Goal: Task Accomplishment & Management: Use online tool/utility

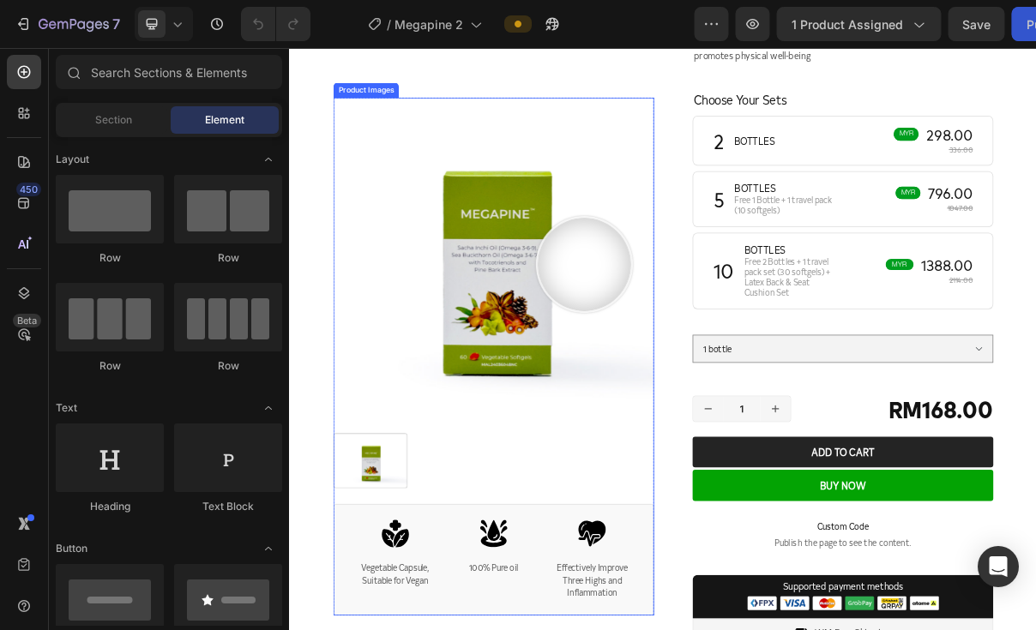
scroll to position [571, 0]
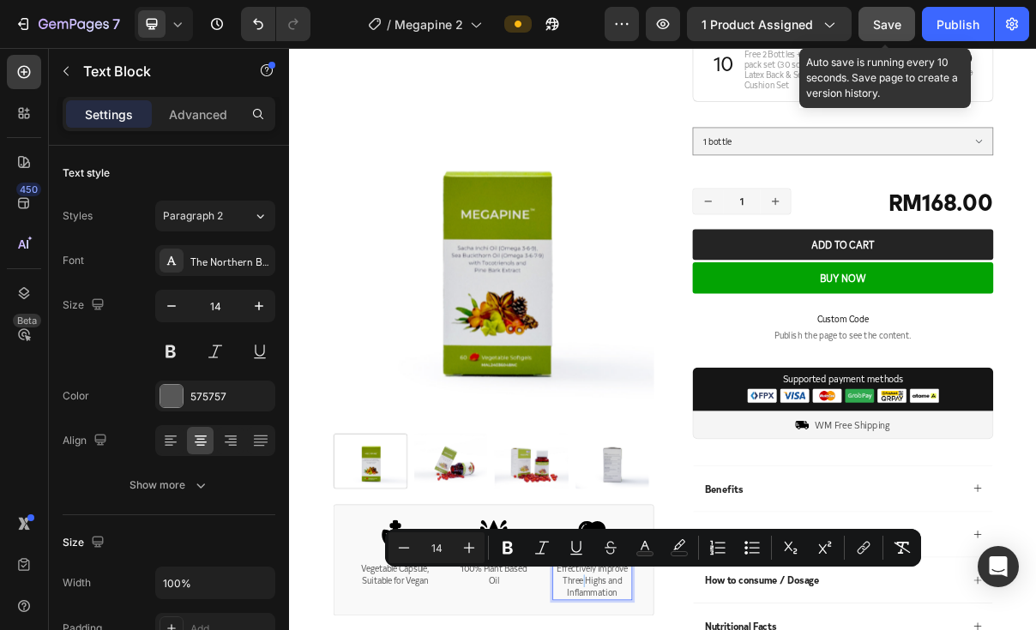
click at [887, 17] on span "Save" at bounding box center [887, 24] width 28 height 15
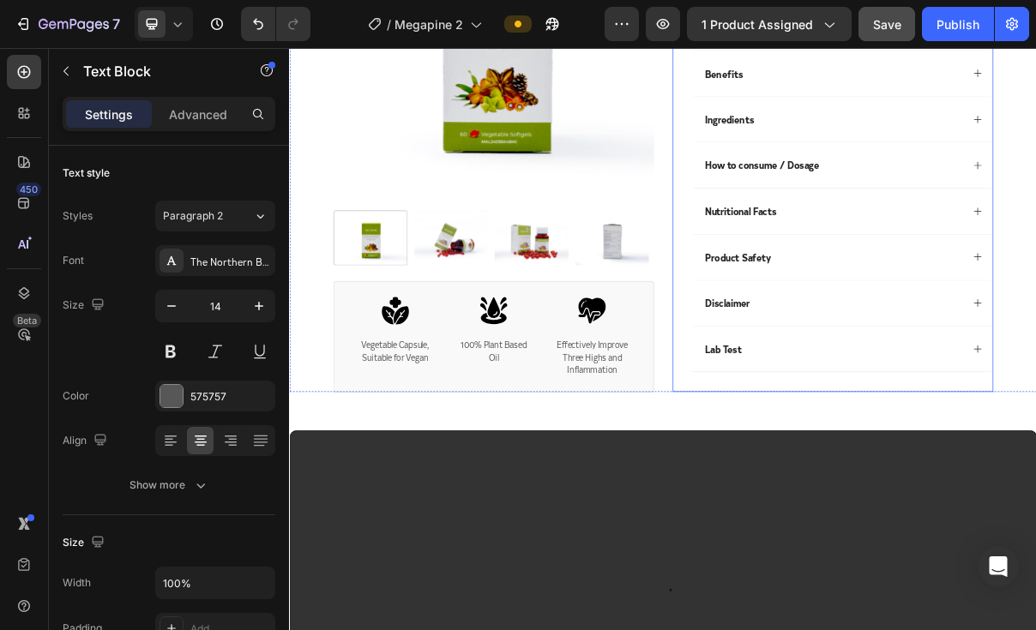
scroll to position [1429, 0]
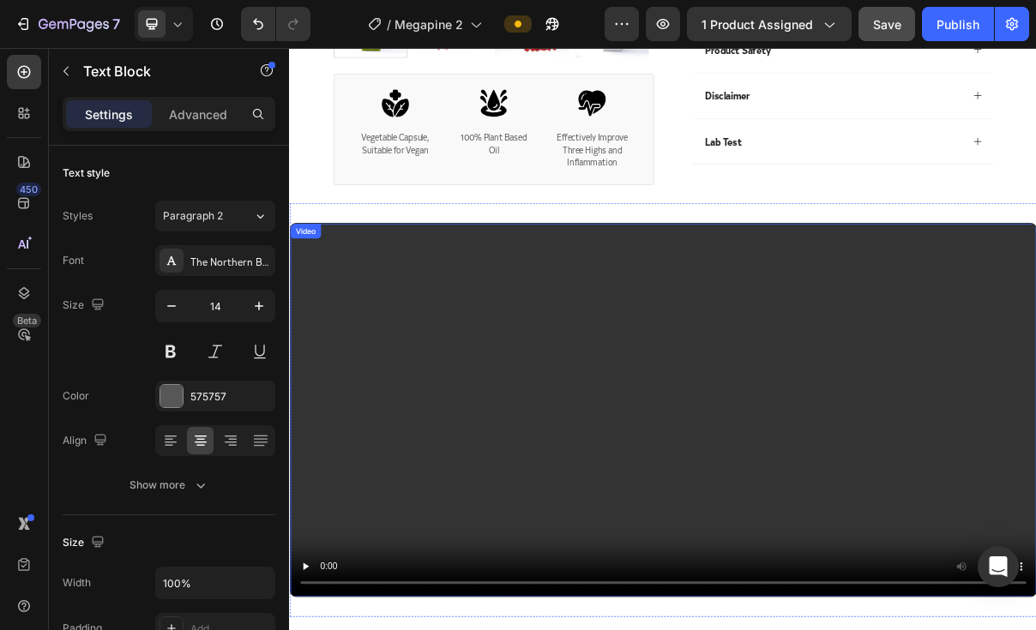
click at [887, 535] on video at bounding box center [804, 547] width 1028 height 514
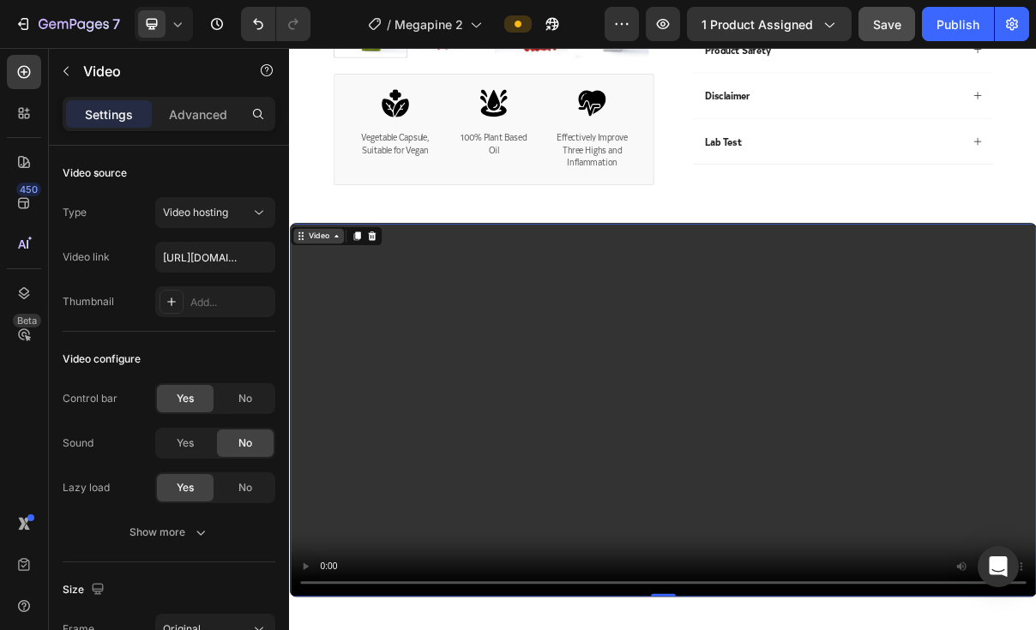
click at [312, 304] on div "Video" at bounding box center [328, 306] width 35 height 15
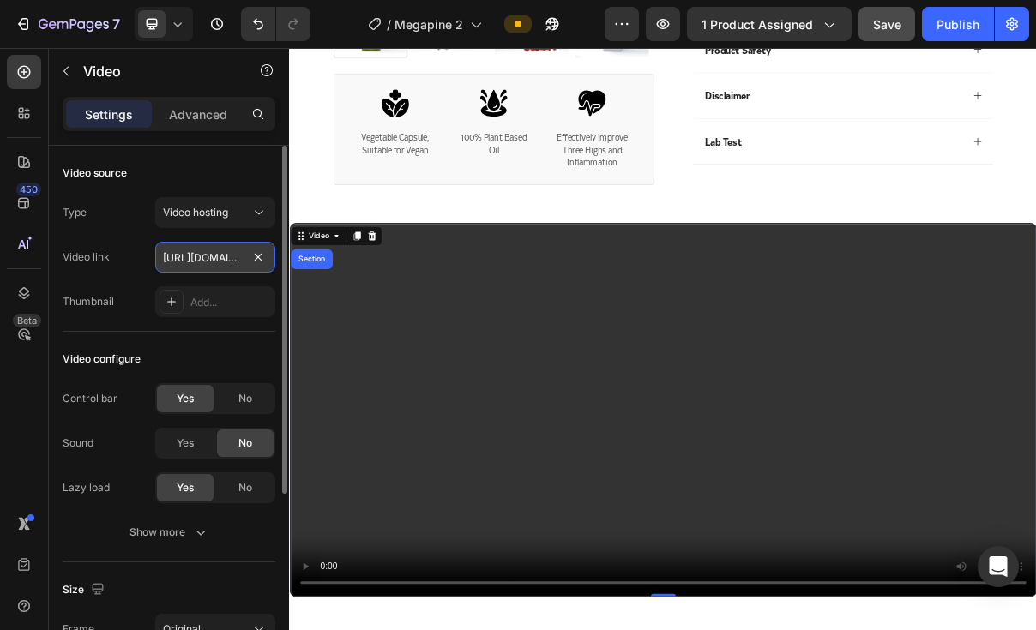
click at [202, 260] on input "[URL][DOMAIN_NAME]" at bounding box center [215, 257] width 120 height 31
click at [205, 260] on input "[URL][DOMAIN_NAME]" at bounding box center [215, 257] width 120 height 31
click at [209, 260] on input "[URL][DOMAIN_NAME]" at bounding box center [215, 257] width 120 height 31
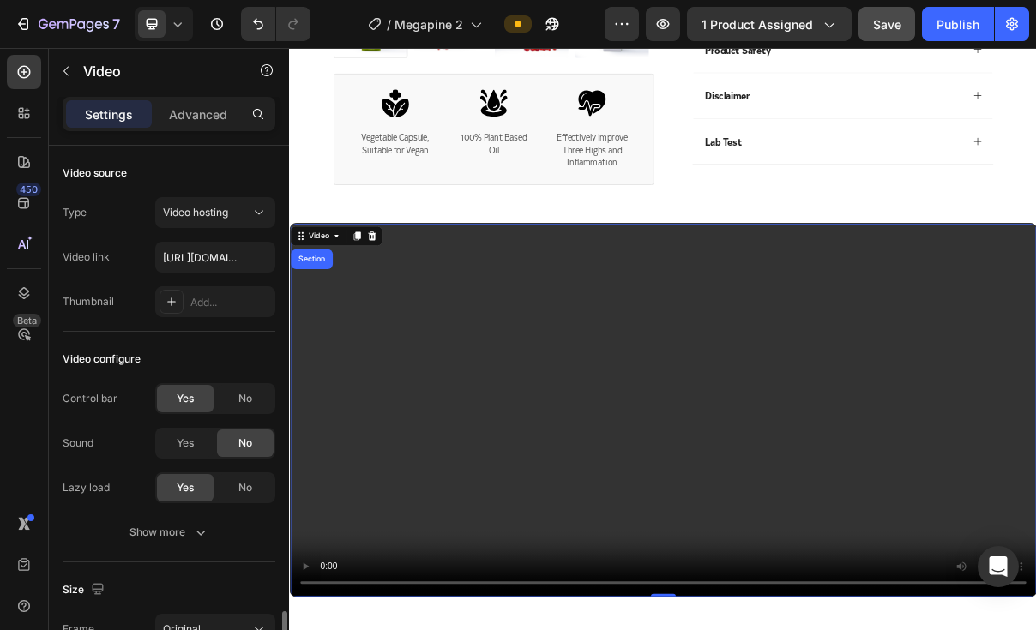
scroll to position [281, 0]
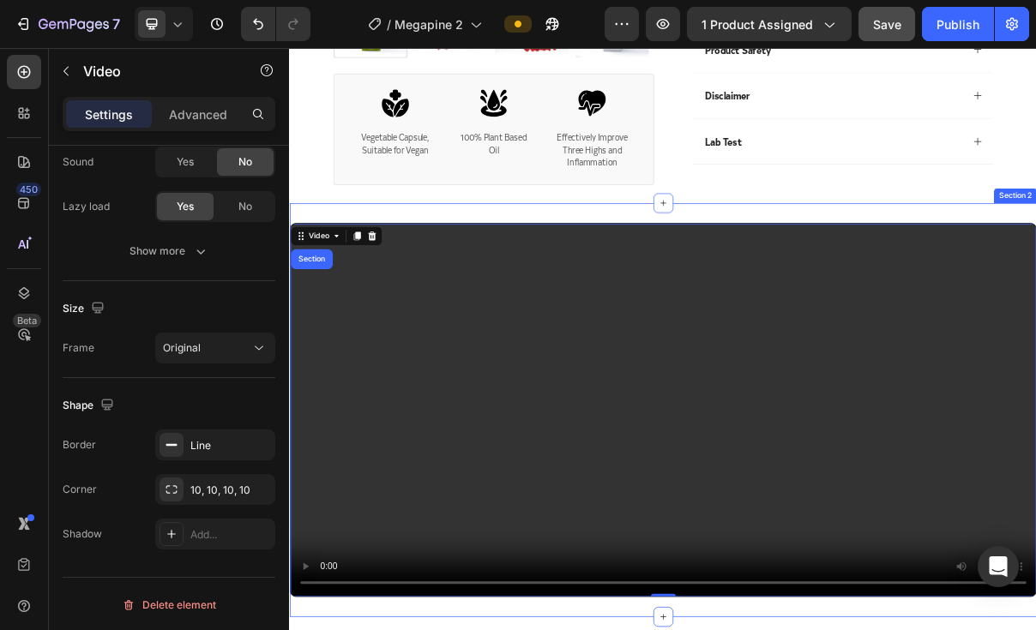
click at [448, 268] on div "Video Section 0 Section 2" at bounding box center [803, 547] width 1029 height 570
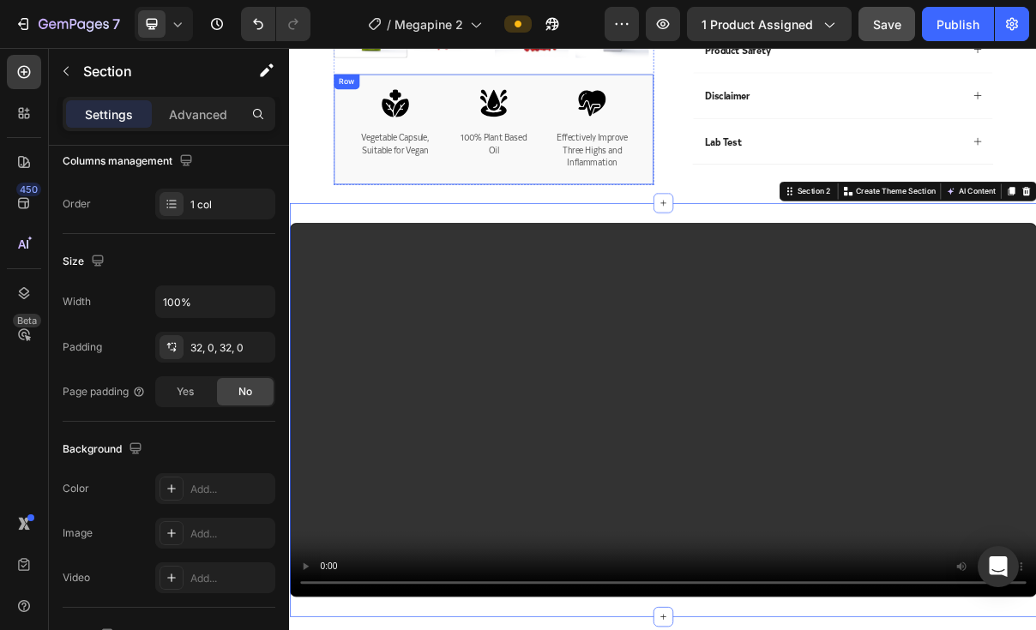
scroll to position [0, 0]
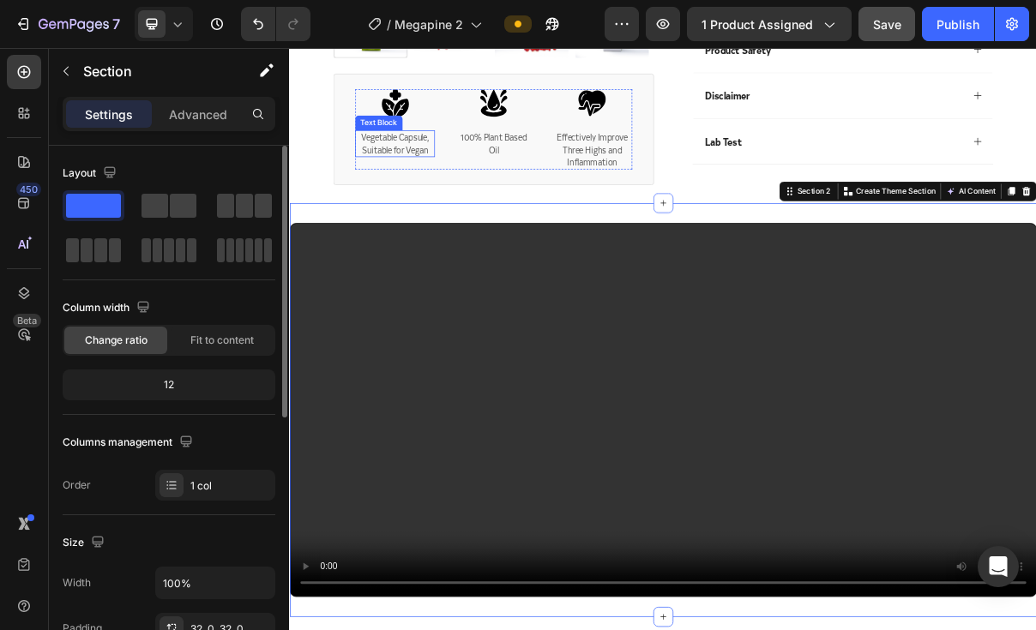
click at [428, 178] on span "Vegetable Capsule, Suitable for Vegan" at bounding box center [434, 179] width 93 height 33
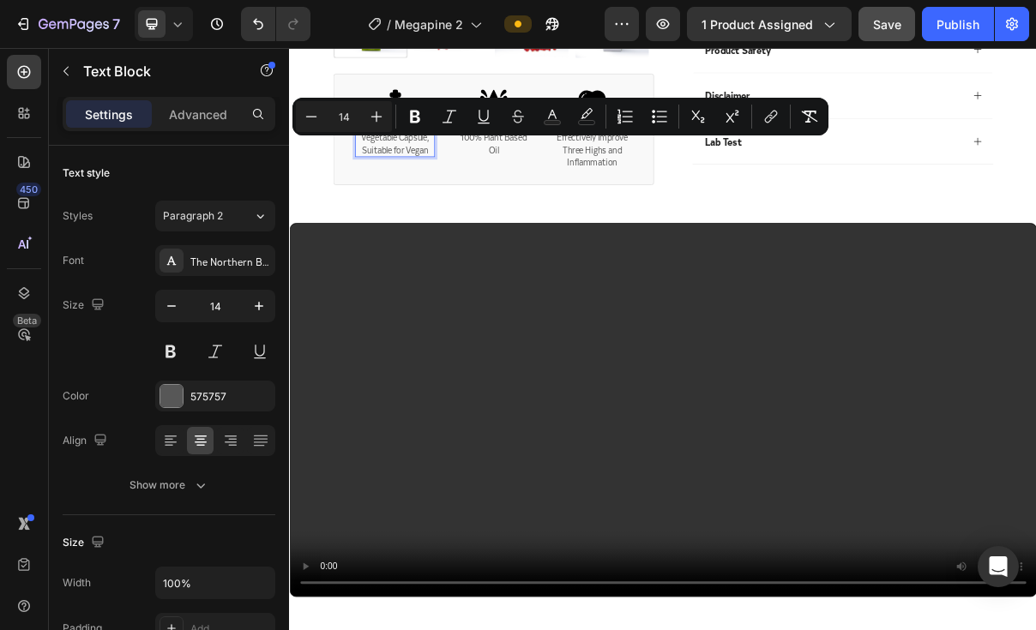
click at [407, 173] on span "Vegetable Capsule, Suitable for Vegan" at bounding box center [434, 179] width 93 height 33
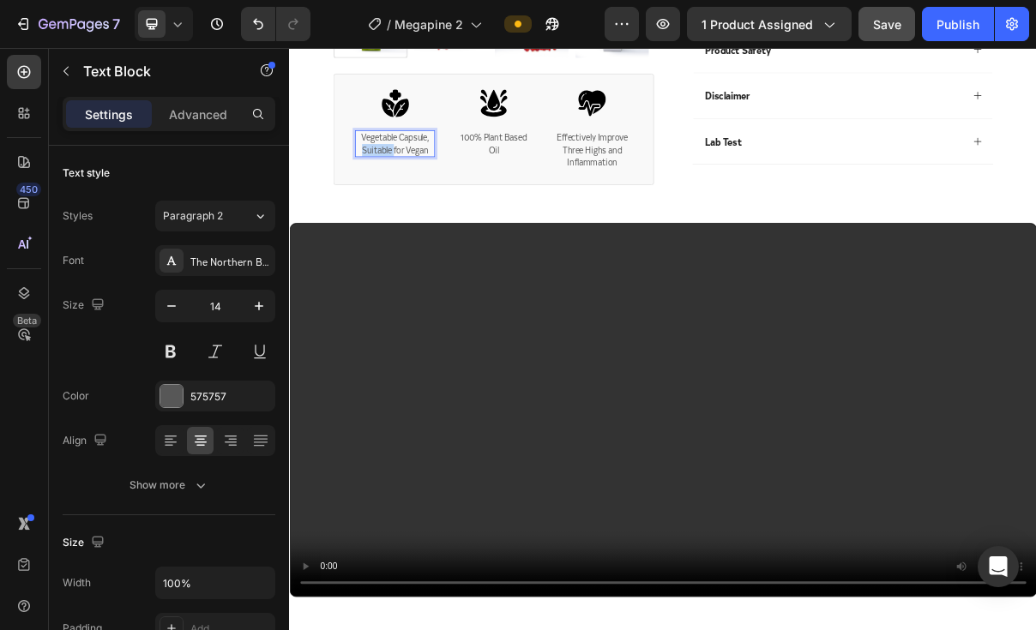
click at [407, 173] on span "Vegetable Capsule, Suitable for Vegan" at bounding box center [434, 179] width 93 height 33
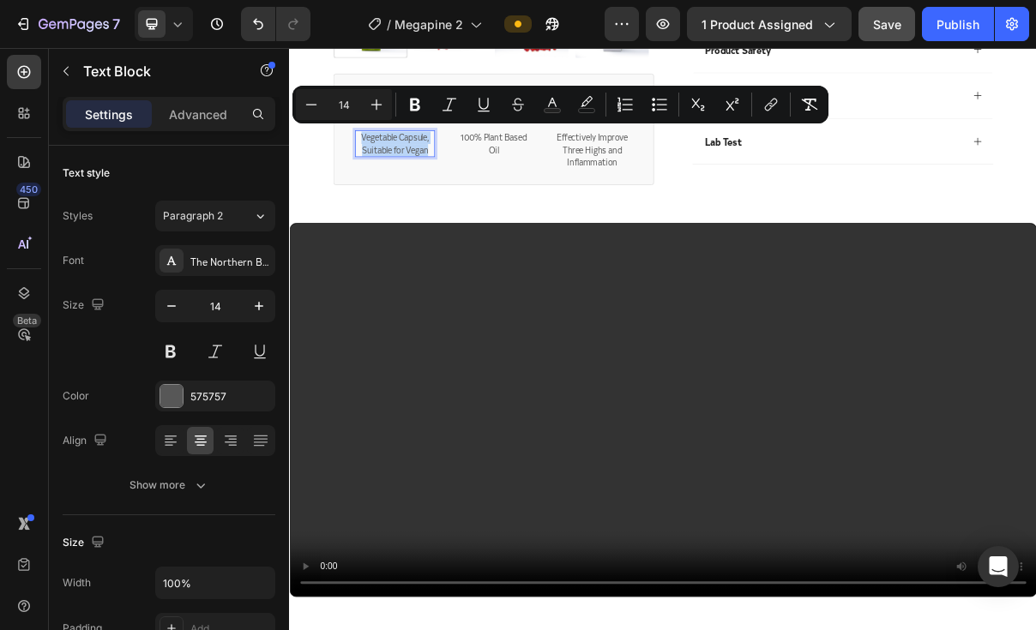
click at [421, 175] on span "Vegetable Capsule, Suitable for Vegan" at bounding box center [434, 179] width 93 height 33
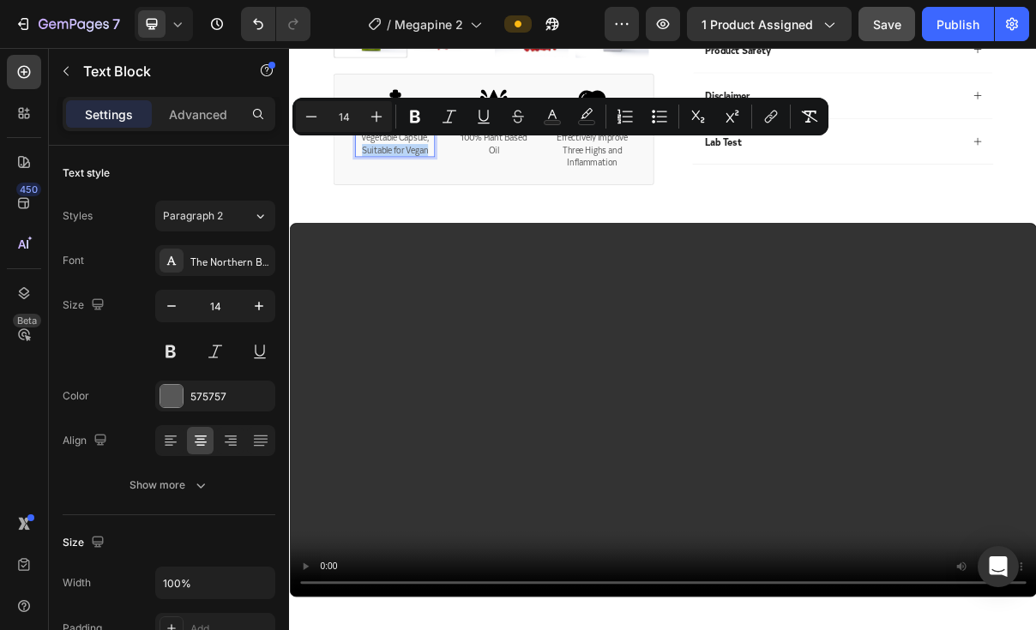
drag, startPoint x: 482, startPoint y: 180, endPoint x: 383, endPoint y: 176, distance: 99.6
click at [383, 176] on p "Vegetable Capsule, Suitable for Vegan" at bounding box center [434, 179] width 106 height 33
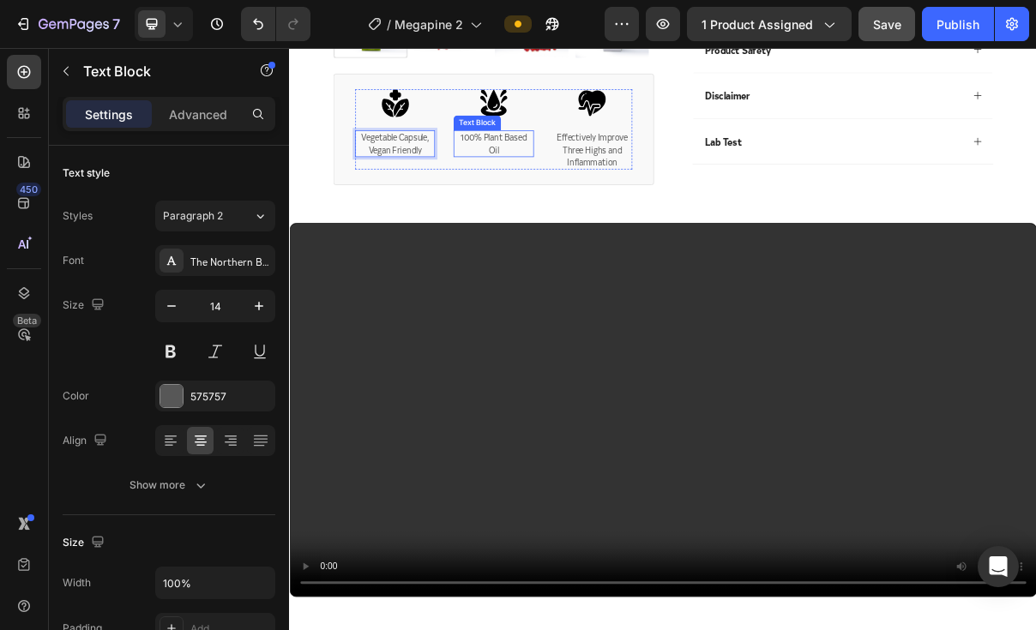
click at [560, 164] on span "100% Plant Based Oil" at bounding box center [569, 179] width 91 height 33
click at [554, 163] on span "100% Plant Based Oil" at bounding box center [569, 179] width 91 height 33
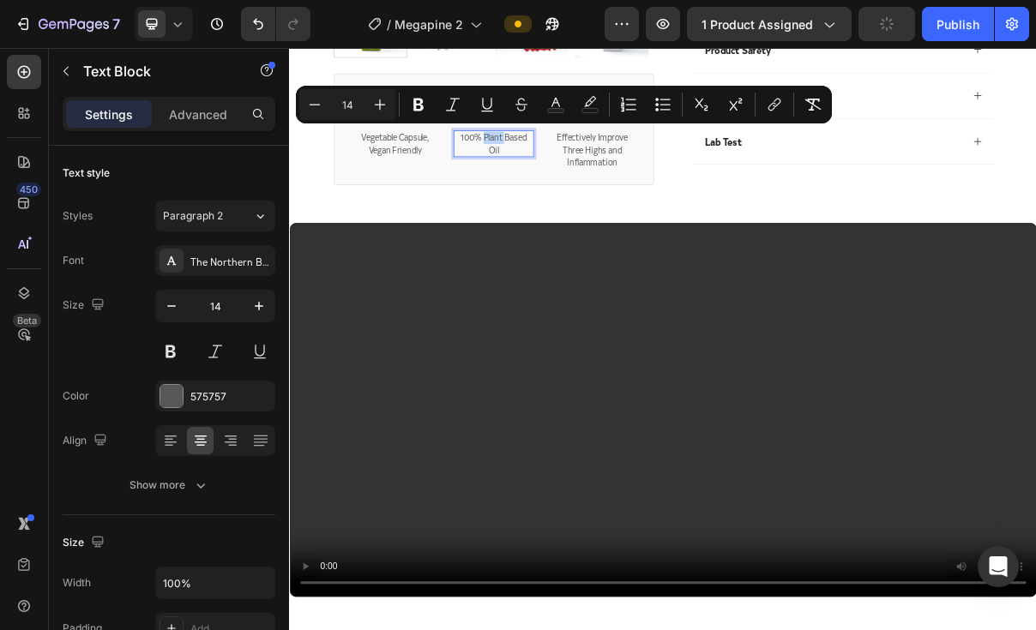
click at [552, 163] on span "100% Plant Based Oil" at bounding box center [569, 179] width 91 height 33
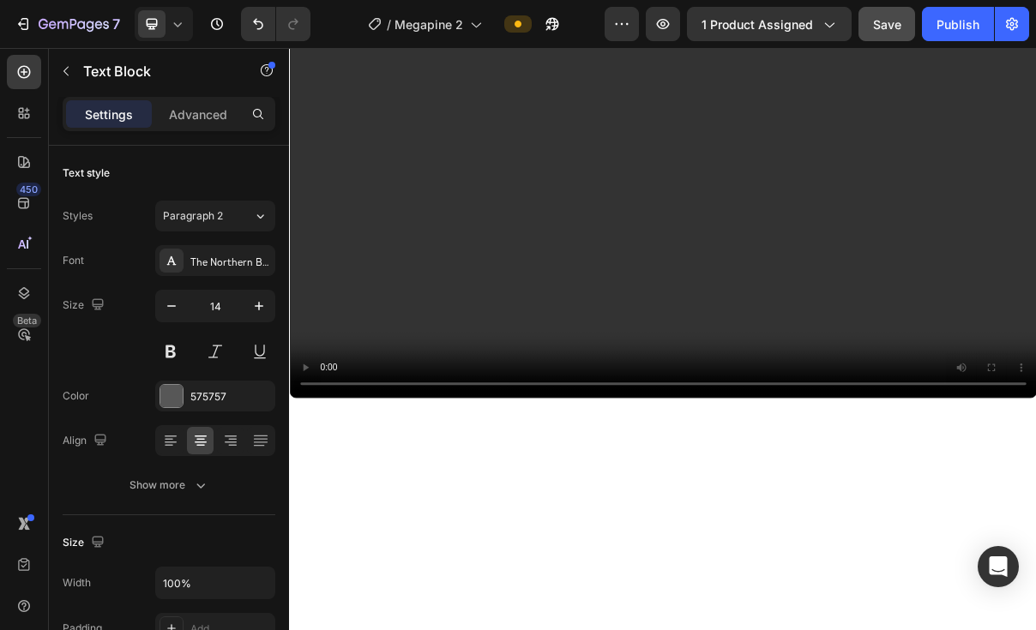
scroll to position [1143, 0]
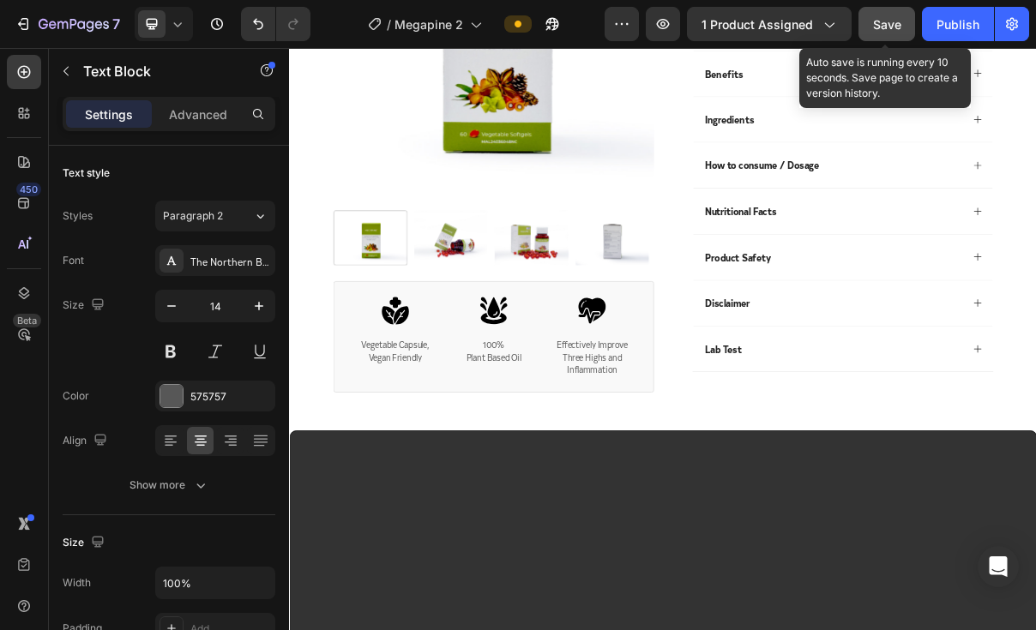
click at [879, 17] on span "Save" at bounding box center [887, 24] width 28 height 15
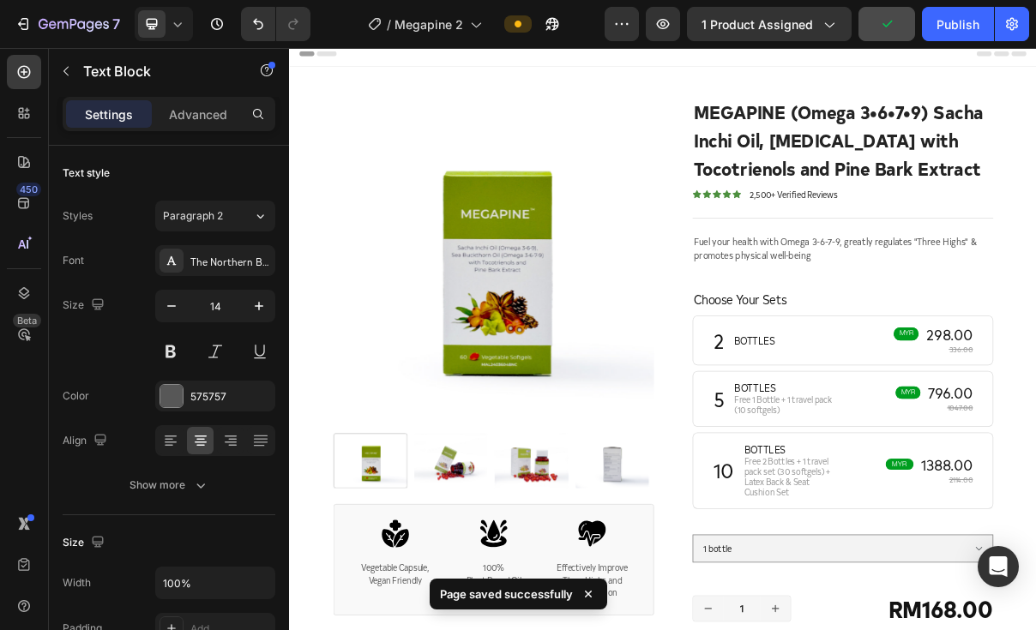
scroll to position [0, 0]
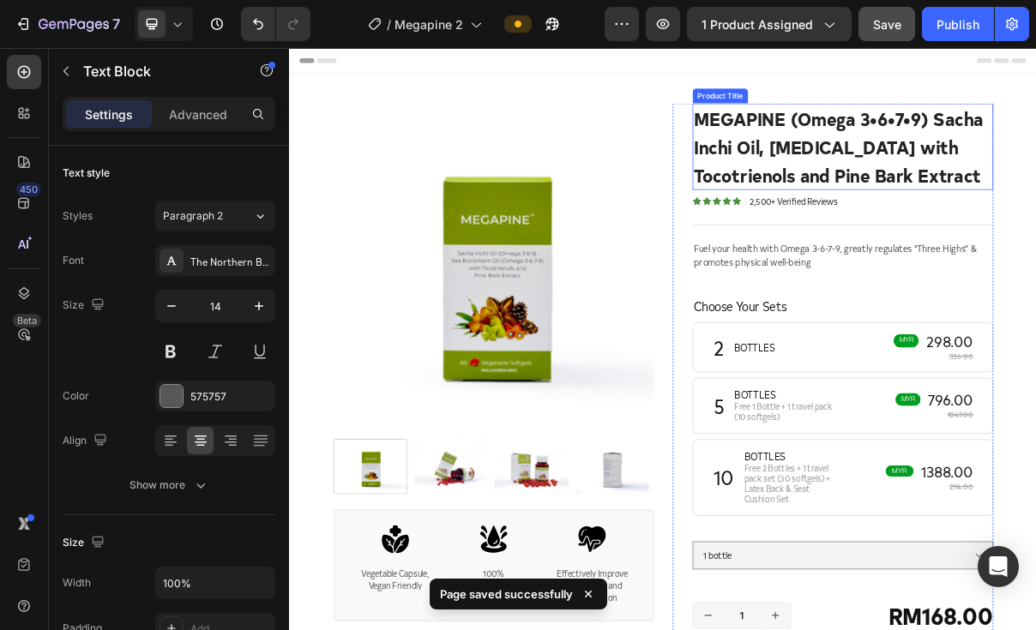
click at [1016, 168] on h1 "MEGAPINE (Omega 3•6•7•9) Sacha Inchi Oil, [MEDICAL_DATA] with Tocotrienols and …" at bounding box center [1051, 183] width 414 height 119
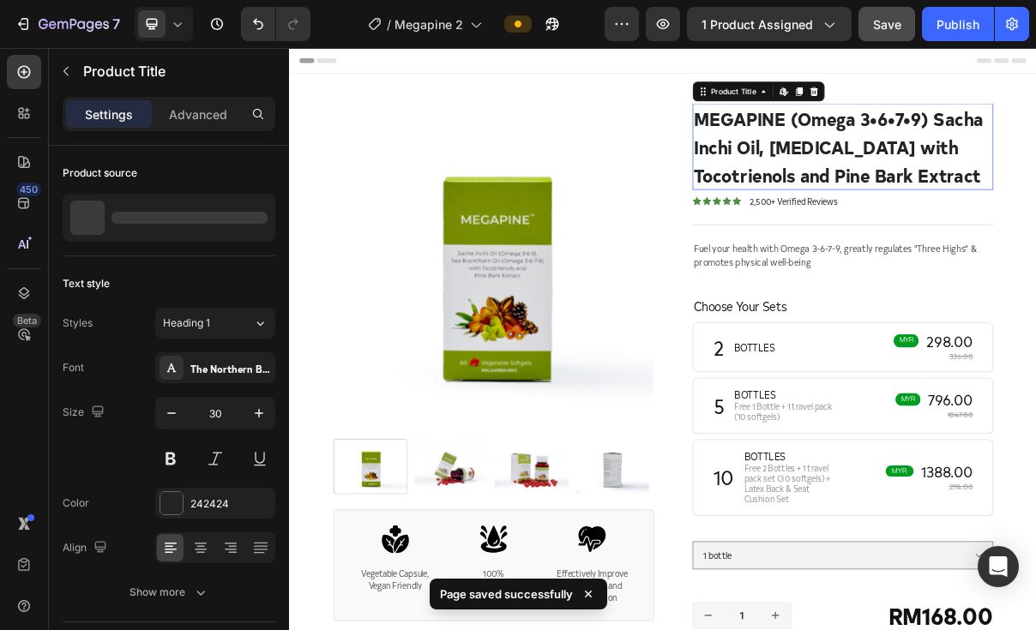
click at [1016, 168] on h1 "MEGAPINE (Omega 3•6•7•9) Sacha Inchi Oil, [MEDICAL_DATA] with Tocotrienols and …" at bounding box center [1051, 183] width 414 height 119
click at [1035, 178] on h1 "MEGAPINE (Omega 3•6•7•9) Sacha Inchi Oil, [MEDICAL_DATA] with Tocotrienols and …" at bounding box center [1051, 183] width 414 height 119
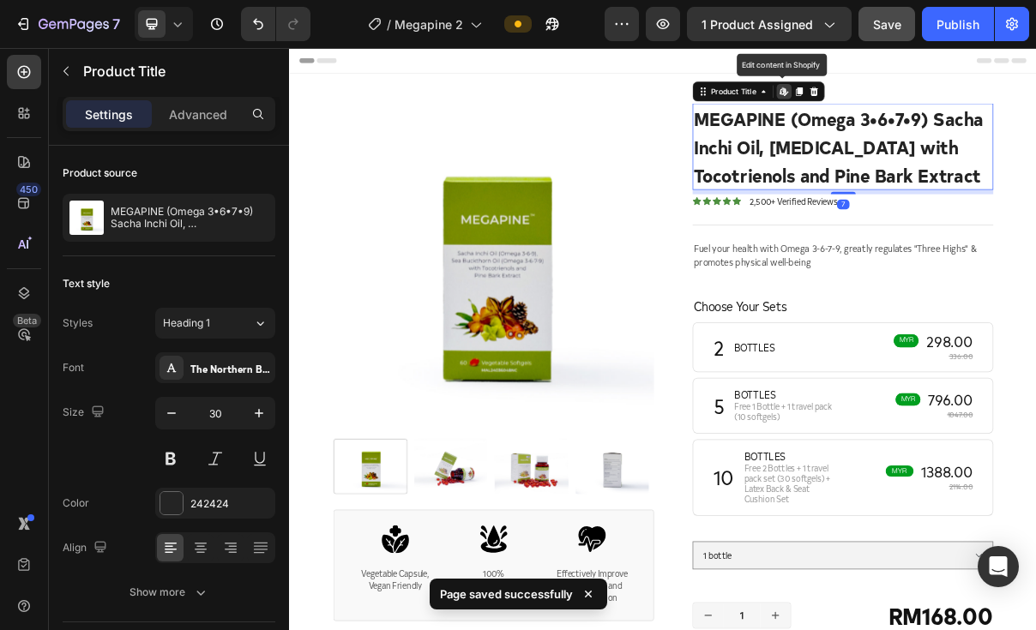
click at [1035, 178] on h1 "MEGAPINE (Omega 3•6•7•9) Sacha Inchi Oil, [MEDICAL_DATA] with Tocotrienols and …" at bounding box center [1051, 183] width 414 height 119
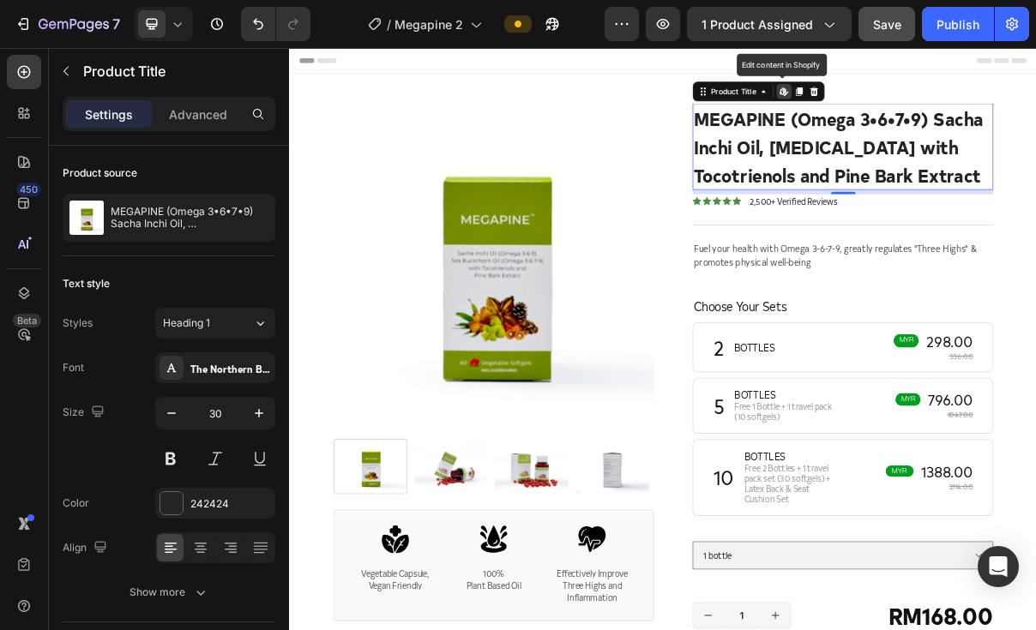
click at [1035, 140] on h1 "MEGAPINE (Omega 3•6•7•9) Sacha Inchi Oil, [MEDICAL_DATA] with Tocotrienols and …" at bounding box center [1051, 183] width 414 height 119
click at [991, 141] on h1 "MEGAPINE (Omega 3•6•7•9) Sacha Inchi Oil, [MEDICAL_DATA] with Tocotrienols and …" at bounding box center [1051, 183] width 414 height 119
click at [1012, 156] on h1 "MEGAPINE (Omega 3•6•7•9) Sacha Inchi Oil, [MEDICAL_DATA] with Tocotrienols and …" at bounding box center [1051, 183] width 414 height 119
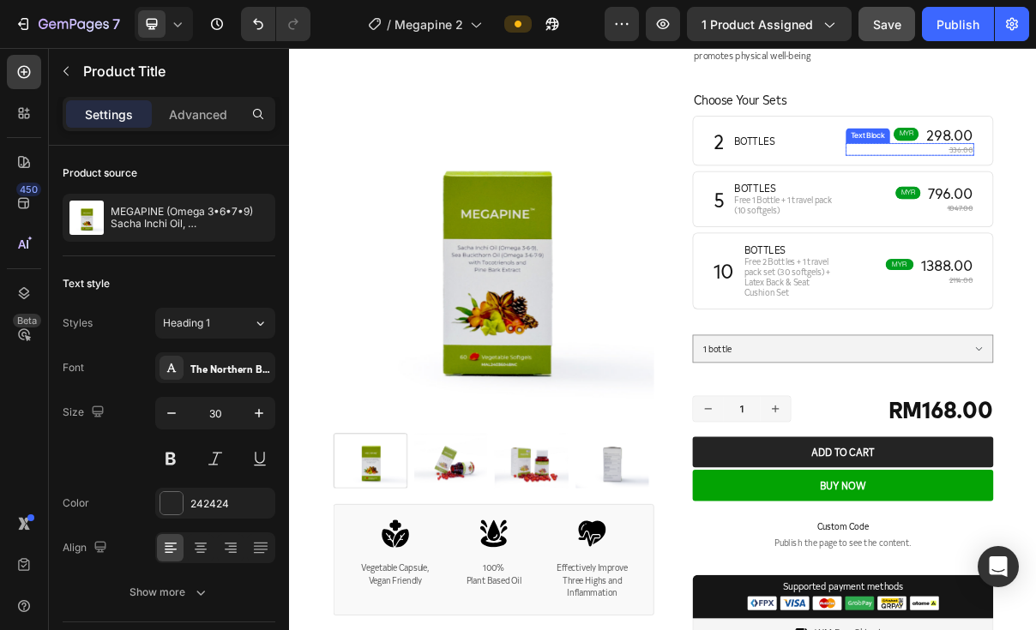
scroll to position [858, 0]
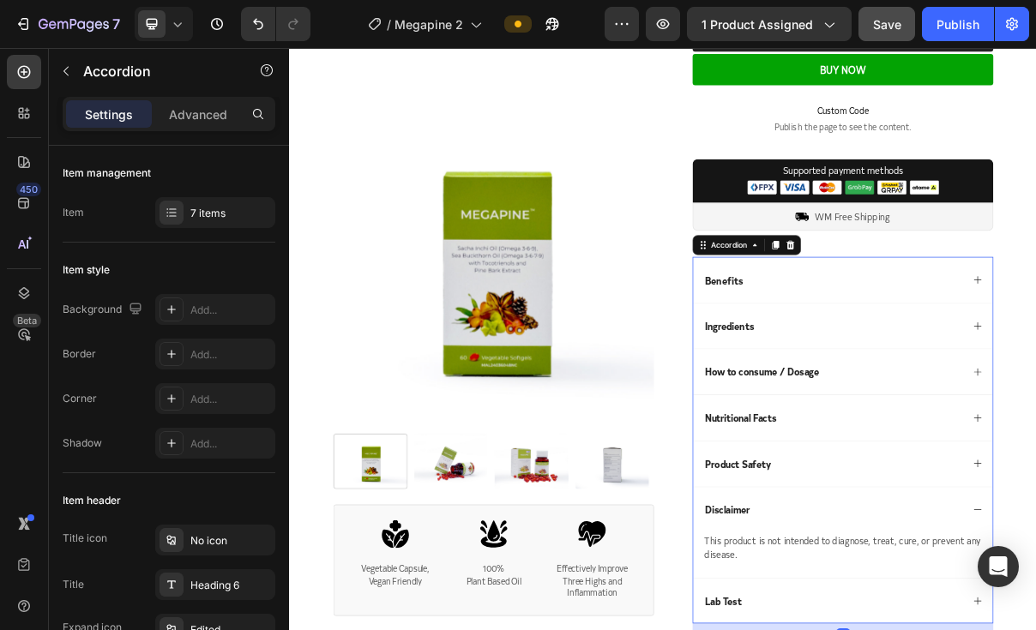
scroll to position [1143, 0]
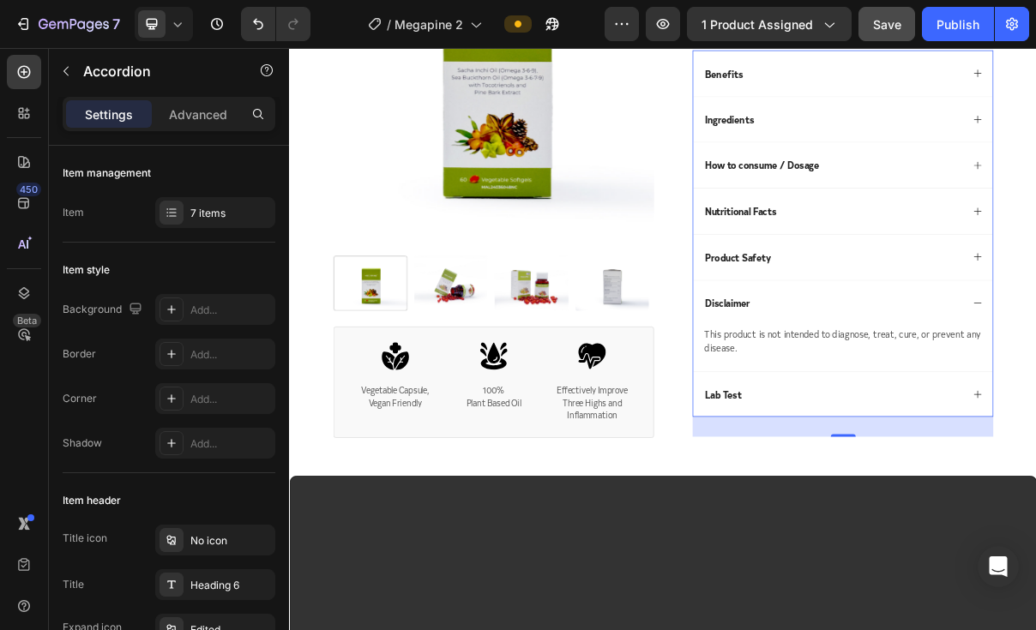
click at [889, 390] on p "Disclaimer" at bounding box center [892, 399] width 62 height 18
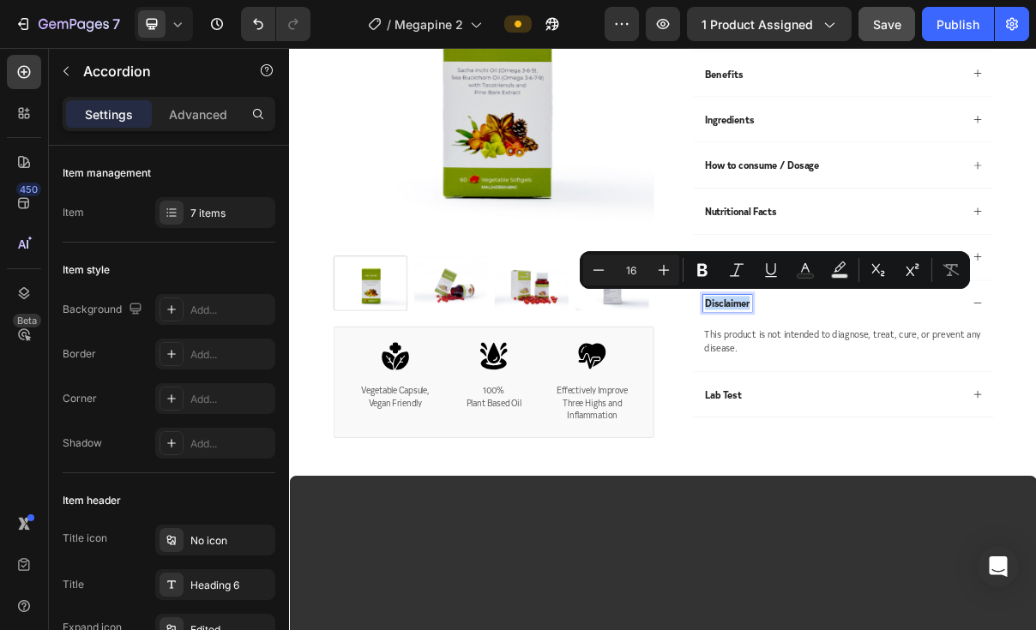
click at [869, 390] on p "Disclaimer" at bounding box center [892, 399] width 62 height 18
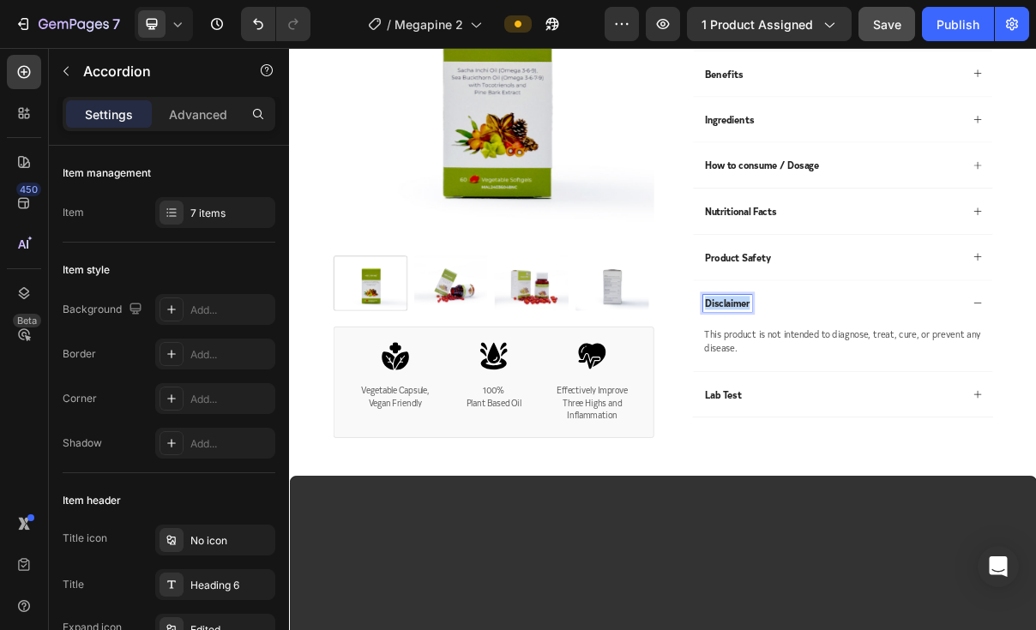
click at [869, 390] on p "Disclaimer" at bounding box center [892, 399] width 62 height 18
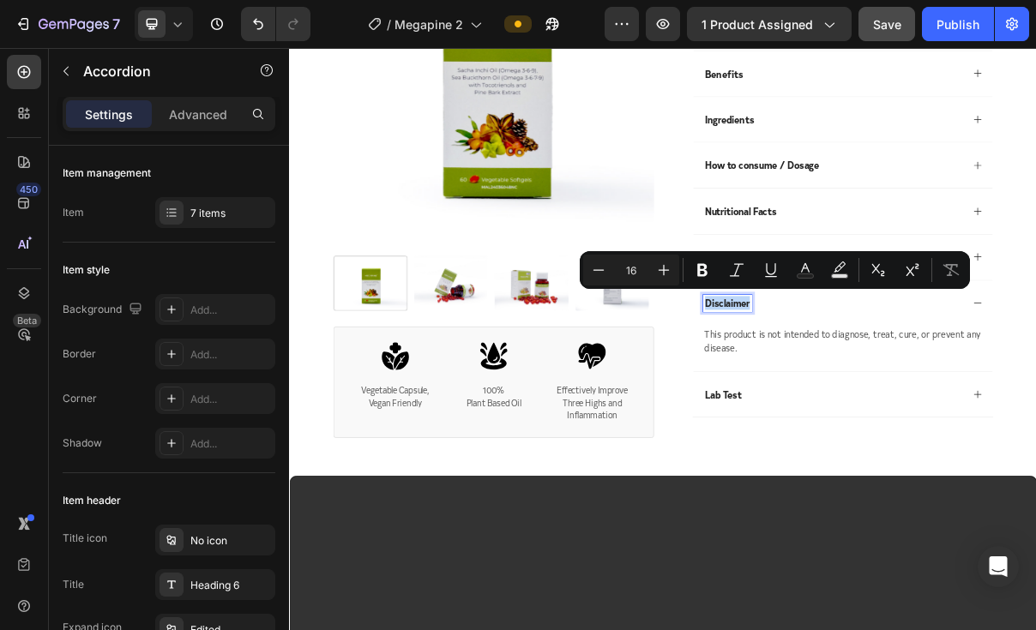
click at [864, 395] on p "Disclaimer" at bounding box center [892, 399] width 62 height 18
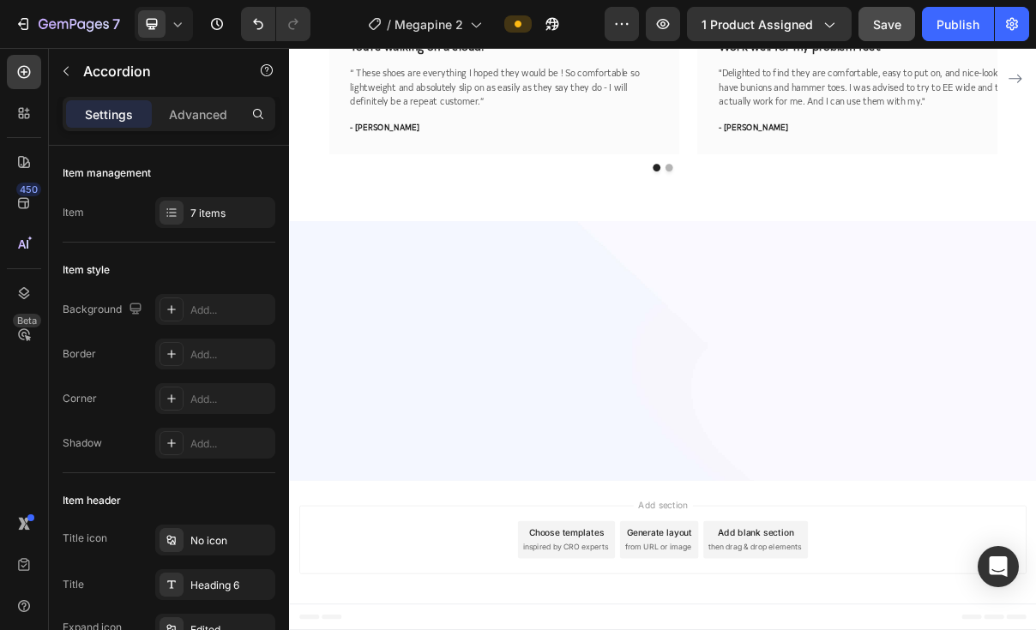
scroll to position [4860, 0]
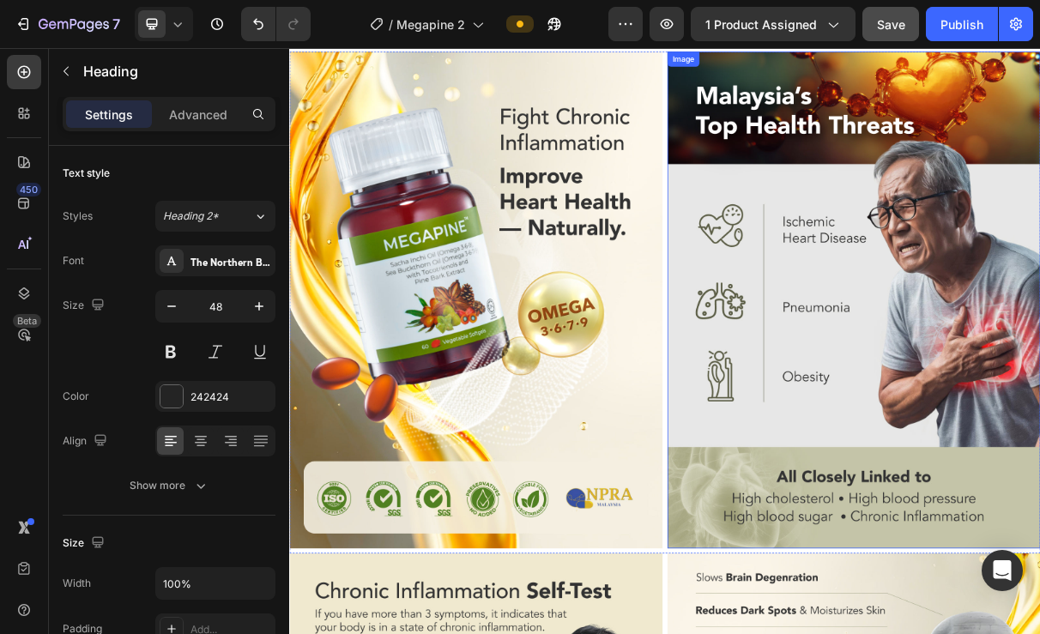
scroll to position [1715, 0]
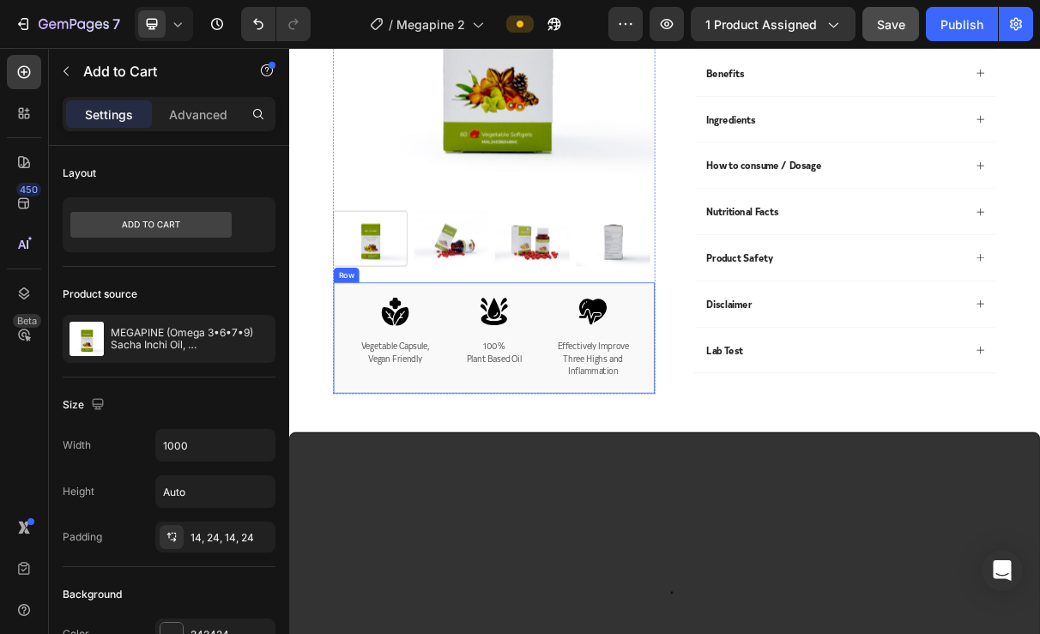
scroll to position [1429, 0]
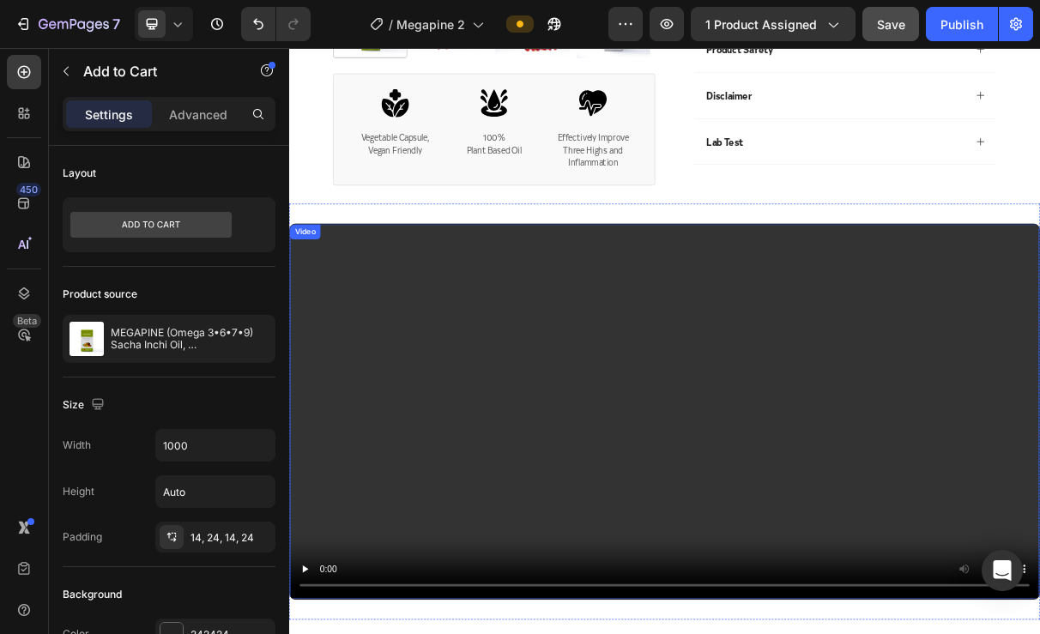
click at [755, 393] on video at bounding box center [804, 547] width 1028 height 514
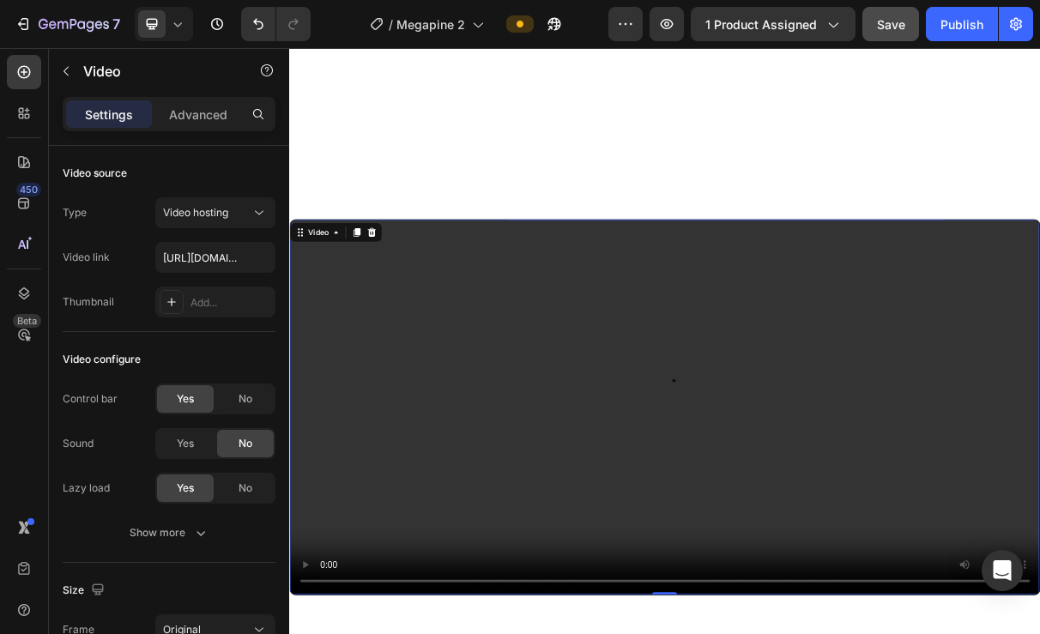
scroll to position [1715, 0]
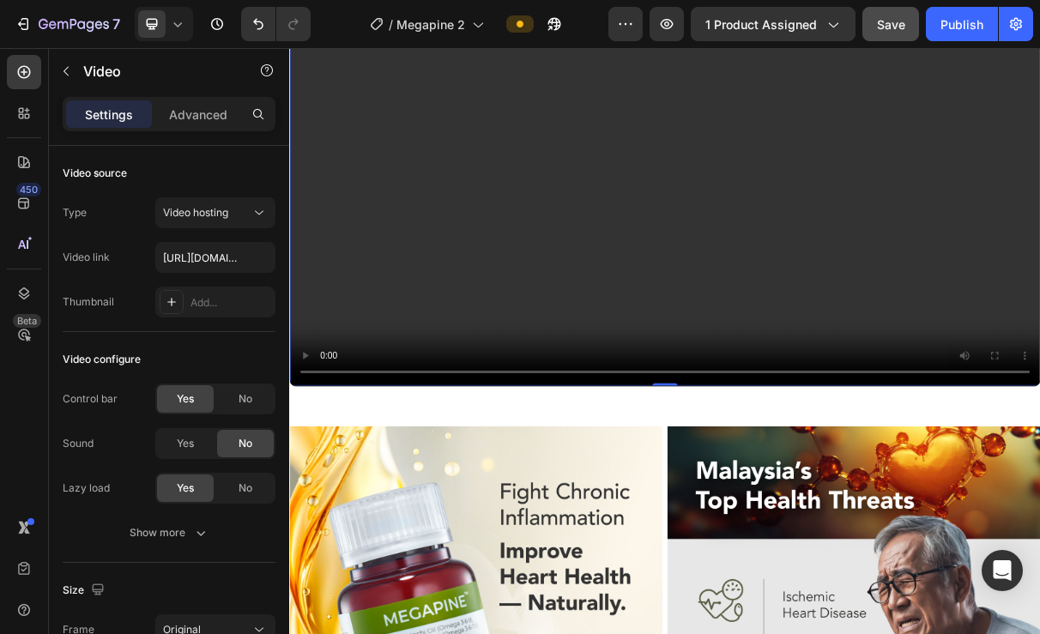
click at [612, 290] on video at bounding box center [804, 254] width 1028 height 514
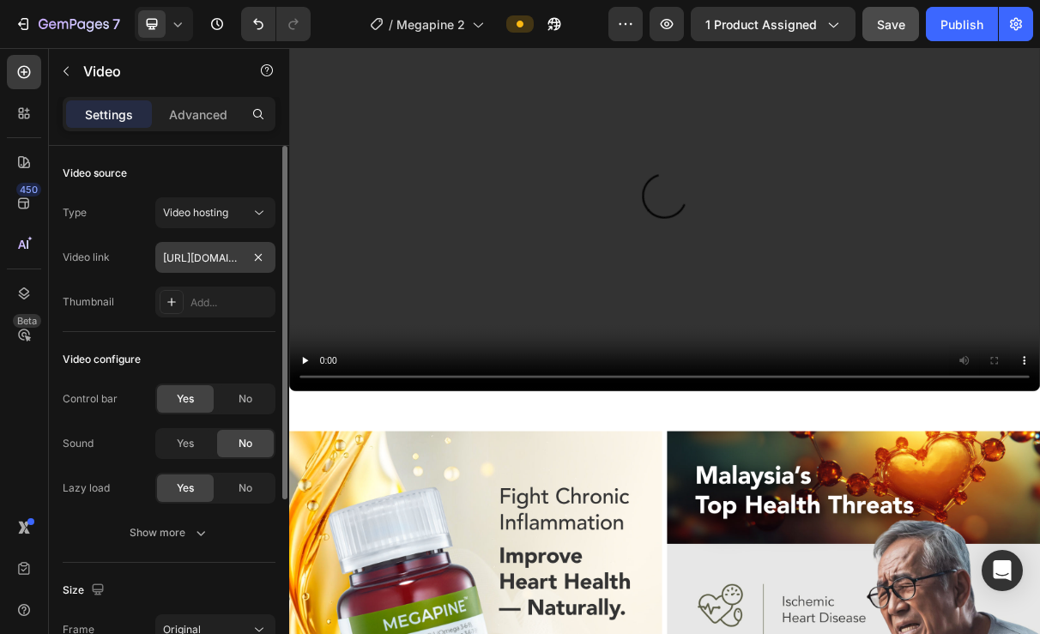
scroll to position [1429, 0]
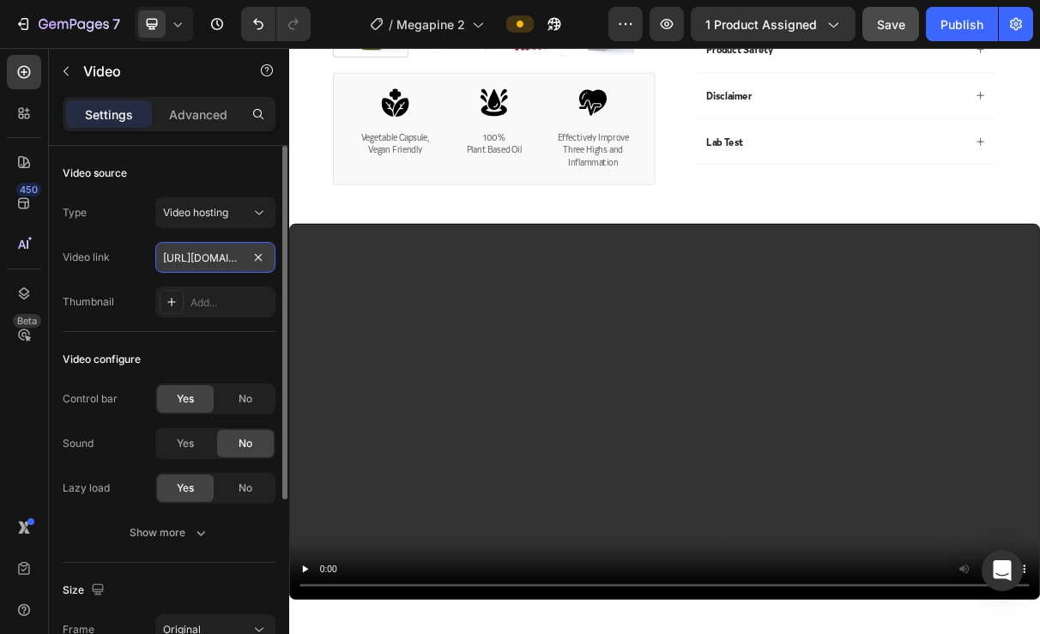
click at [194, 257] on input "[URL][DOMAIN_NAME]" at bounding box center [215, 257] width 120 height 31
click at [220, 252] on input "[URL][DOMAIN_NAME]" at bounding box center [215, 257] width 120 height 31
paste input "947333b99bca4f9ca5cbec40e3e6e488"
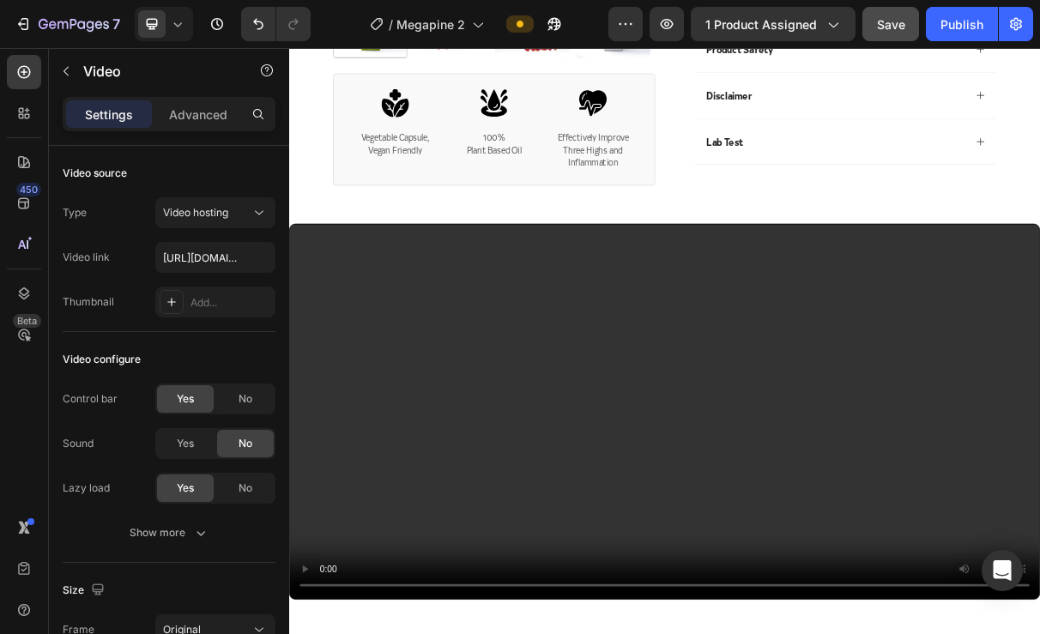
scroll to position [1715, 0]
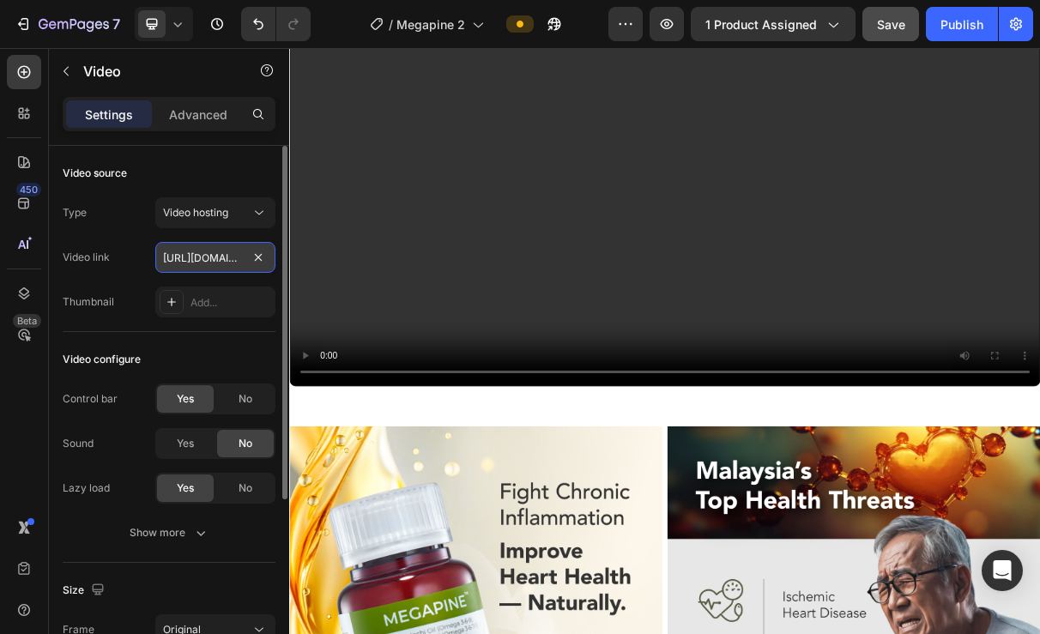
click at [200, 252] on input "[URL][DOMAIN_NAME]" at bounding box center [215, 257] width 120 height 31
paste input "89a5d7e5535d4a39ba4b8e1d0dfd74c3"
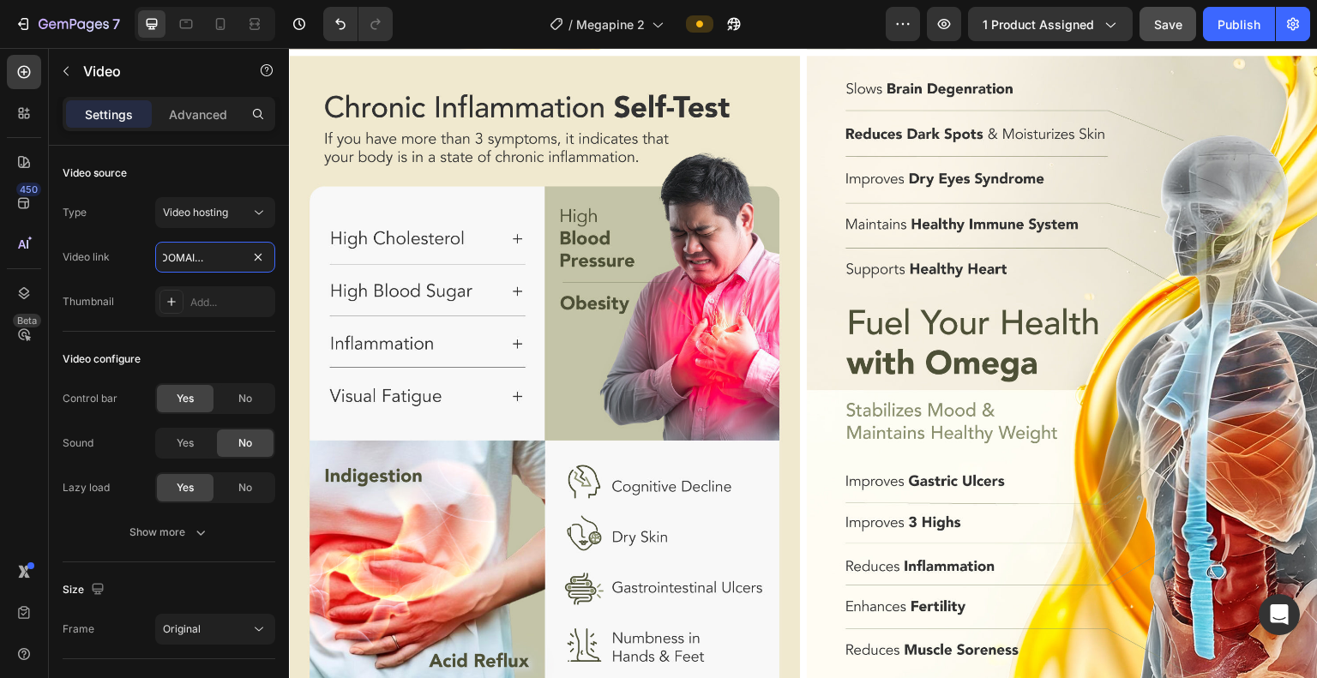
scroll to position [3144, 0]
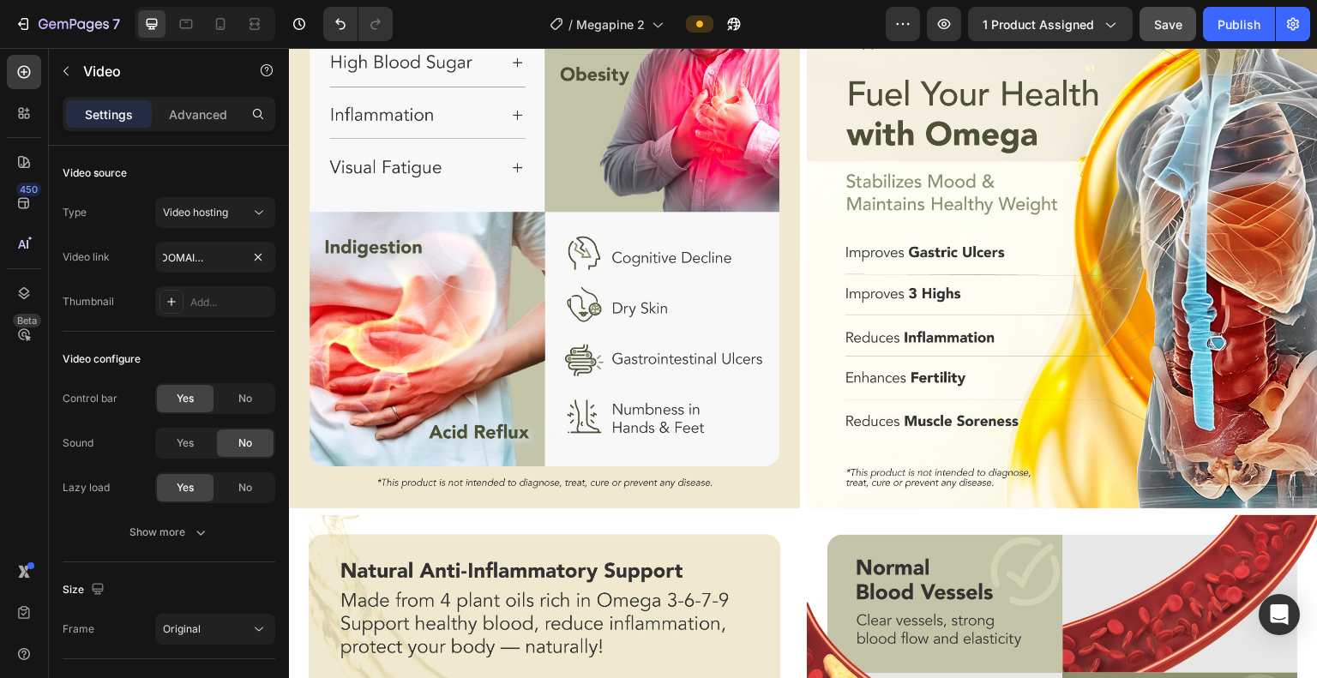
type input "[URL][DOMAIN_NAME]"
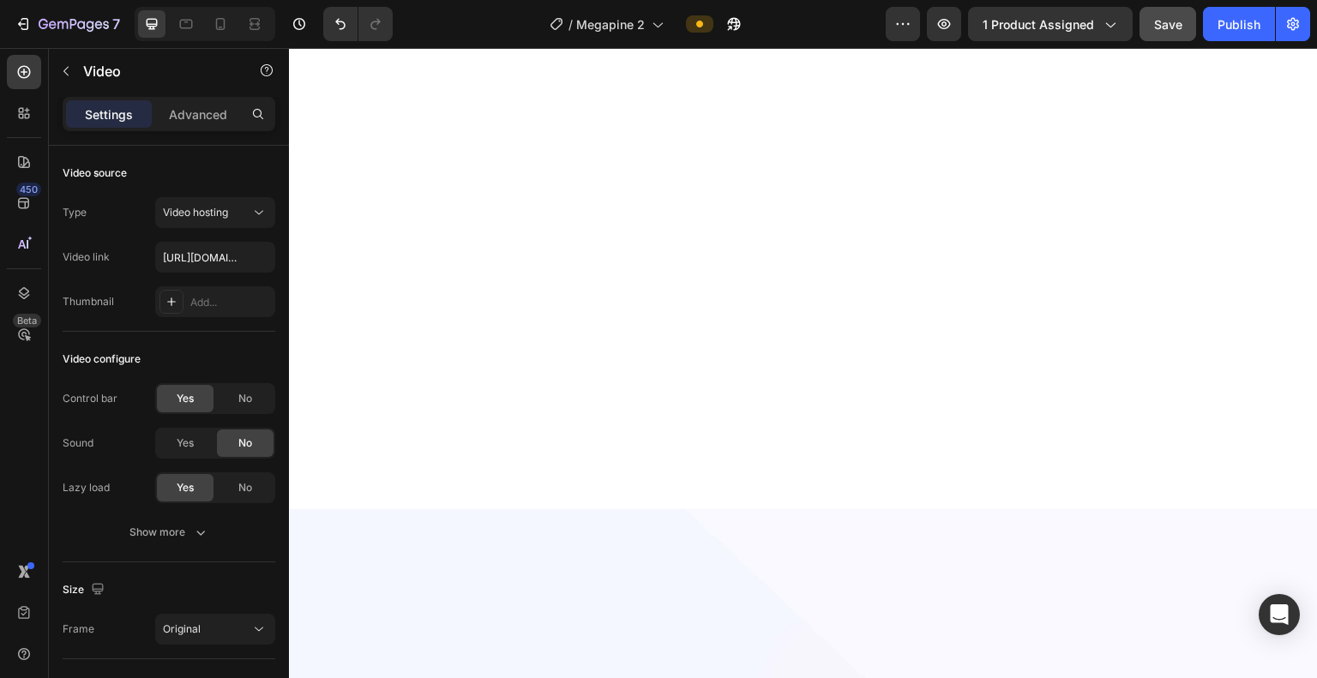
scroll to position [0, 0]
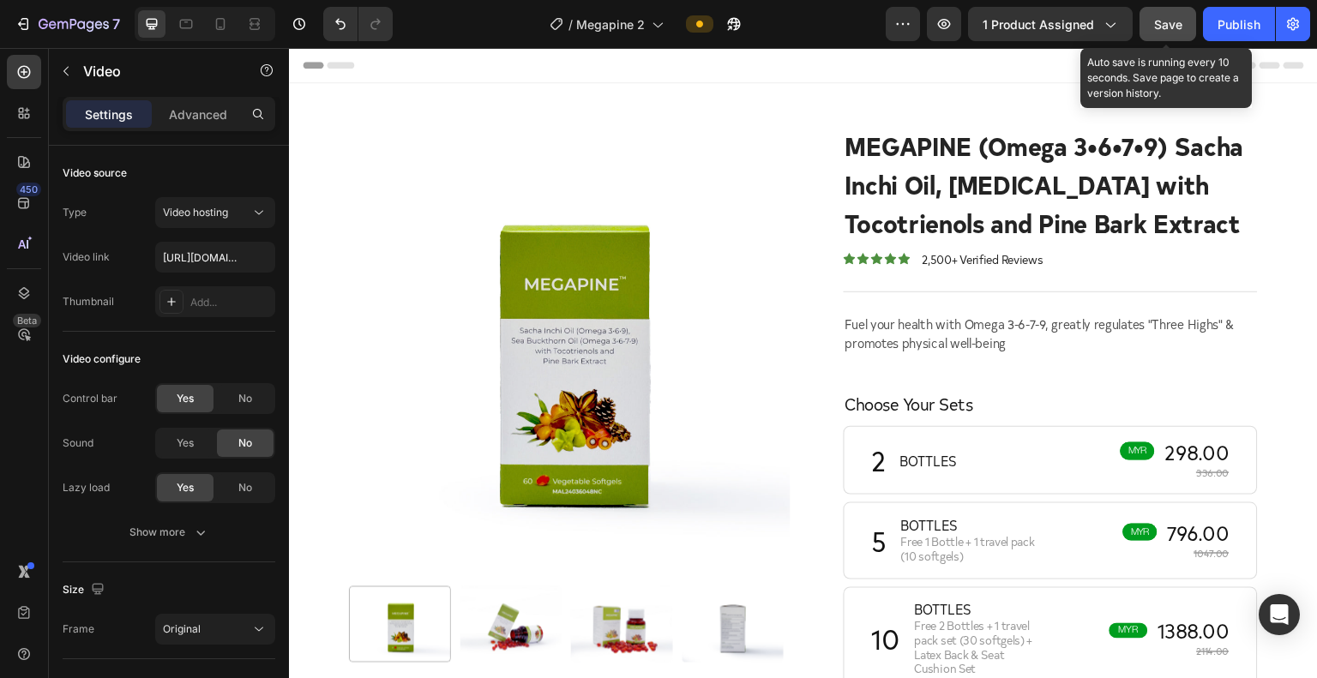
click at [1035, 17] on span "Save" at bounding box center [1168, 24] width 28 height 15
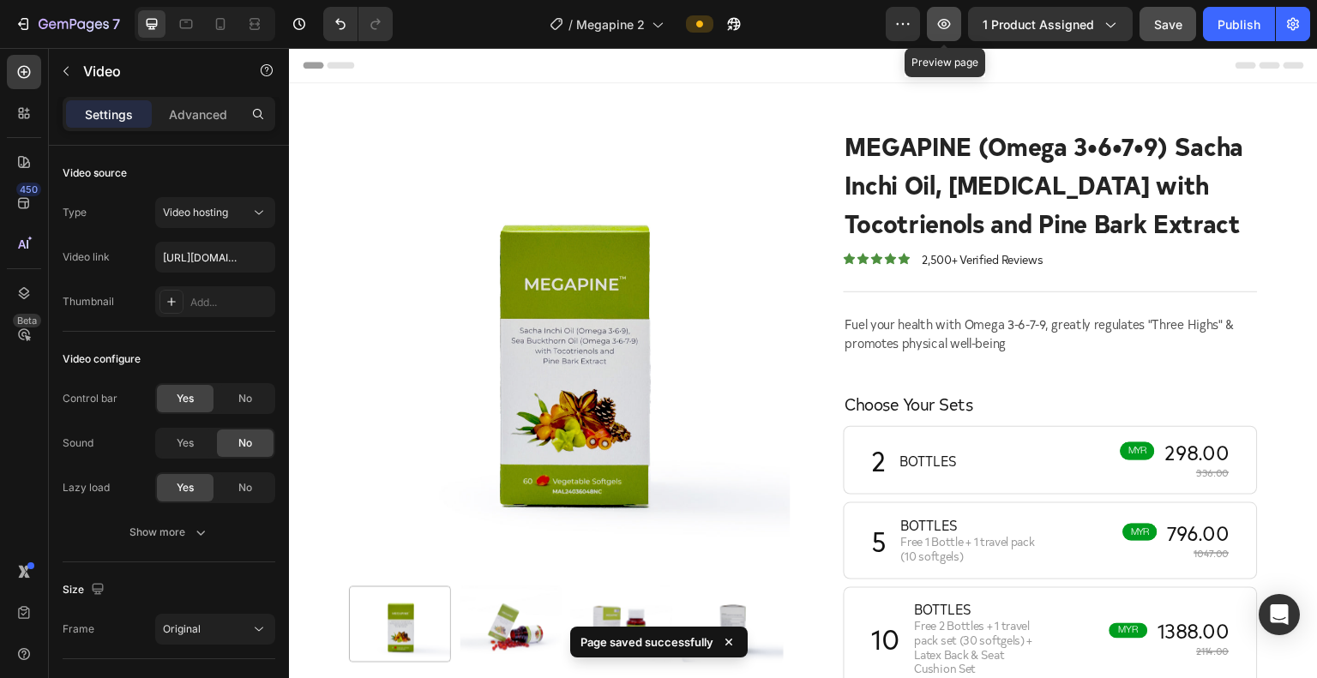
click at [938, 26] on icon "button" at bounding box center [944, 23] width 17 height 17
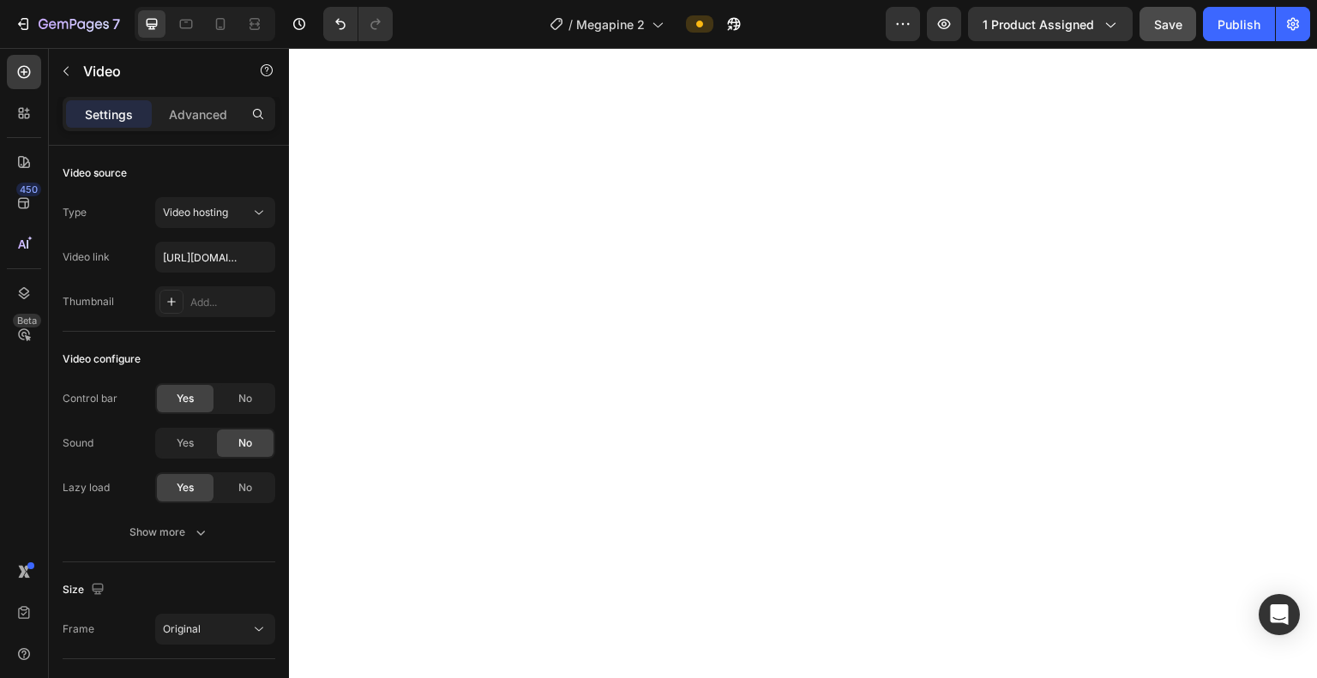
scroll to position [2573, 0]
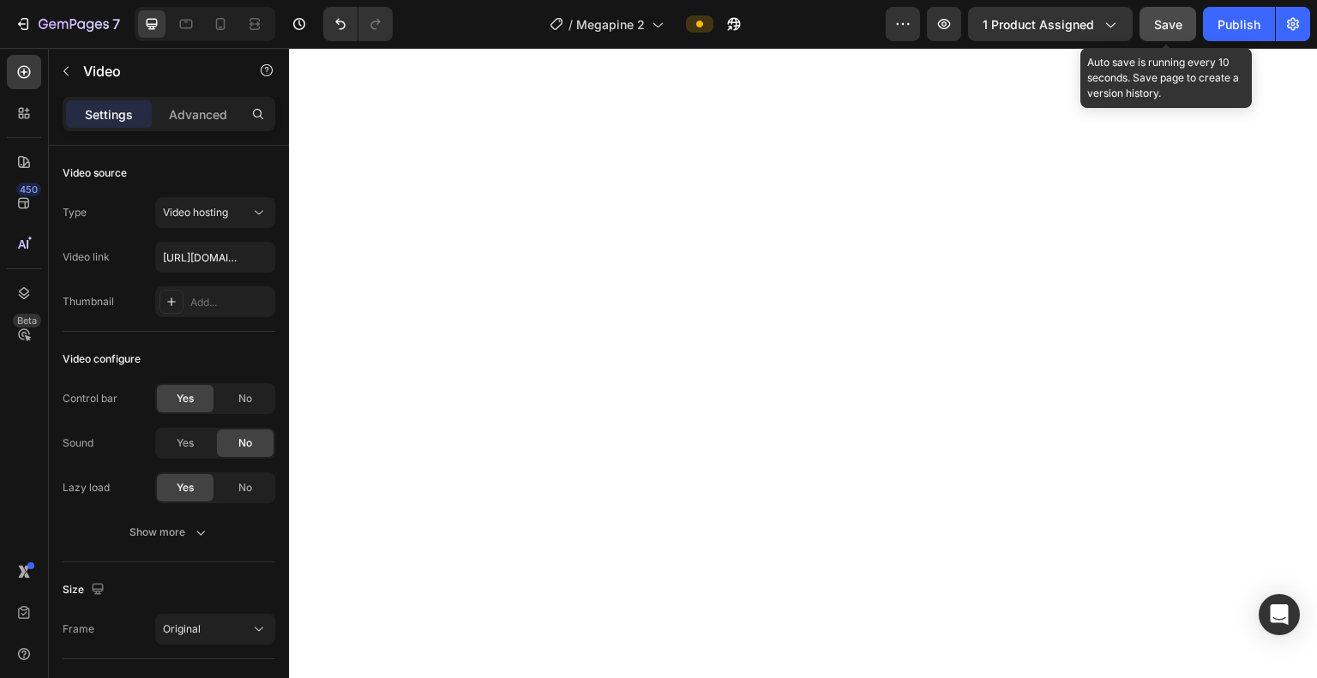
click at [1035, 13] on button "Save" at bounding box center [1168, 24] width 57 height 34
click at [1035, 23] on span "Save" at bounding box center [1168, 24] width 28 height 15
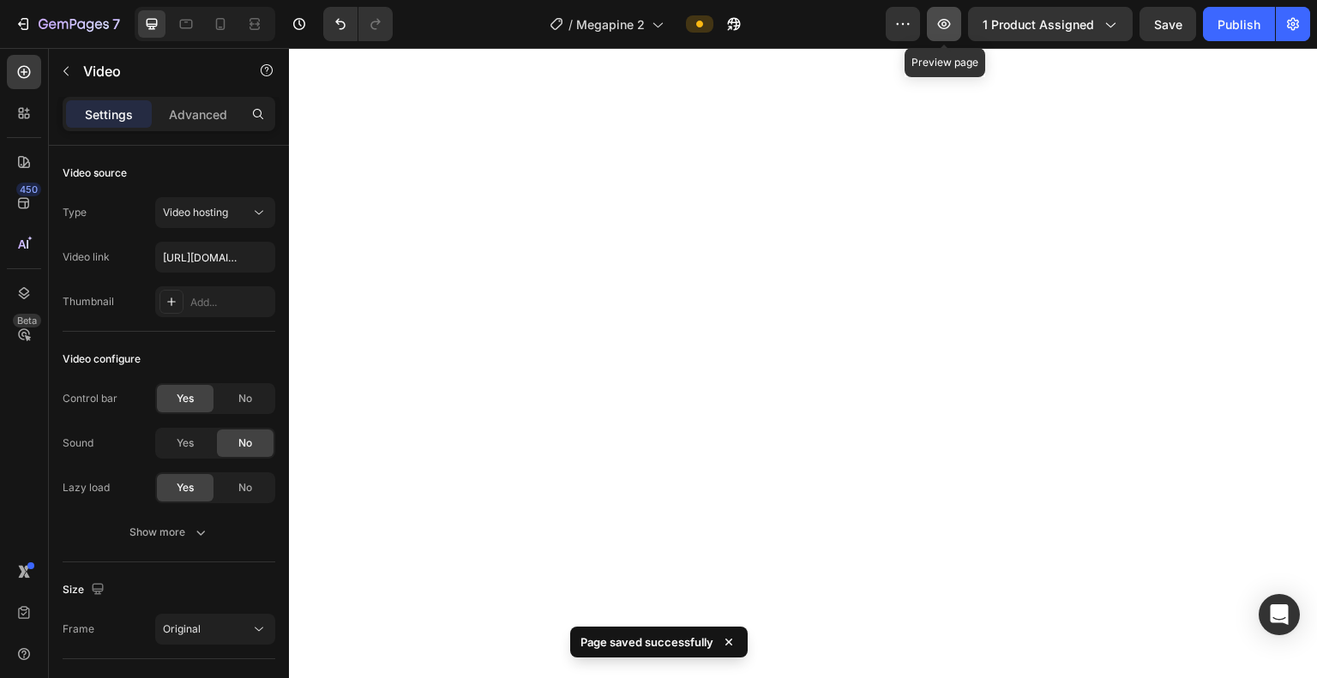
click at [943, 24] on icon "button" at bounding box center [944, 23] width 17 height 17
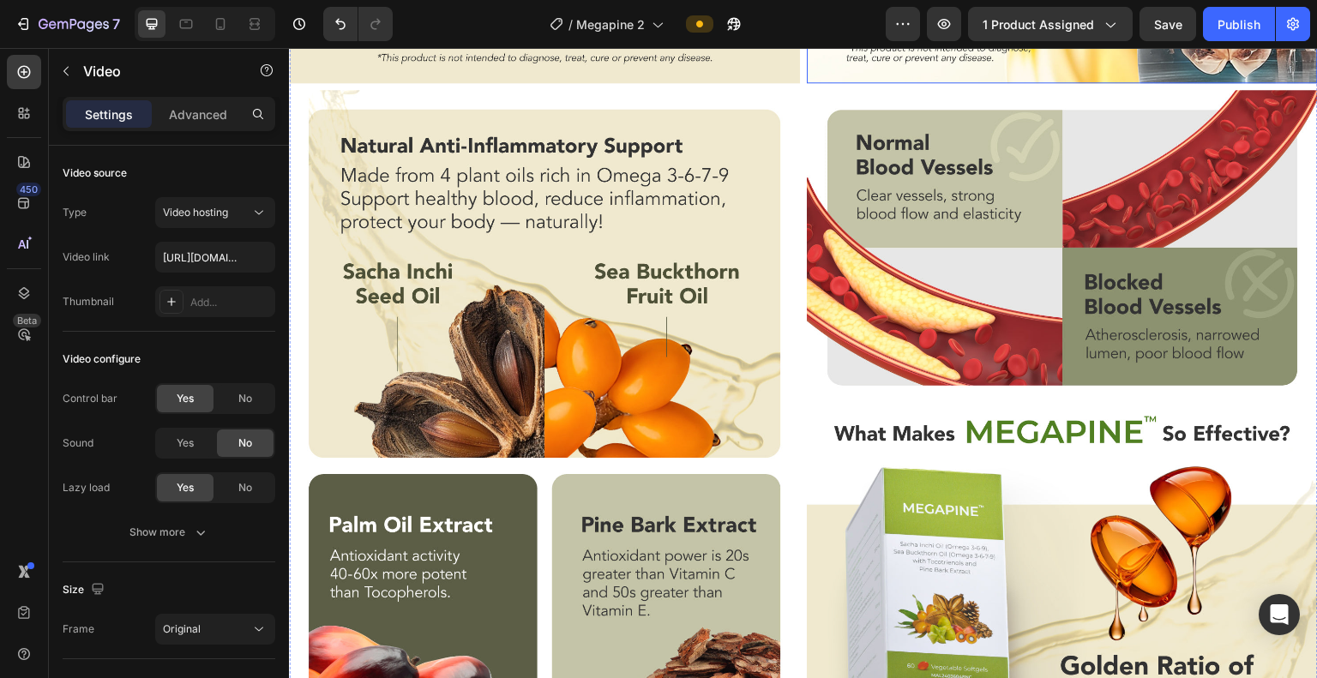
scroll to position [5432, 0]
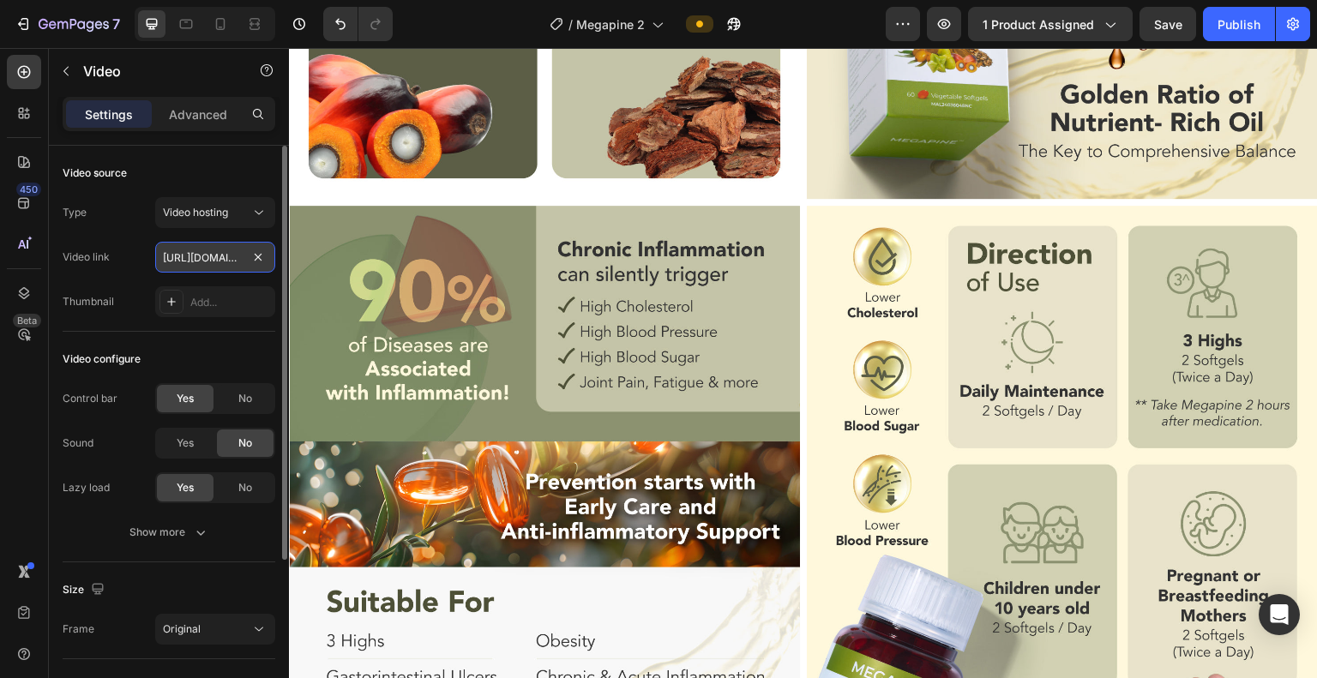
click at [215, 253] on input "[URL][DOMAIN_NAME]" at bounding box center [215, 257] width 120 height 31
click at [229, 256] on input "text" at bounding box center [215, 257] width 120 height 31
paste input "[URL][DOMAIN_NAME]"
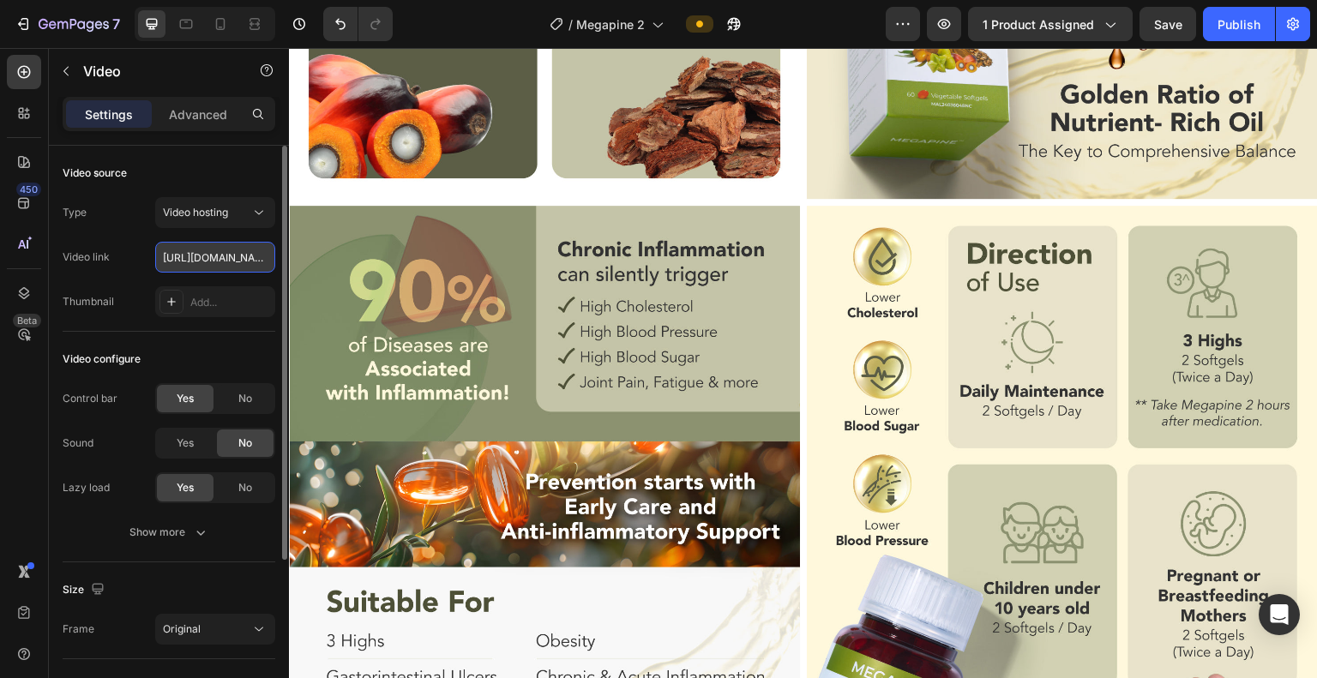
scroll to position [0, 328]
type input "[URL][DOMAIN_NAME]"
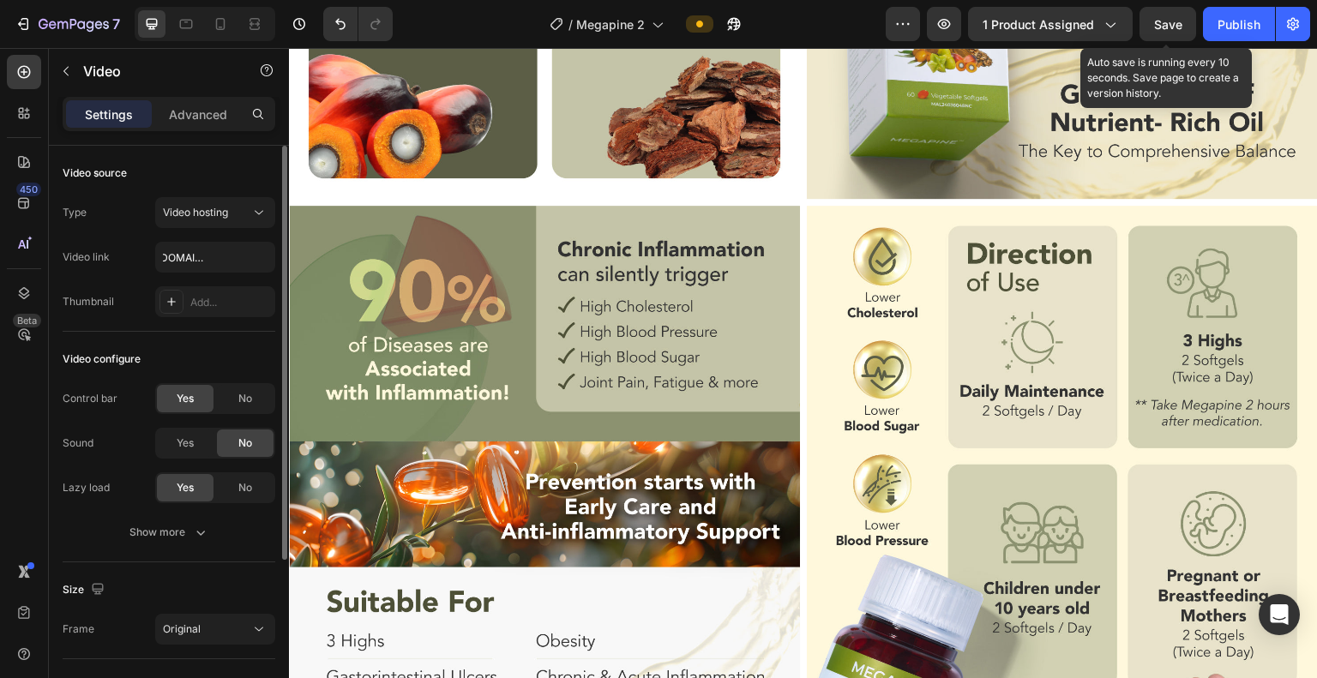
scroll to position [0, 0]
click at [1035, 24] on span "Save" at bounding box center [1168, 24] width 28 height 15
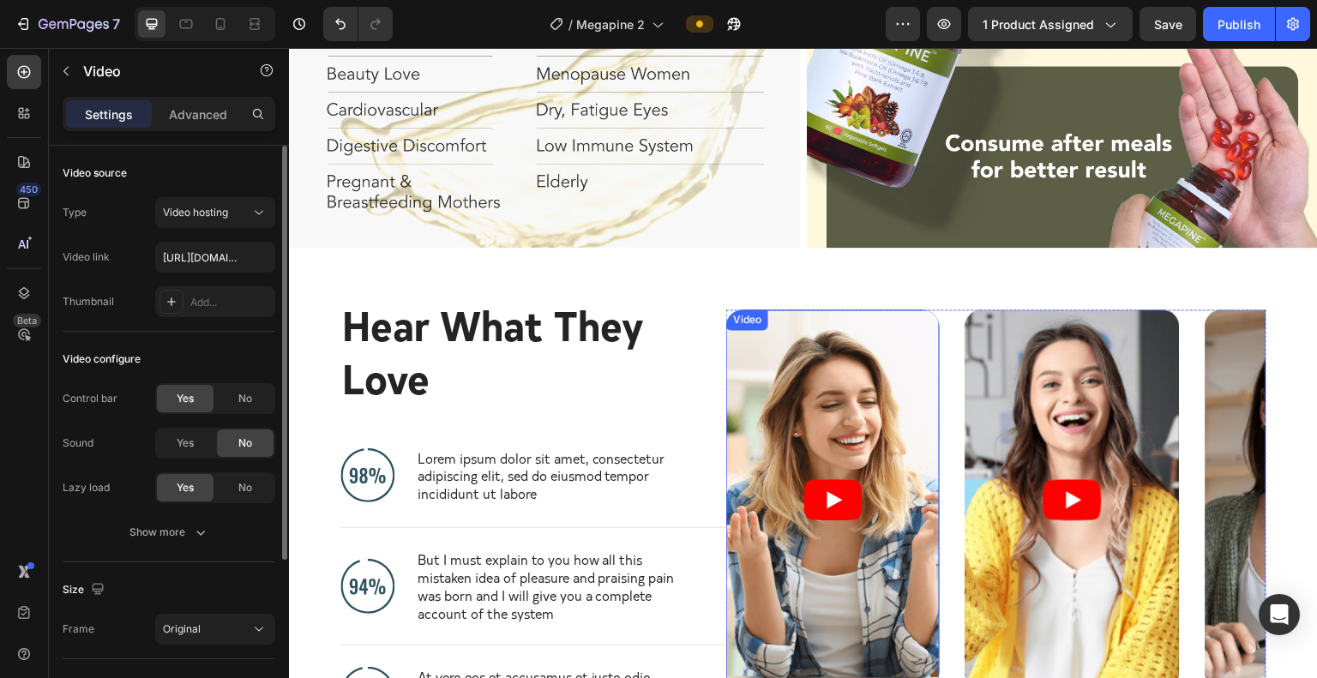
scroll to position [4574, 0]
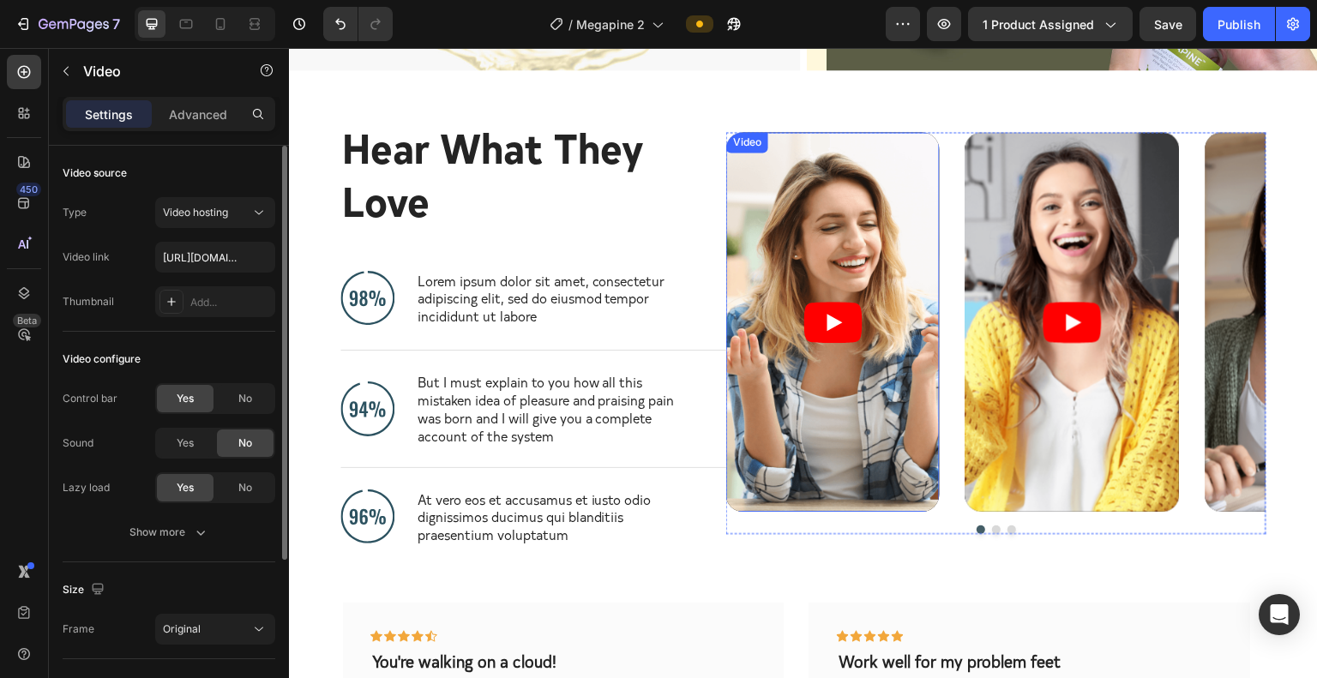
click at [886, 271] on article at bounding box center [833, 322] width 214 height 381
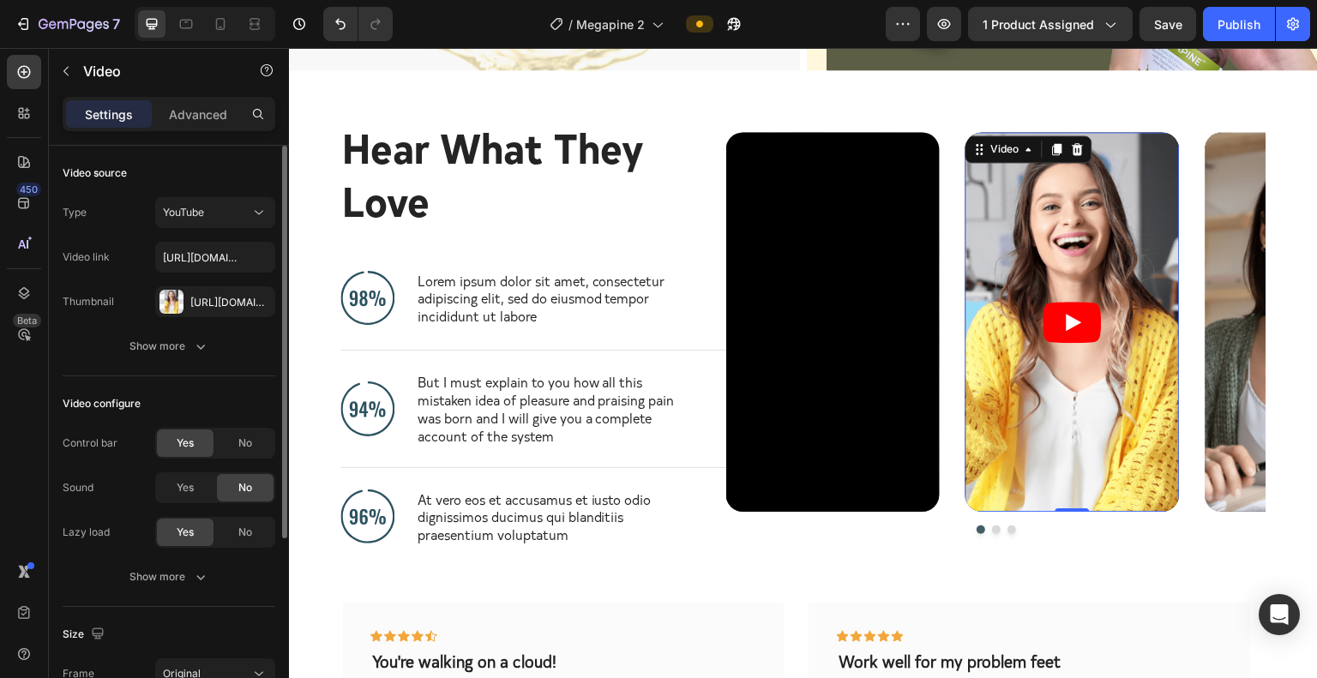
click at [1035, 209] on article at bounding box center [1073, 322] width 214 height 381
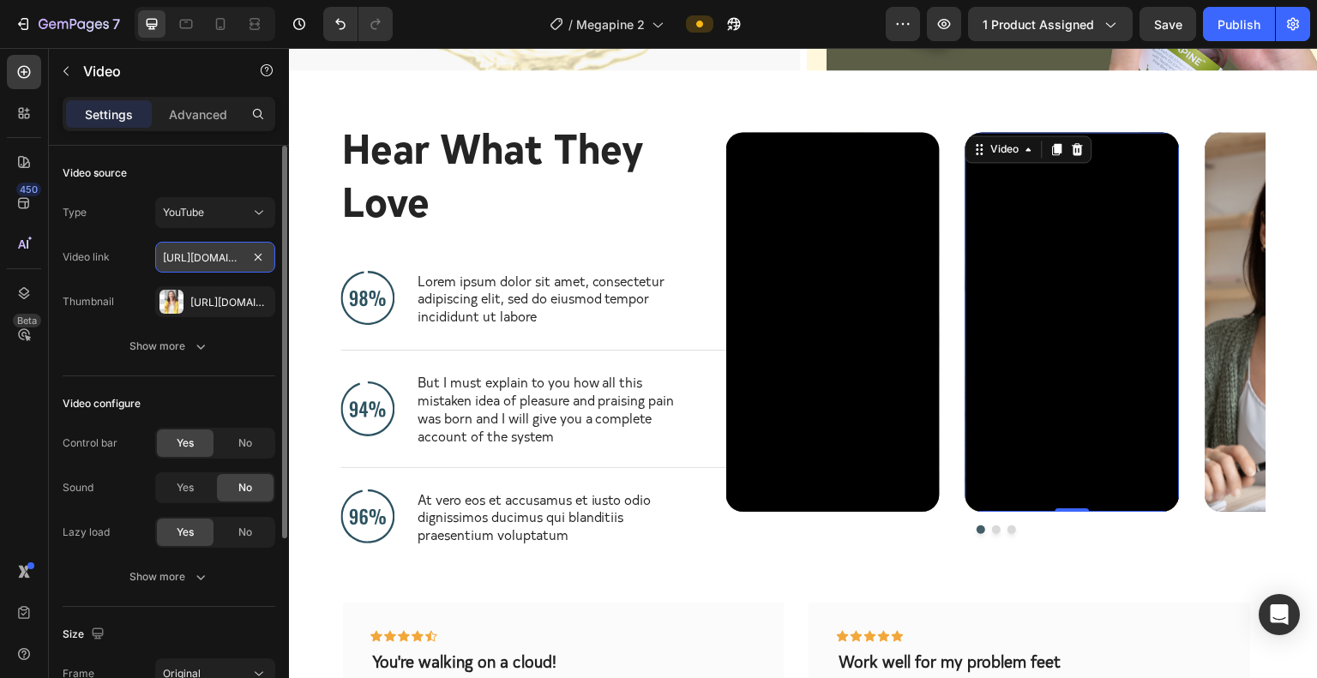
click at [222, 263] on input "[URL][DOMAIN_NAME]" at bounding box center [215, 257] width 120 height 31
paste input "[DOMAIN_NAME][URL]"
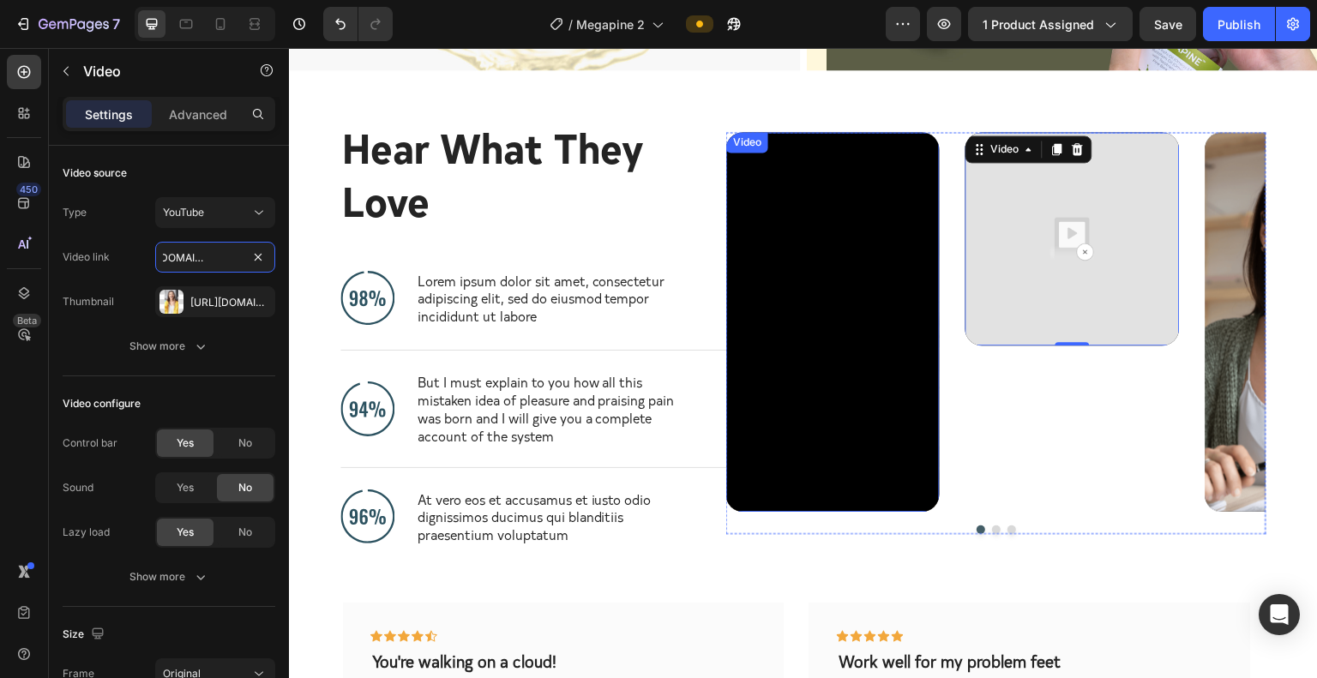
type input "[URL][DOMAIN_NAME]"
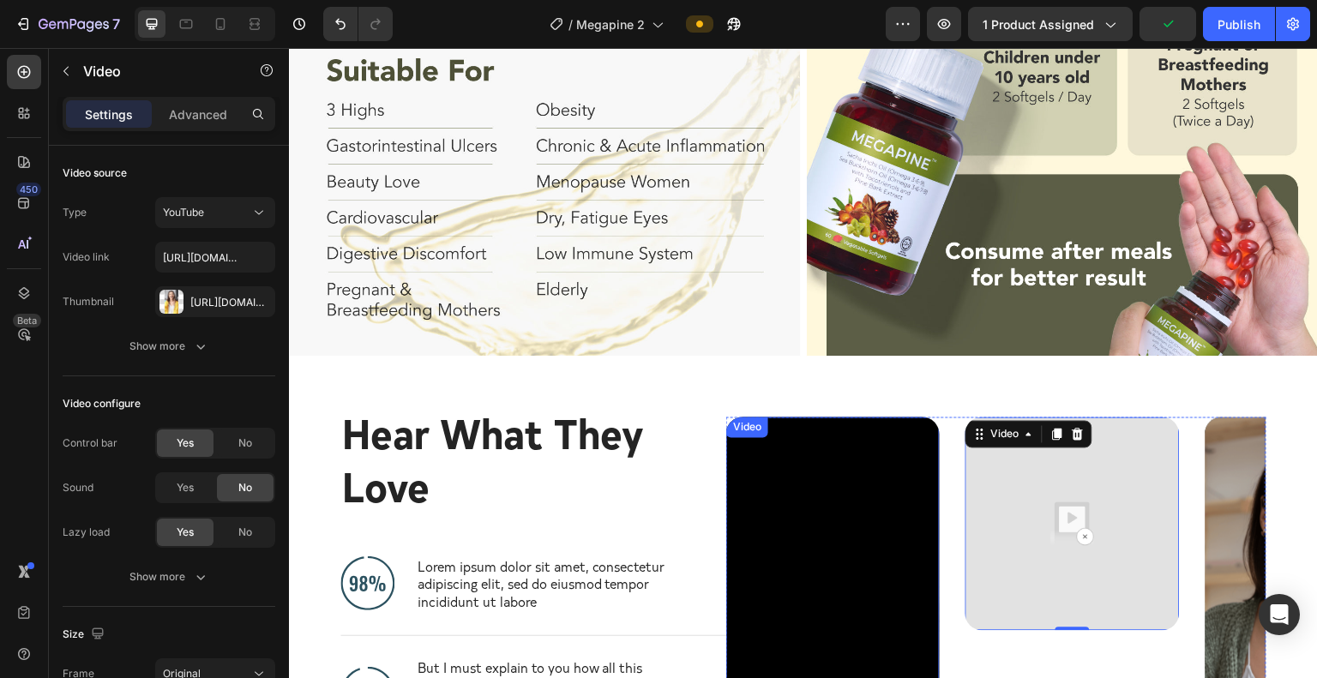
scroll to position [4574, 0]
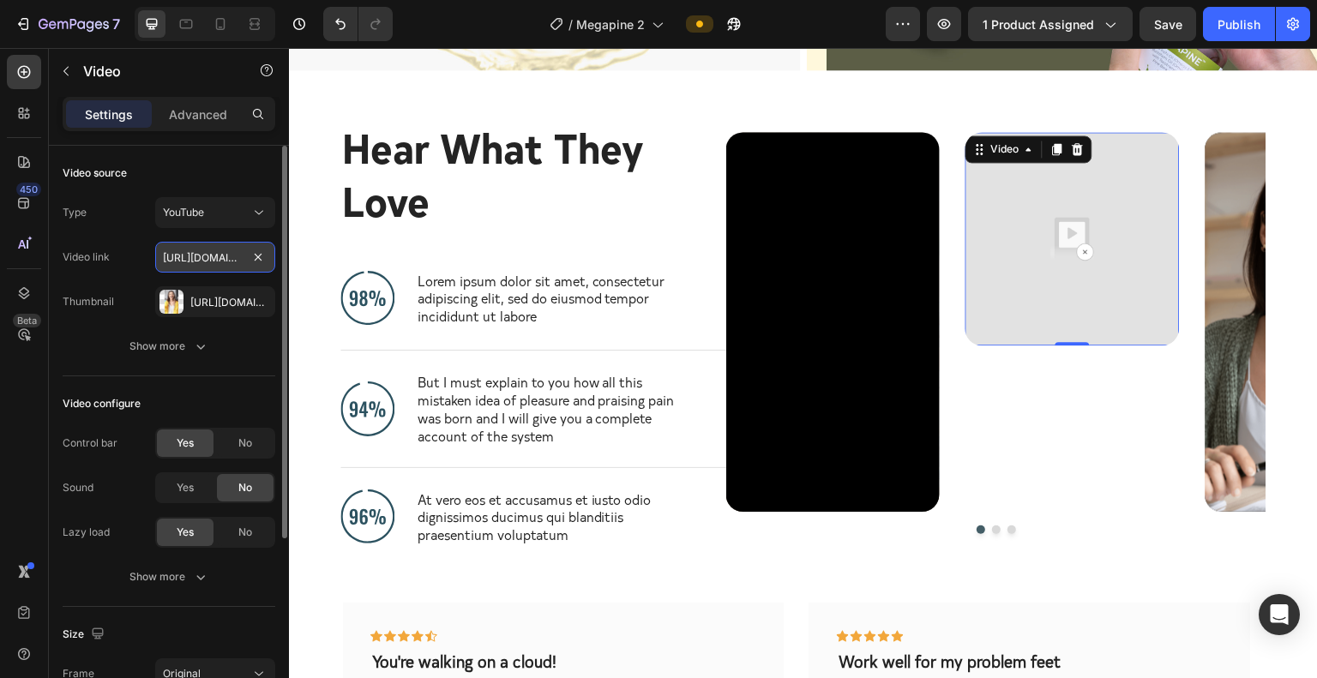
click at [196, 263] on input "[URL][DOMAIN_NAME]" at bounding box center [215, 257] width 120 height 31
click at [148, 236] on div "Type YouTube Video link [URL][DOMAIN_NAME] Thumbnail [URL][DOMAIN_NAME]" at bounding box center [169, 257] width 213 height 120
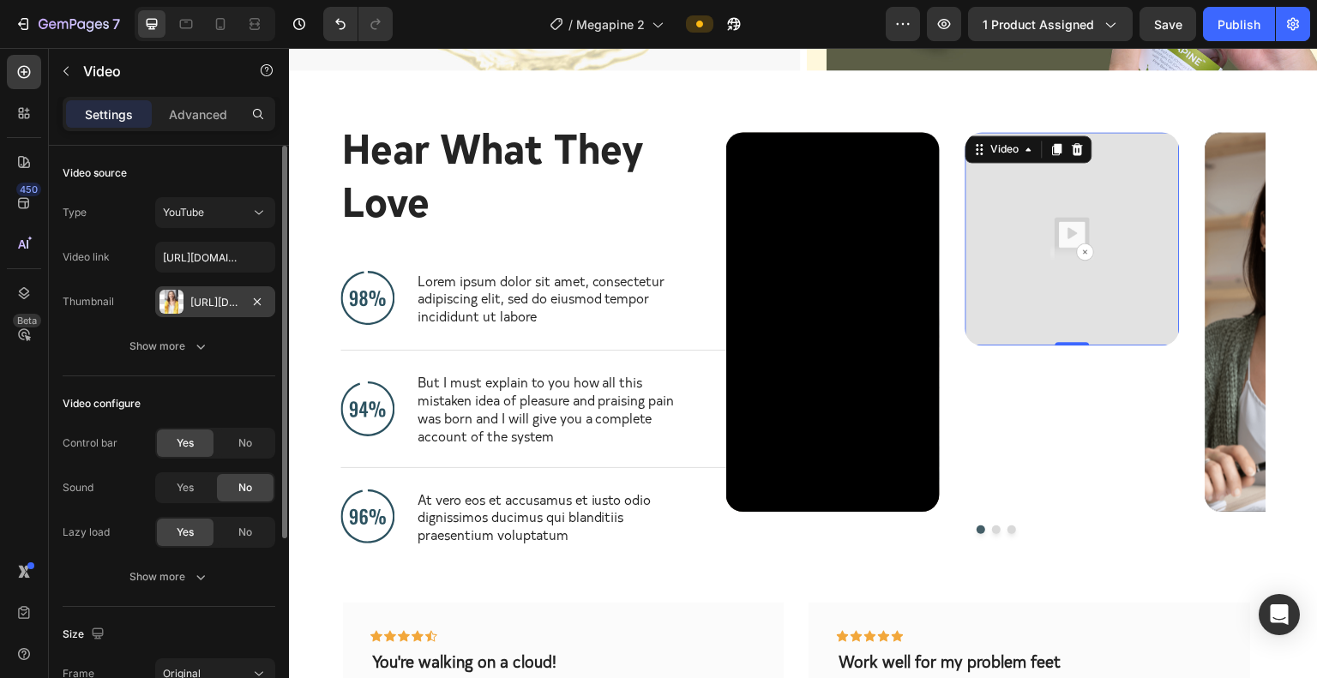
click at [242, 298] on div "[URL][DOMAIN_NAME]" at bounding box center [215, 301] width 120 height 31
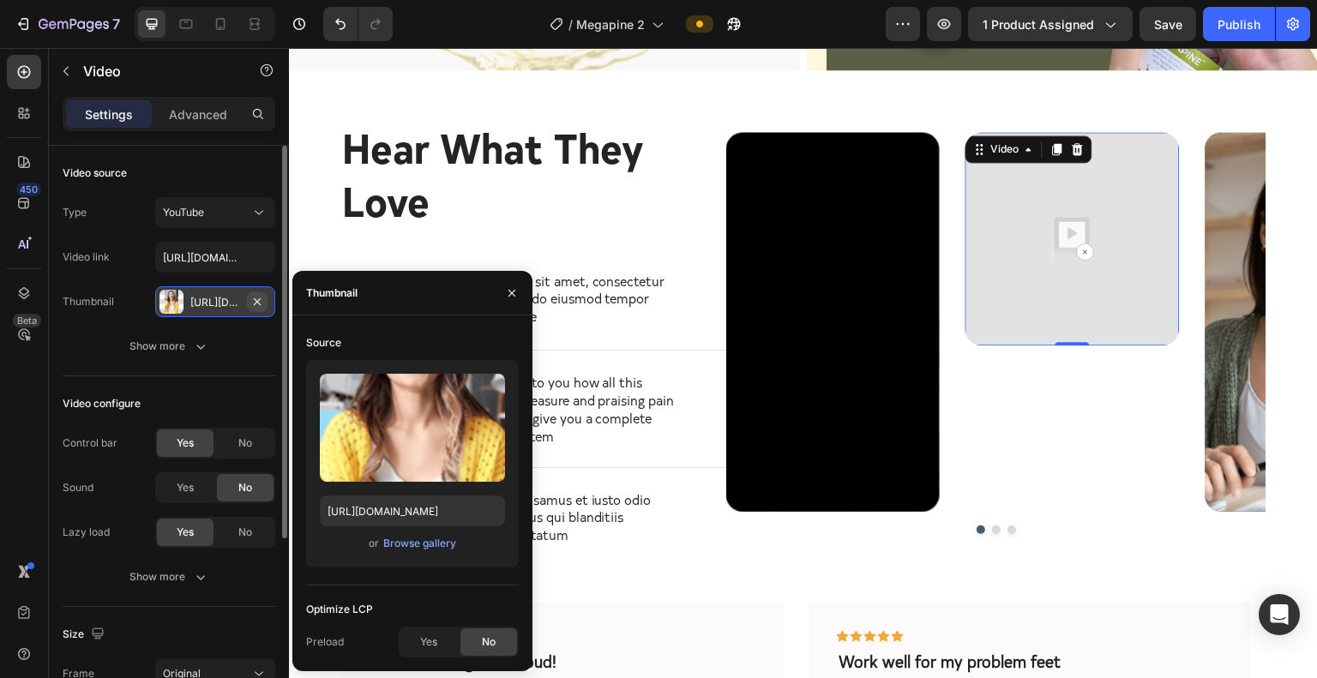
click at [263, 298] on icon "button" at bounding box center [257, 302] width 14 height 14
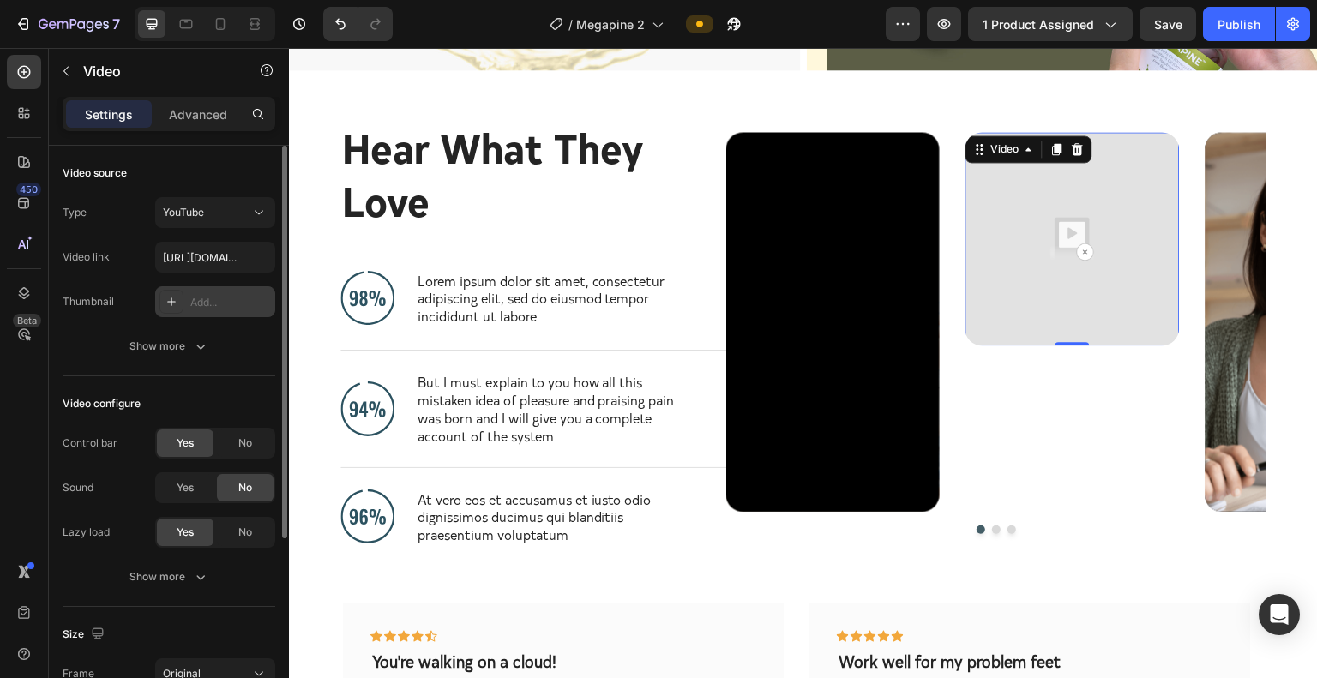
click at [1035, 251] on img at bounding box center [1073, 239] width 214 height 214
click at [1035, 254] on img at bounding box center [1073, 239] width 214 height 214
drag, startPoint x: 1066, startPoint y: 309, endPoint x: 1065, endPoint y: 375, distance: 66.0
click at [1035, 375] on div "Video 77" at bounding box center [1073, 322] width 214 height 381
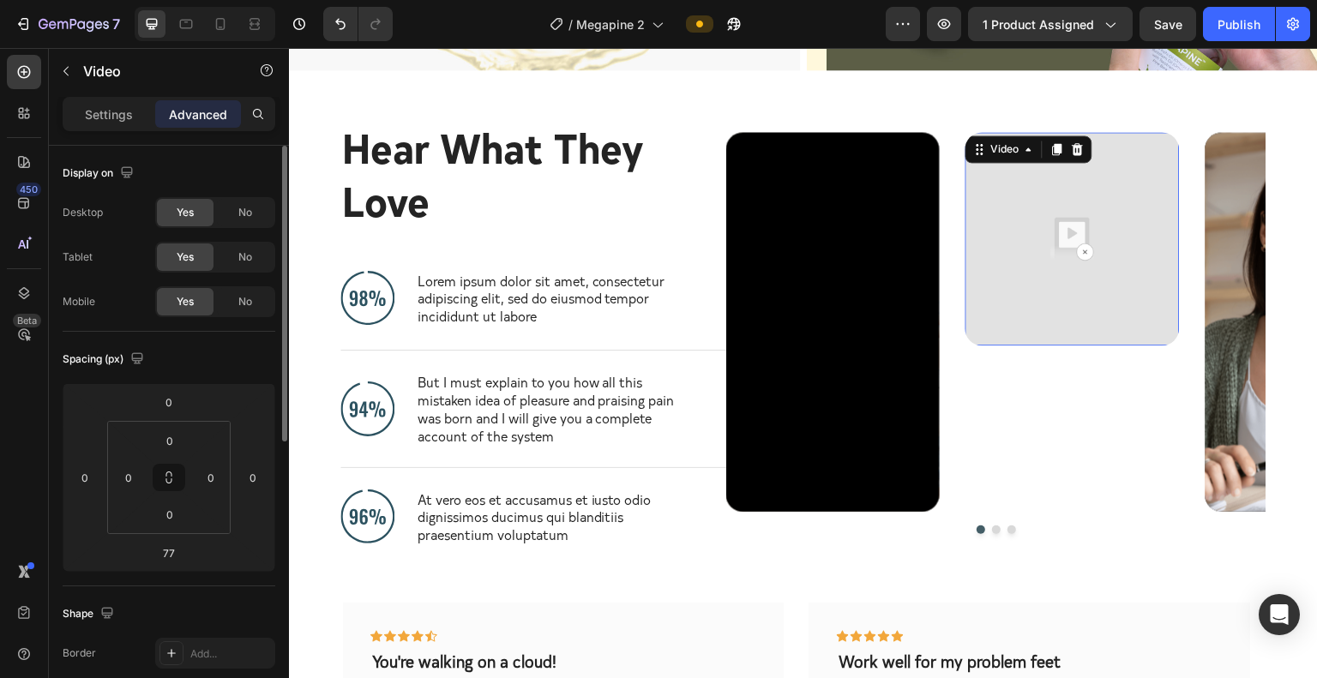
click at [1035, 254] on img at bounding box center [1073, 239] width 214 height 214
click at [89, 112] on p "Settings" at bounding box center [109, 114] width 48 height 18
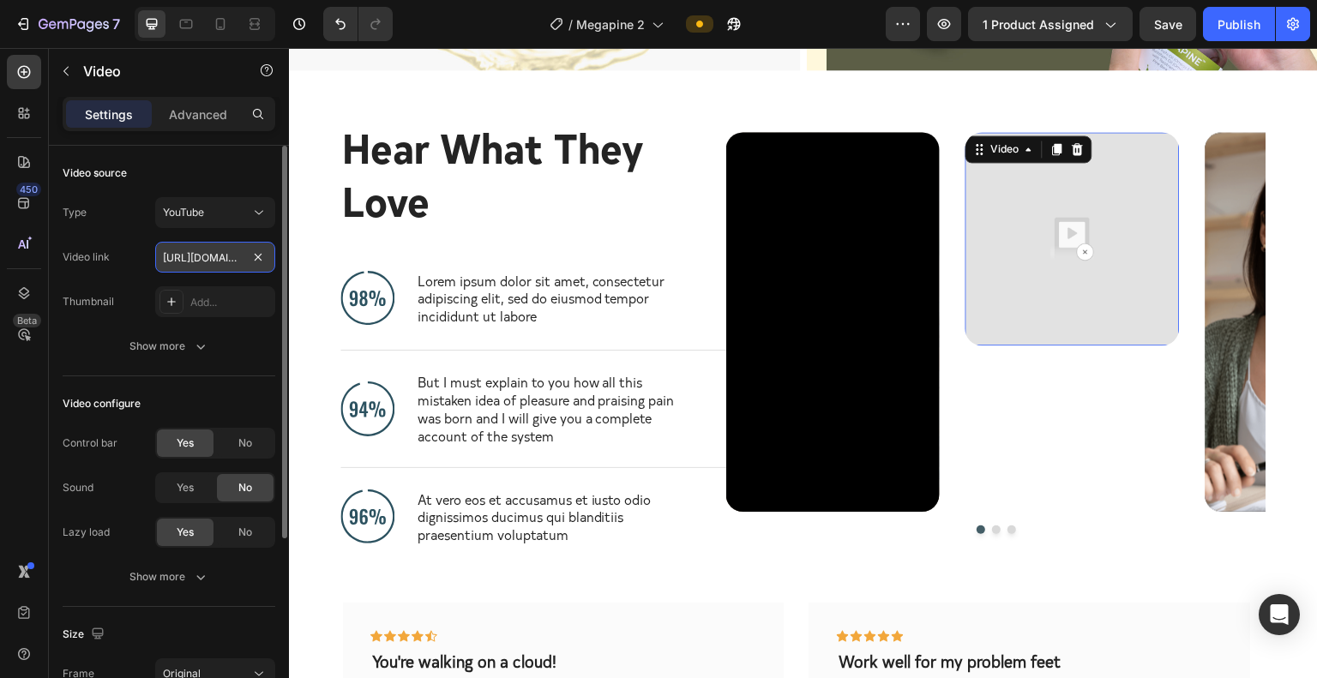
click at [223, 260] on input "[URL][DOMAIN_NAME]" at bounding box center [215, 257] width 120 height 31
click at [241, 256] on input "text" at bounding box center [215, 257] width 120 height 31
paste input "[URL][DOMAIN_NAME]"
click at [226, 261] on input "[URL][DOMAIN_NAME]" at bounding box center [215, 257] width 120 height 31
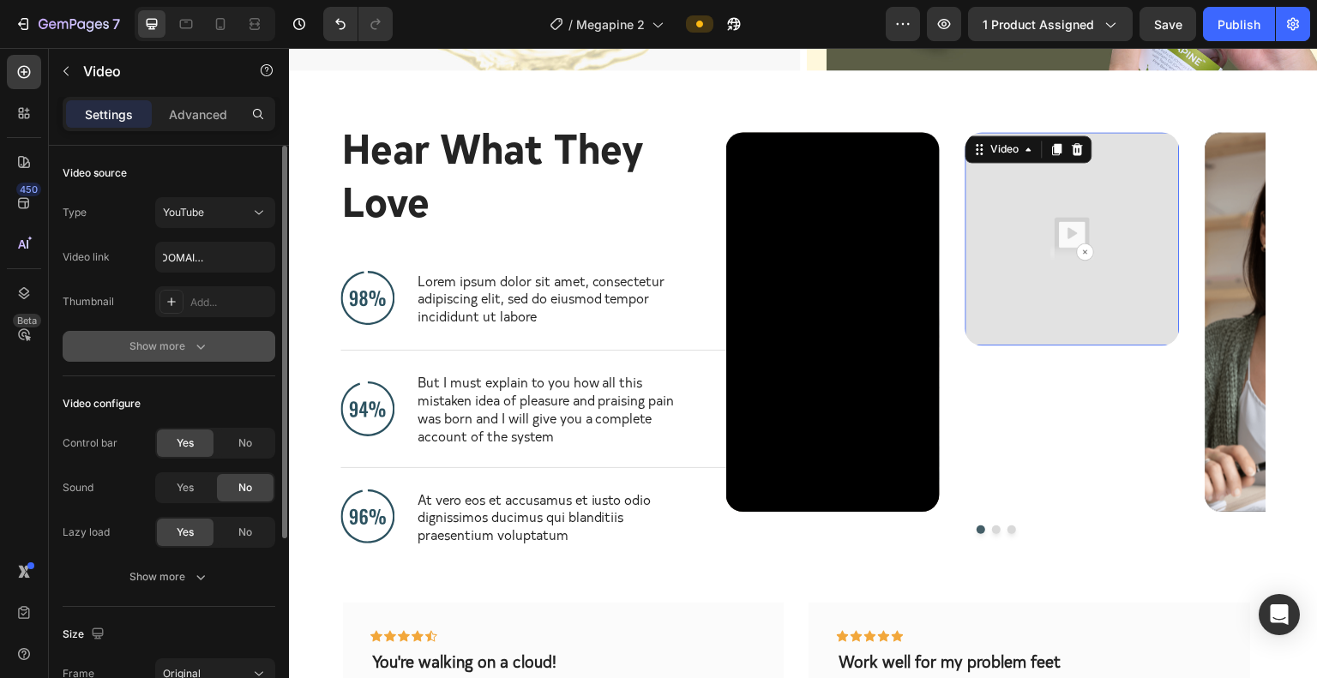
scroll to position [0, 0]
click at [184, 345] on div "Show more" at bounding box center [170, 346] width 80 height 17
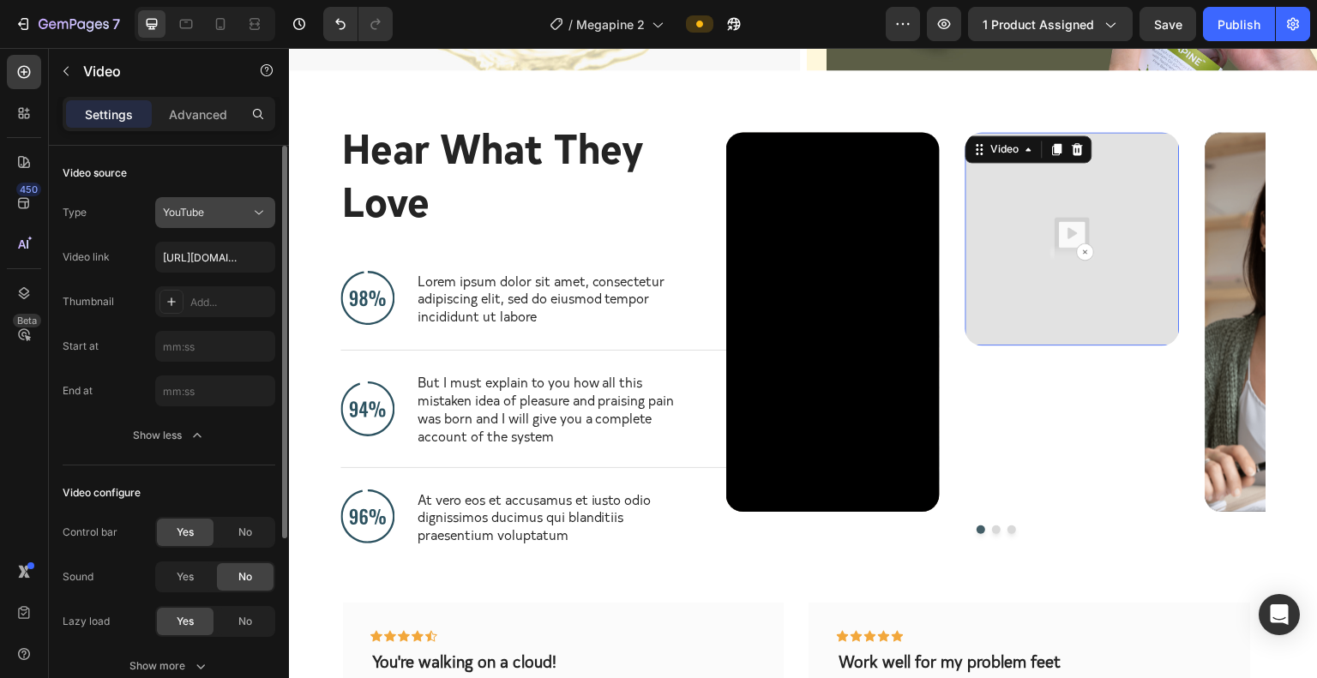
click at [219, 201] on button "YouTube" at bounding box center [215, 212] width 120 height 31
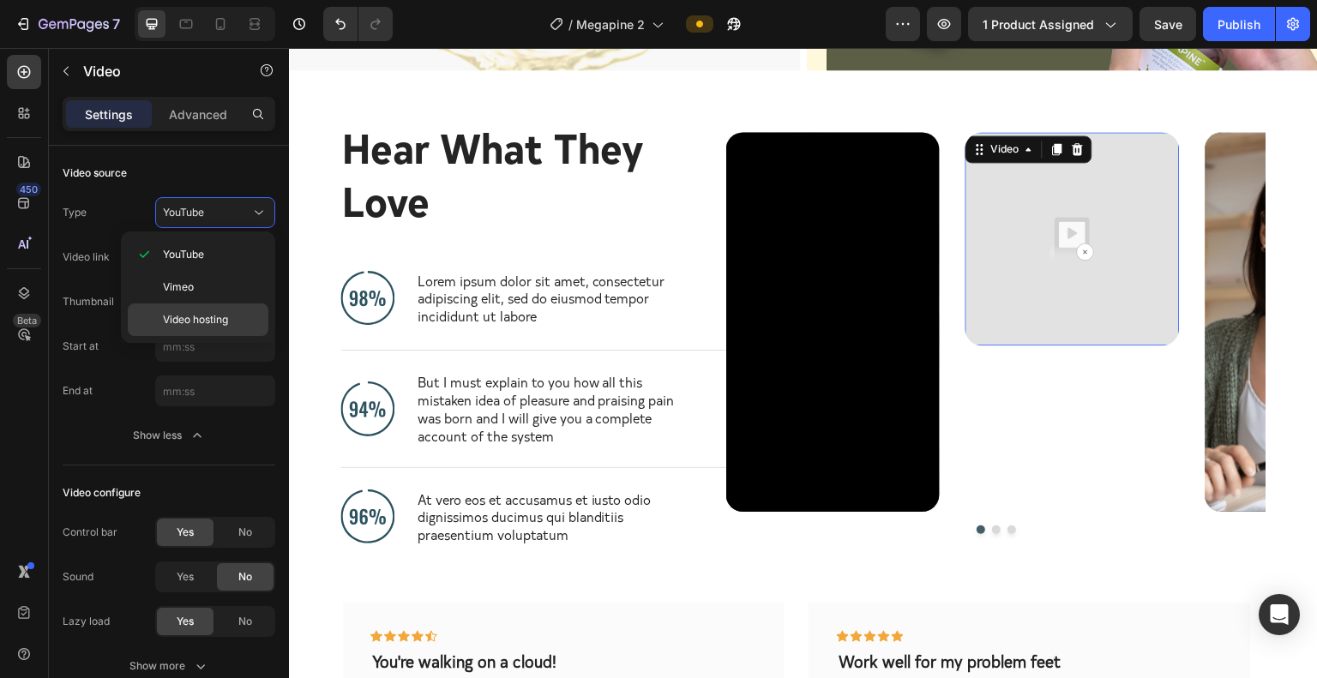
click at [240, 317] on p "Video hosting" at bounding box center [212, 319] width 98 height 15
type input "[URL][DOMAIN_NAME]"
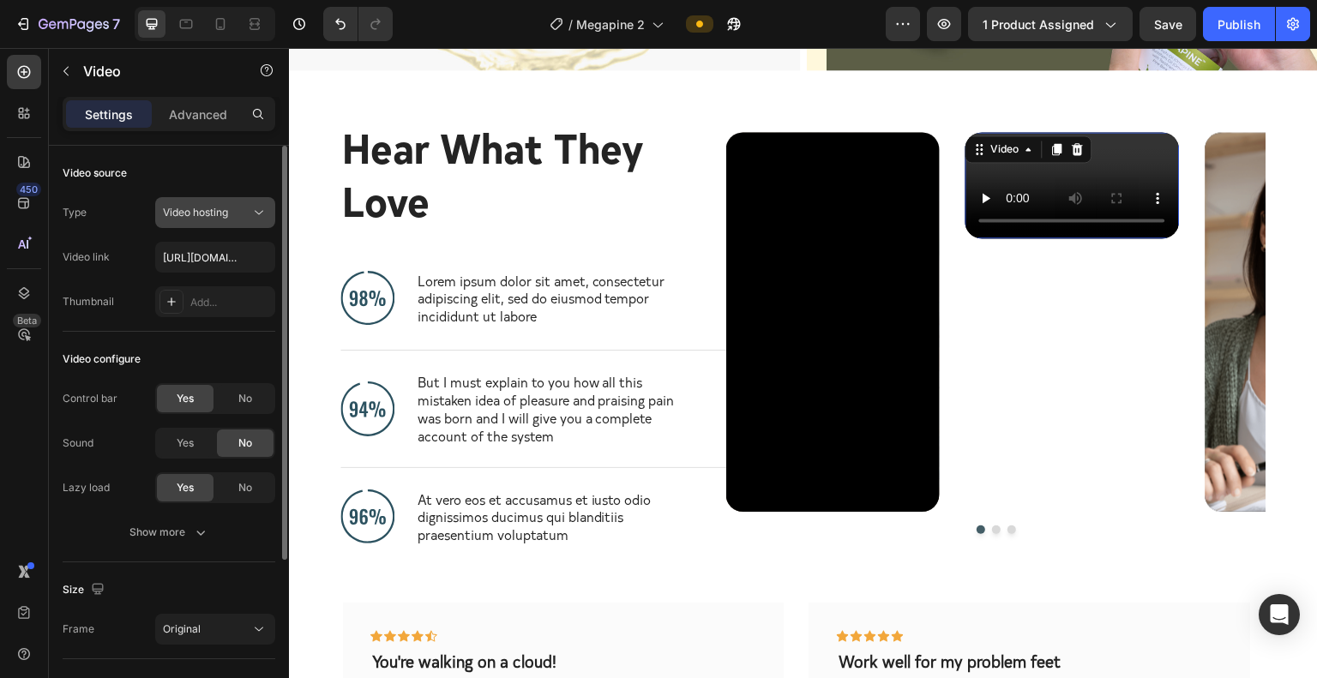
click at [208, 206] on span "Video hosting" at bounding box center [195, 212] width 65 height 13
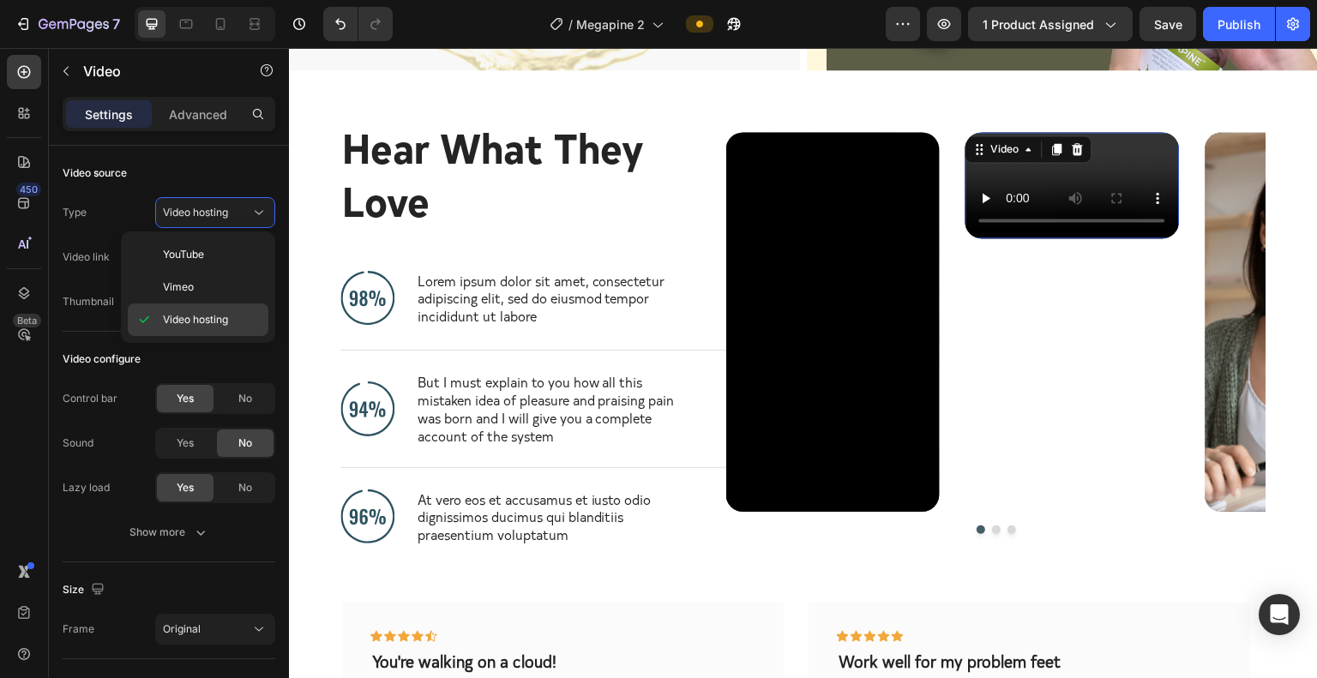
click at [228, 320] on span "Video hosting" at bounding box center [195, 319] width 65 height 15
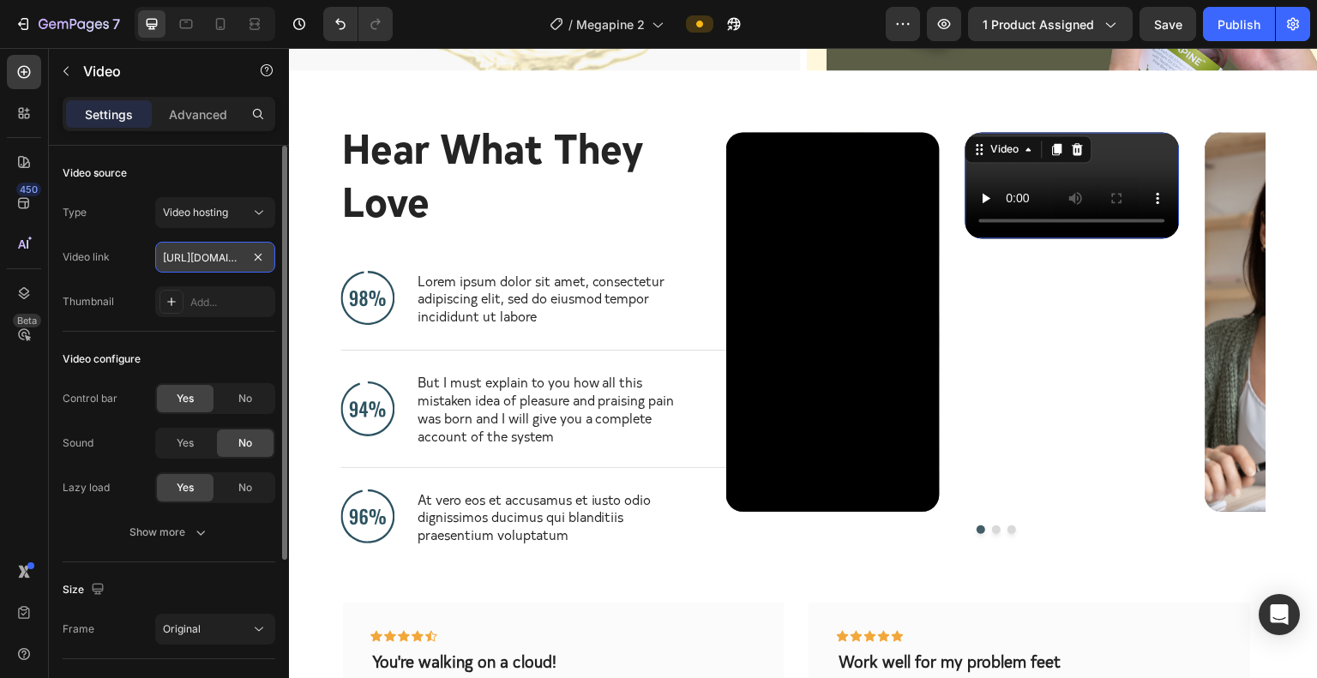
click at [178, 253] on input "[URL][DOMAIN_NAME]" at bounding box center [215, 257] width 120 height 31
click at [228, 254] on input "text" at bounding box center [215, 257] width 120 height 31
paste input "[URL][DOMAIN_NAME]"
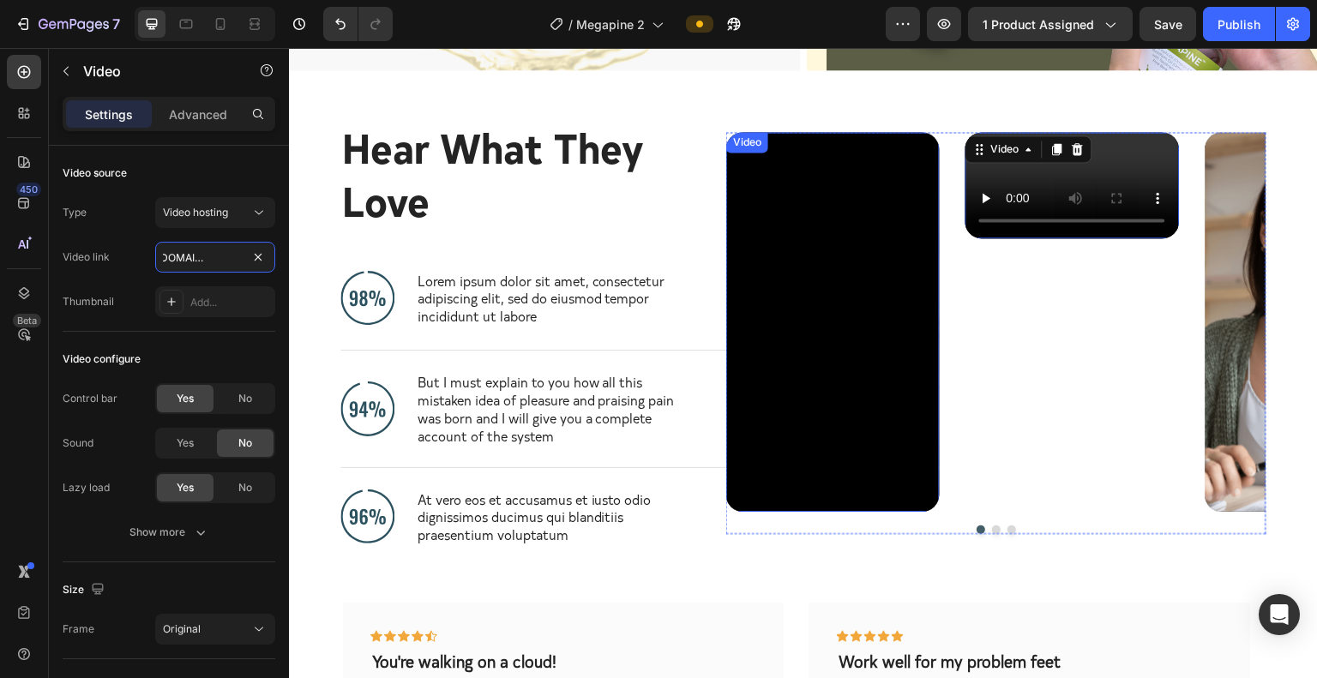
type input "[URL][DOMAIN_NAME]"
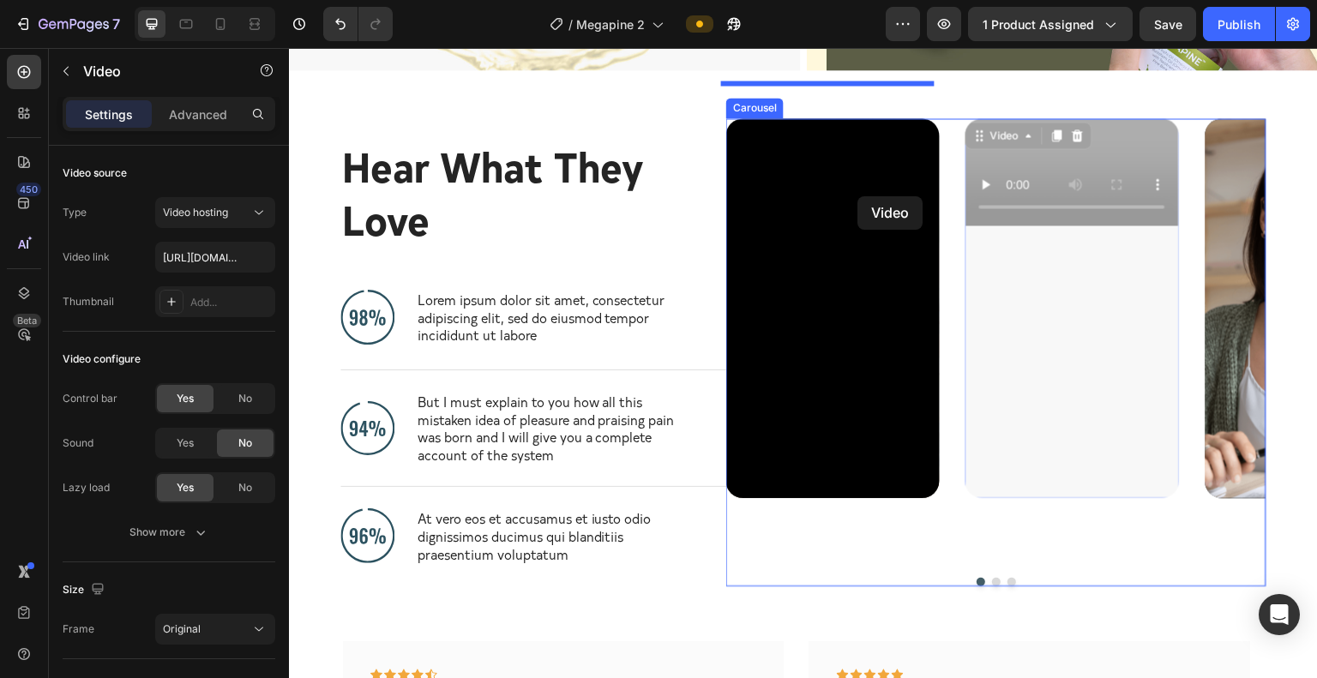
drag, startPoint x: 1067, startPoint y: 206, endPoint x: 859, endPoint y: 196, distance: 208.6
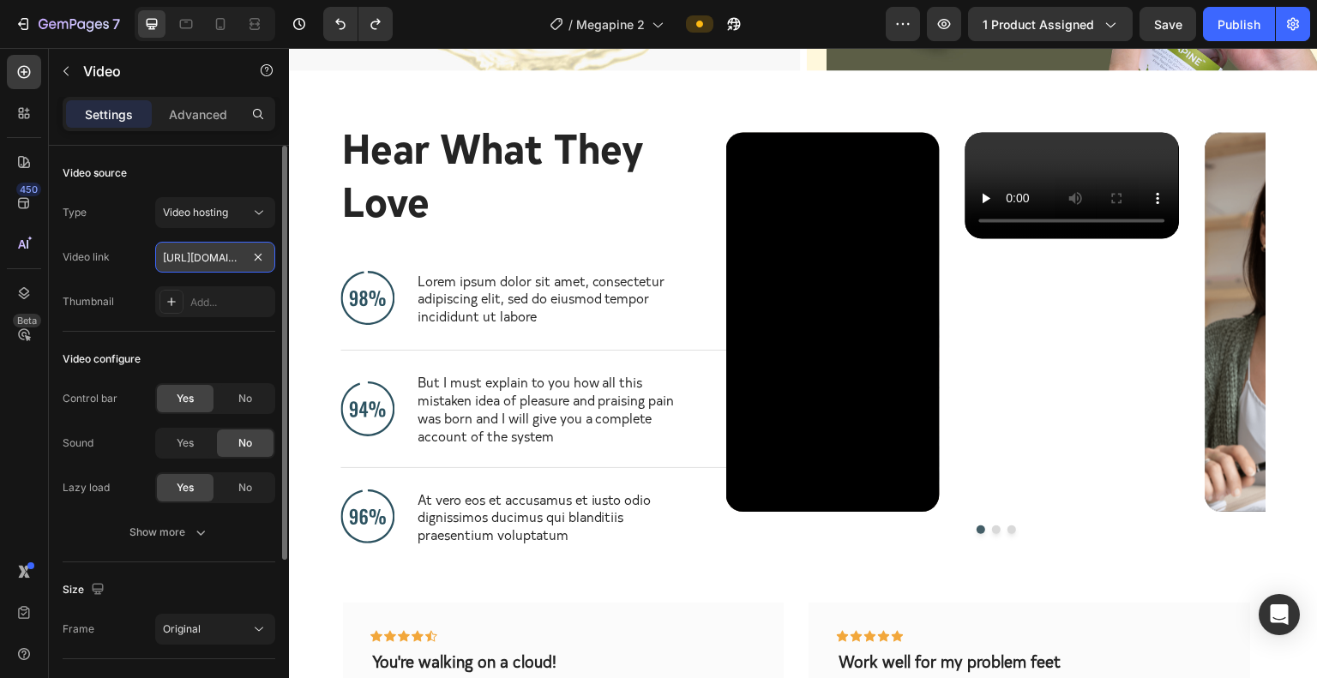
click at [199, 252] on input "[URL][DOMAIN_NAME]" at bounding box center [215, 257] width 120 height 31
click at [233, 253] on input "text" at bounding box center [215, 257] width 120 height 31
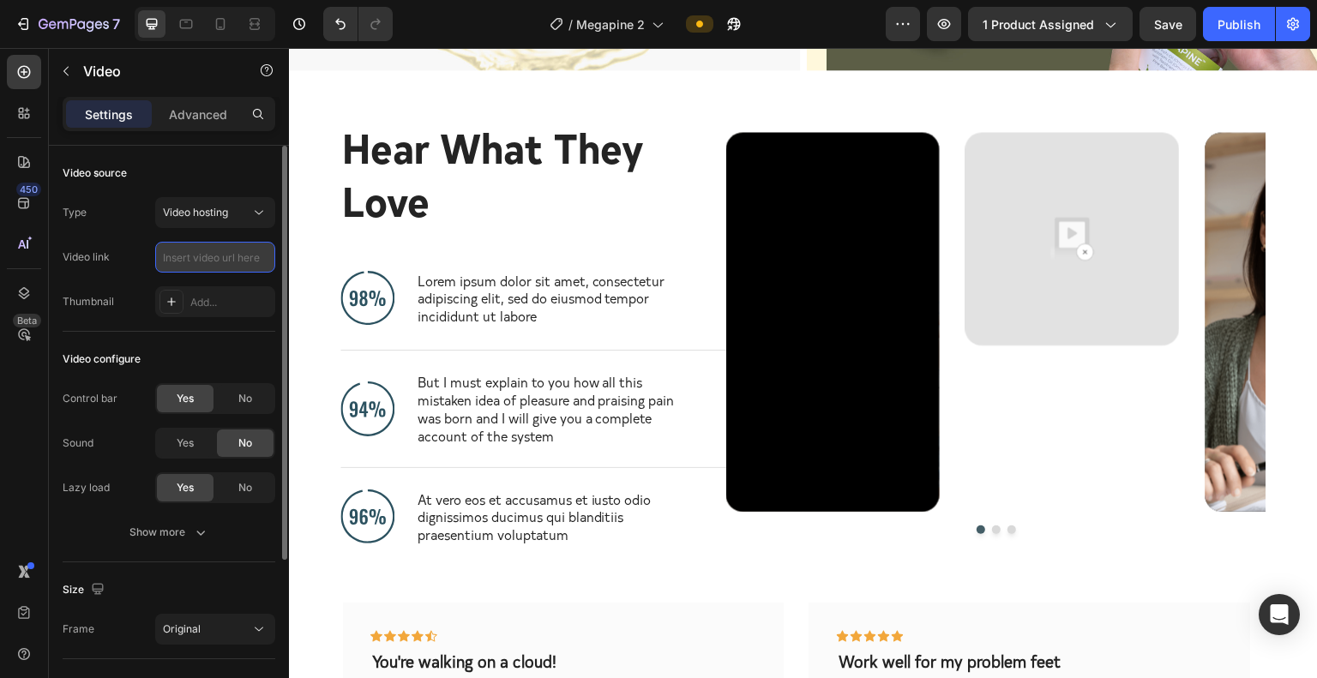
click at [183, 260] on input "text" at bounding box center [215, 257] width 120 height 31
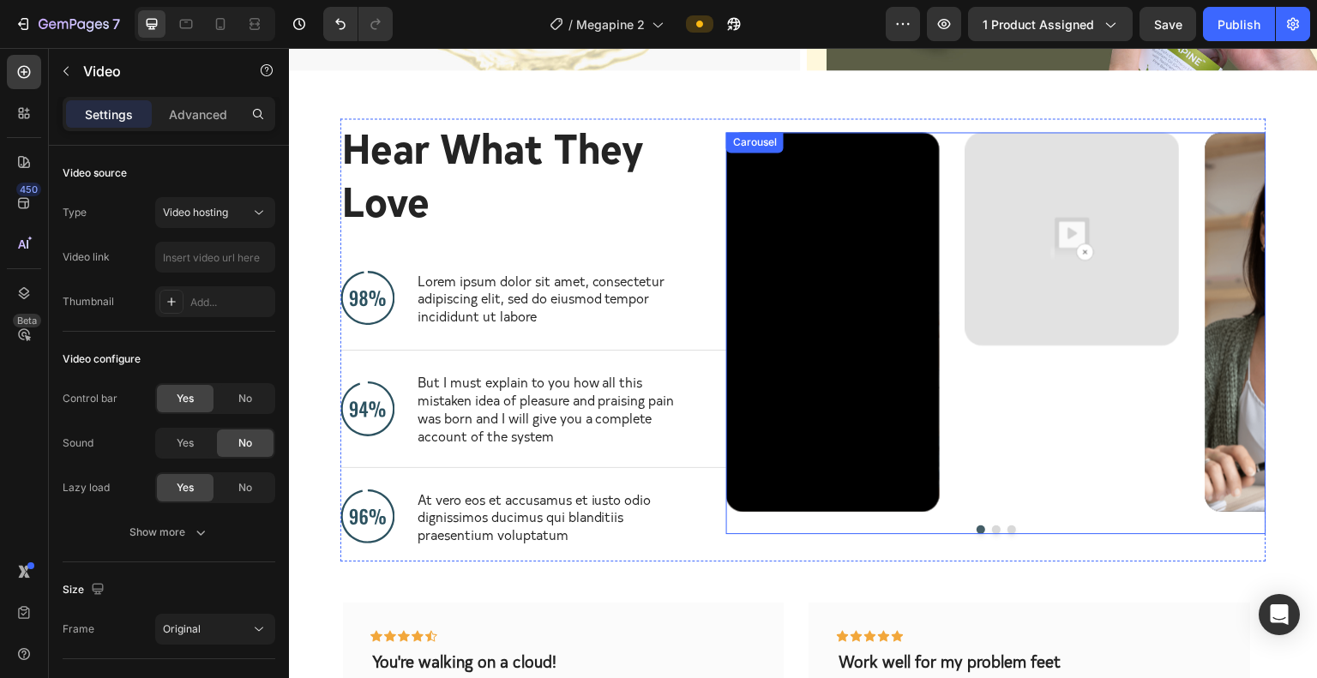
click at [957, 482] on div "Video Video Video Carousel" at bounding box center [996, 333] width 540 height 403
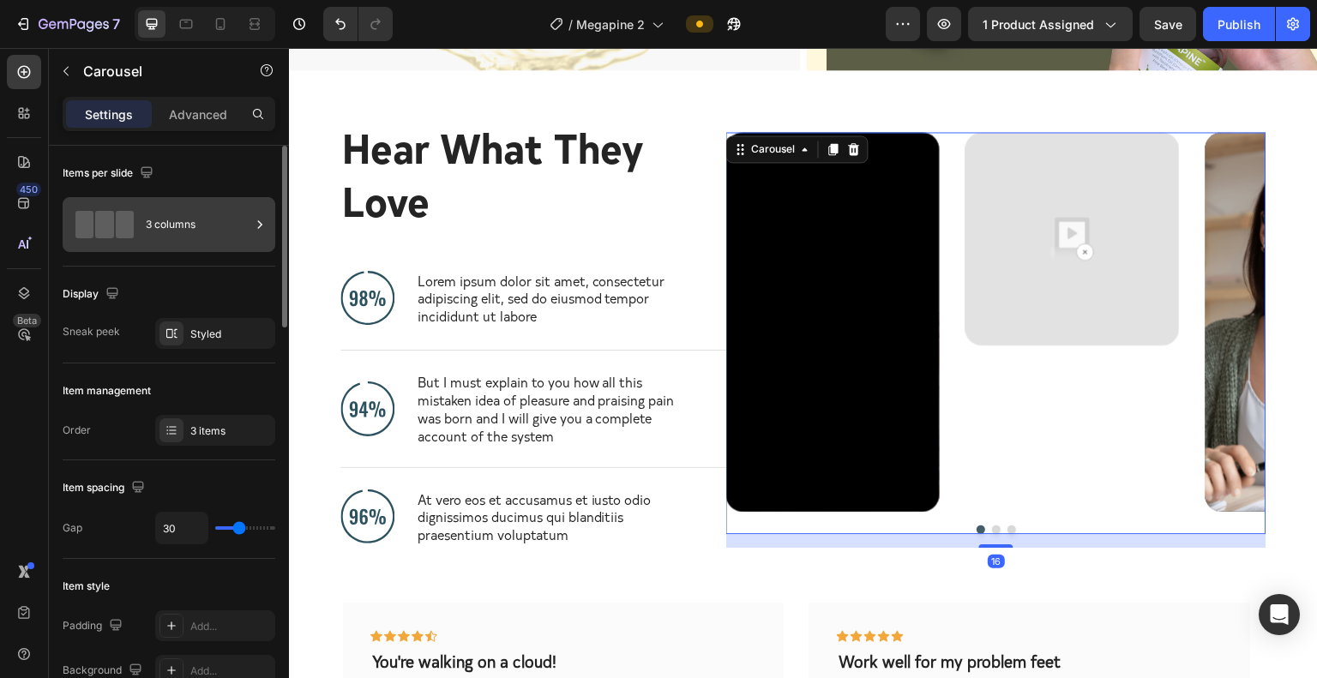
click at [226, 222] on div "3 columns" at bounding box center [198, 224] width 105 height 39
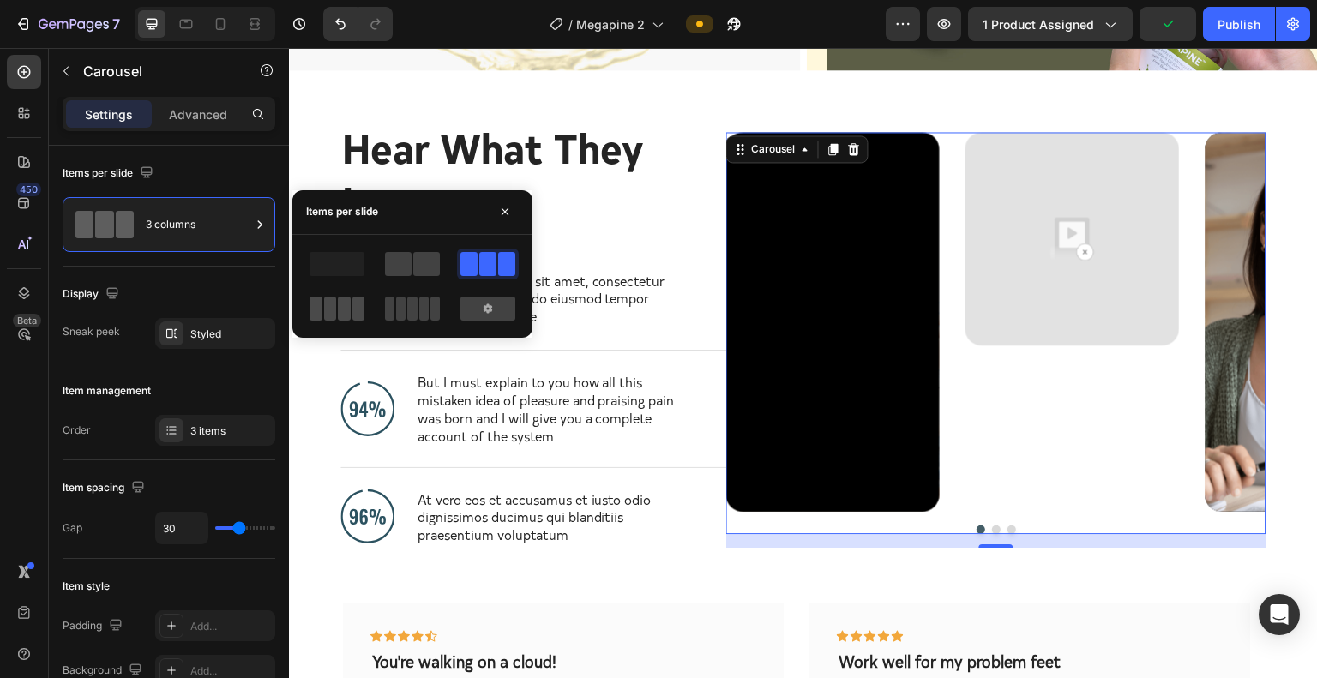
click at [328, 303] on span at bounding box center [330, 309] width 13 height 24
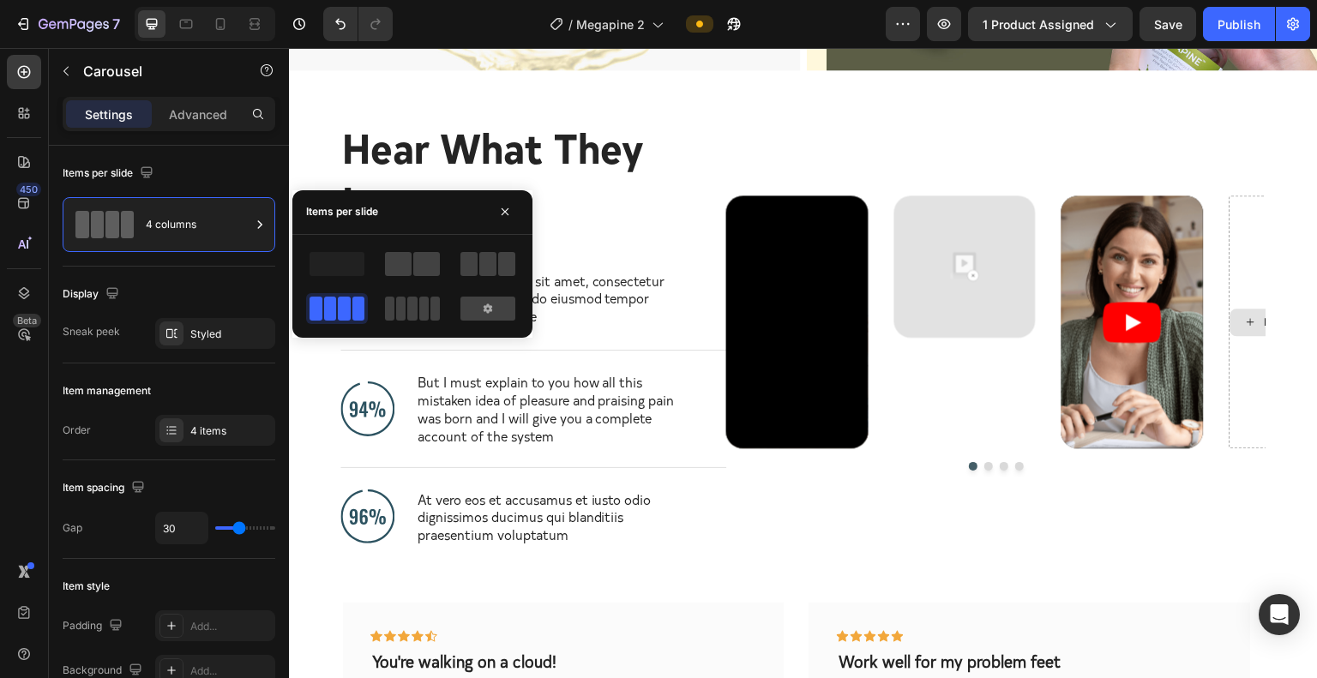
click at [1035, 309] on div "Drop element here" at bounding box center [1300, 322] width 139 height 27
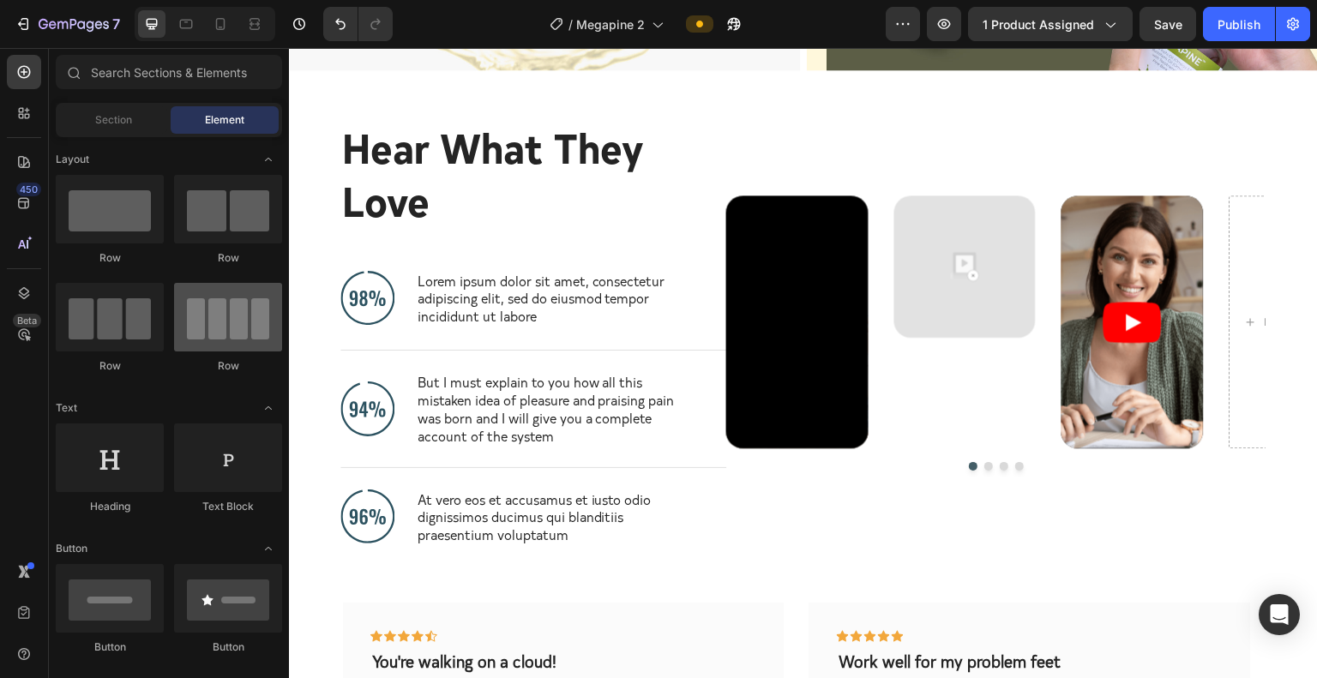
click at [235, 316] on div at bounding box center [228, 317] width 108 height 69
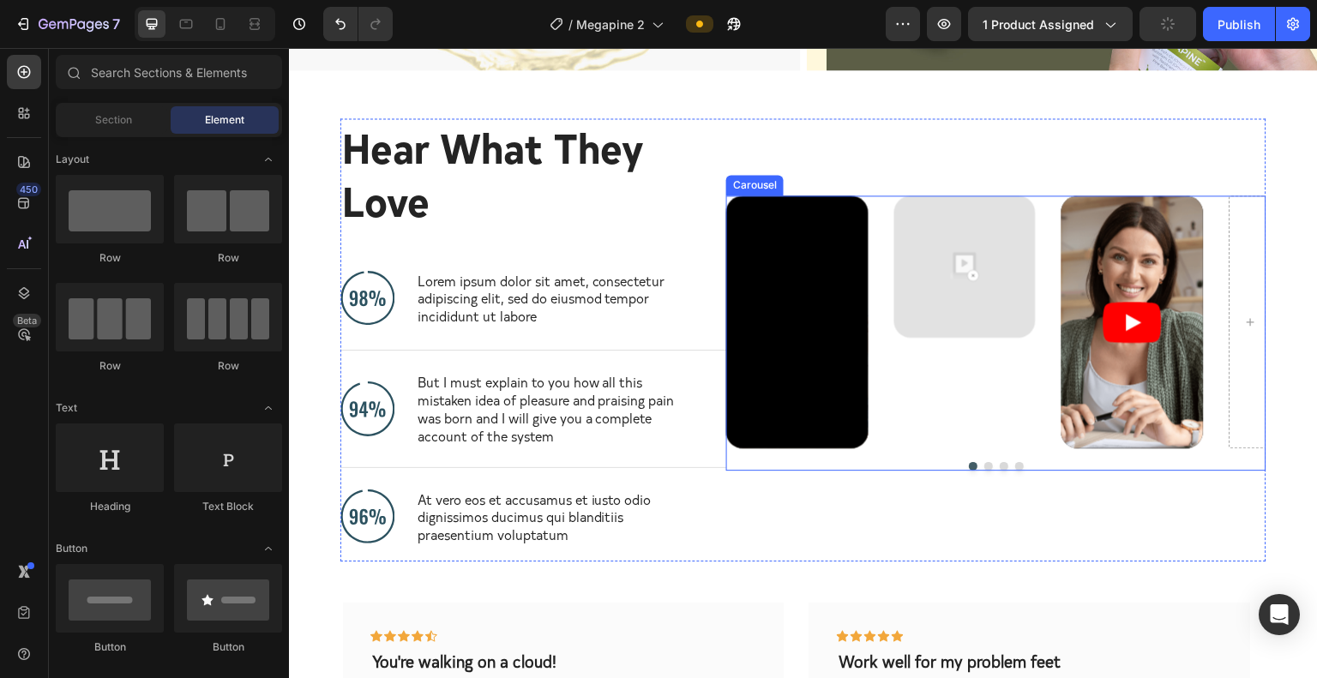
click at [952, 341] on div "Video" at bounding box center [966, 322] width 142 height 253
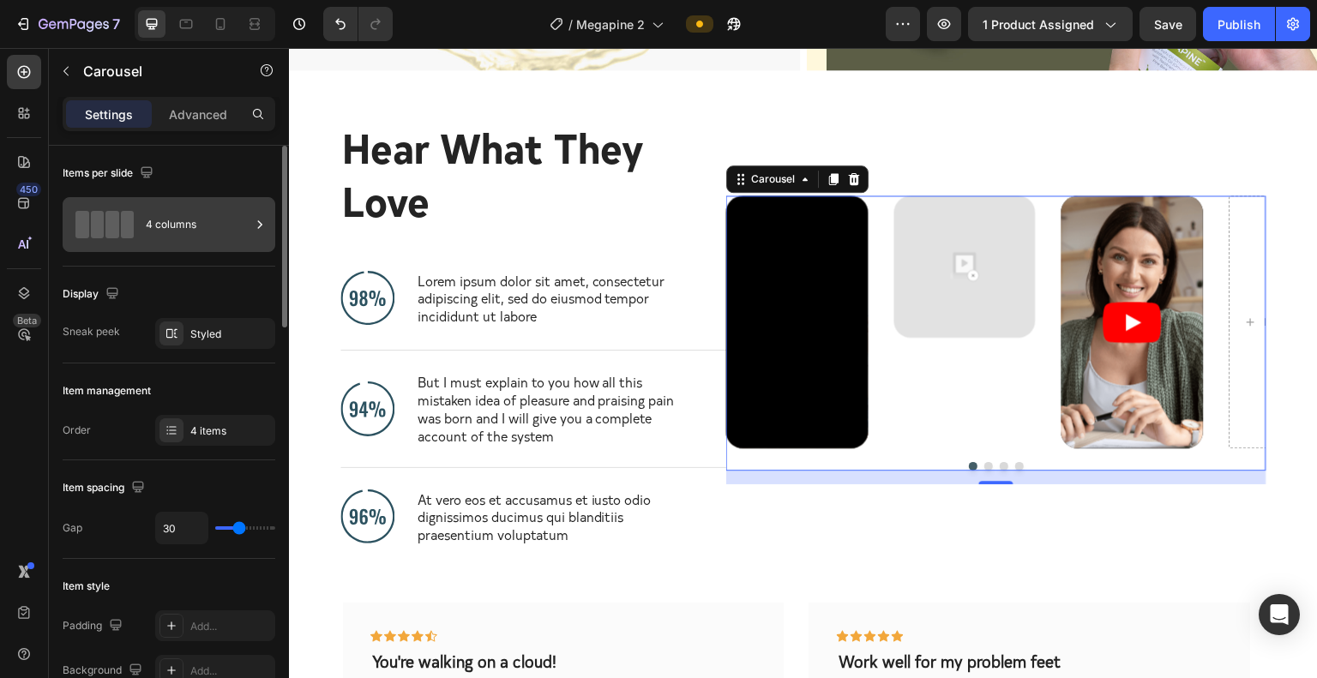
click at [256, 225] on icon at bounding box center [259, 224] width 17 height 17
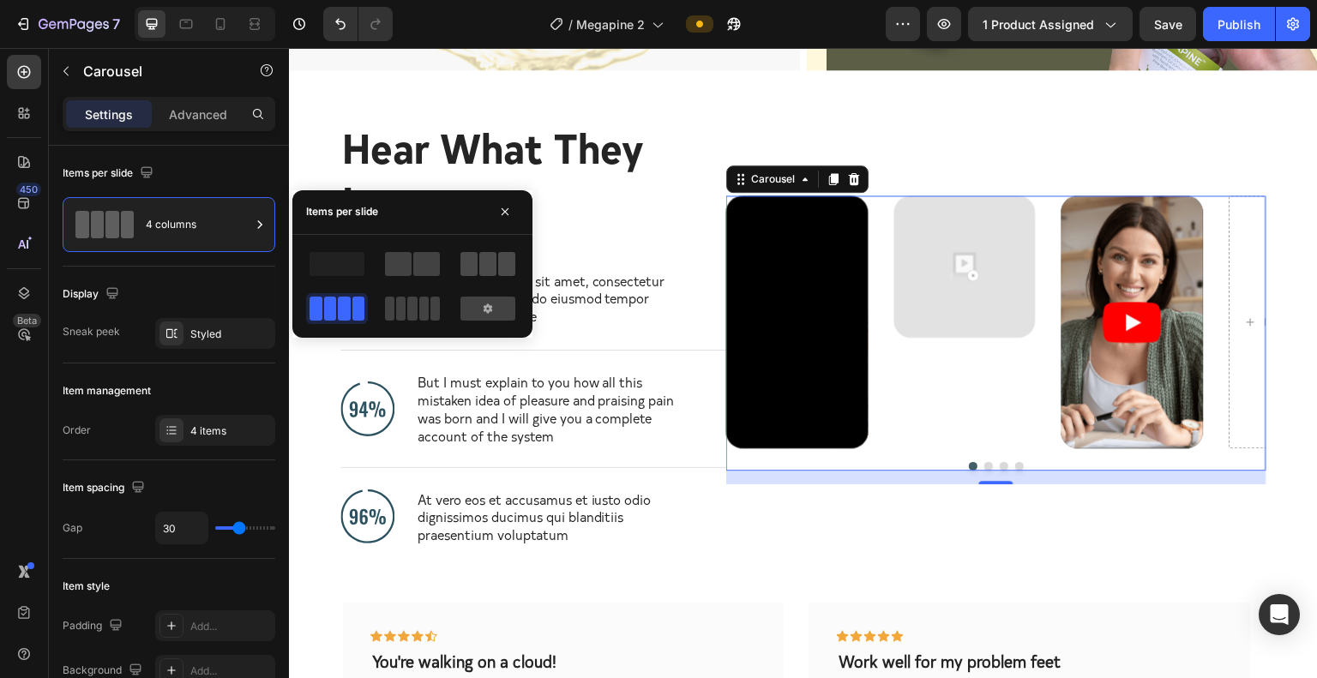
click at [462, 260] on span at bounding box center [469, 264] width 17 height 24
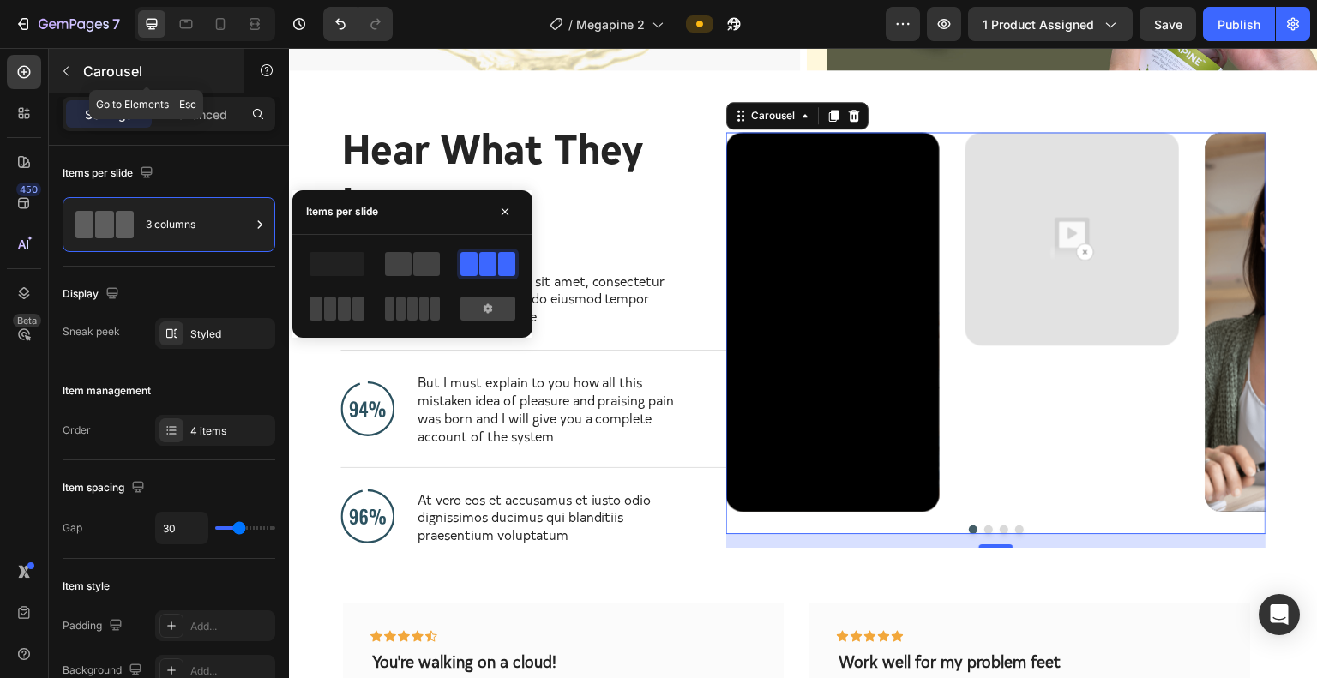
click at [58, 60] on button "button" at bounding box center [65, 70] width 27 height 27
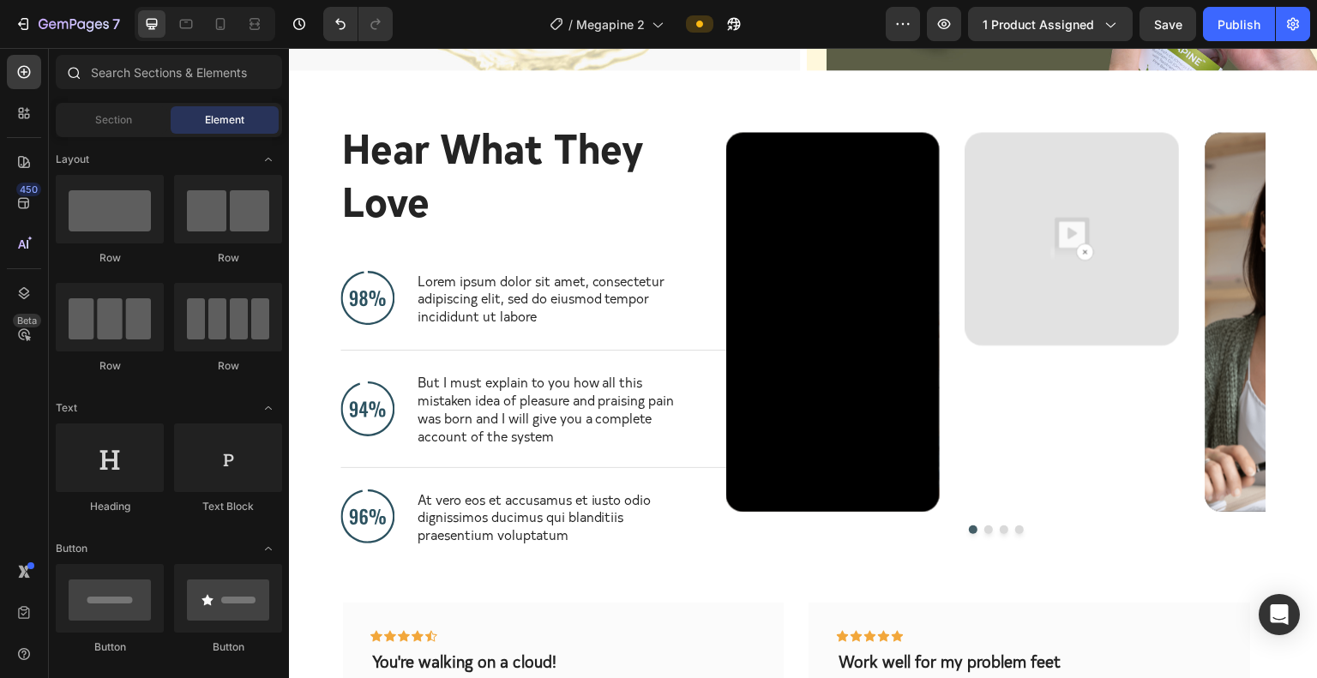
click at [58, 62] on div at bounding box center [73, 72] width 34 height 34
click at [124, 117] on span "Section" at bounding box center [113, 119] width 37 height 15
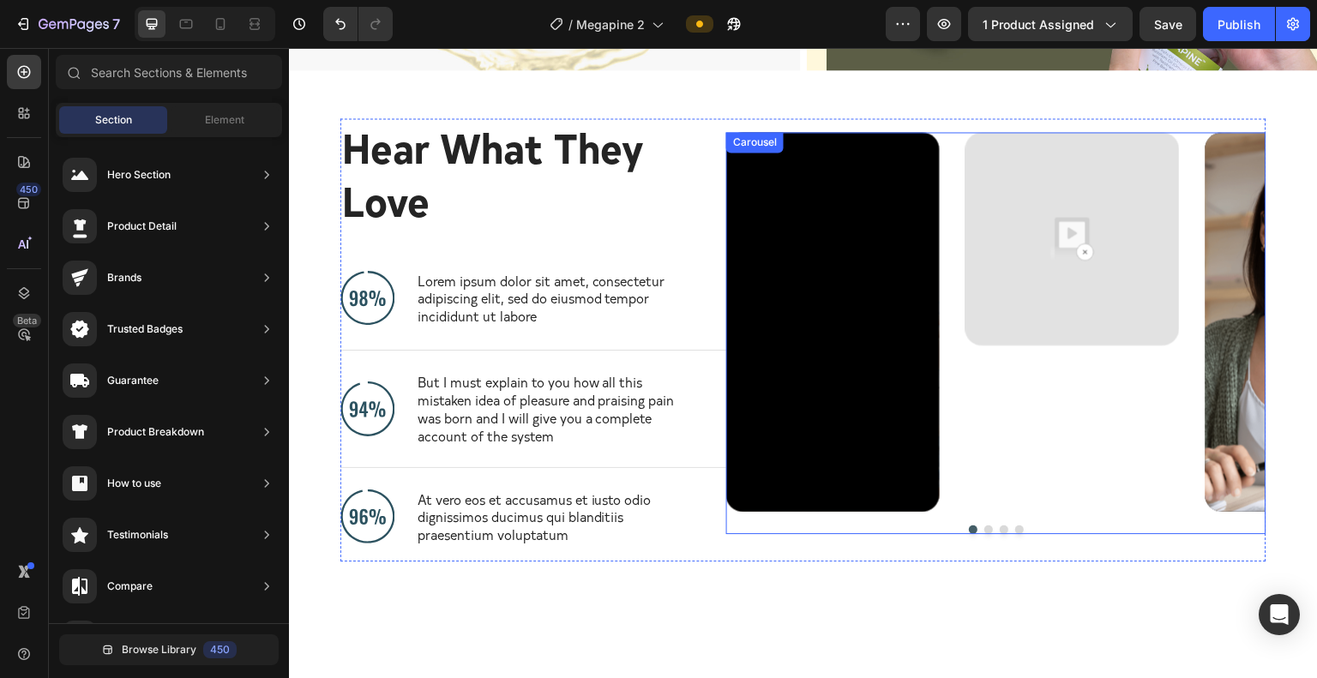
scroll to position [4288, 0]
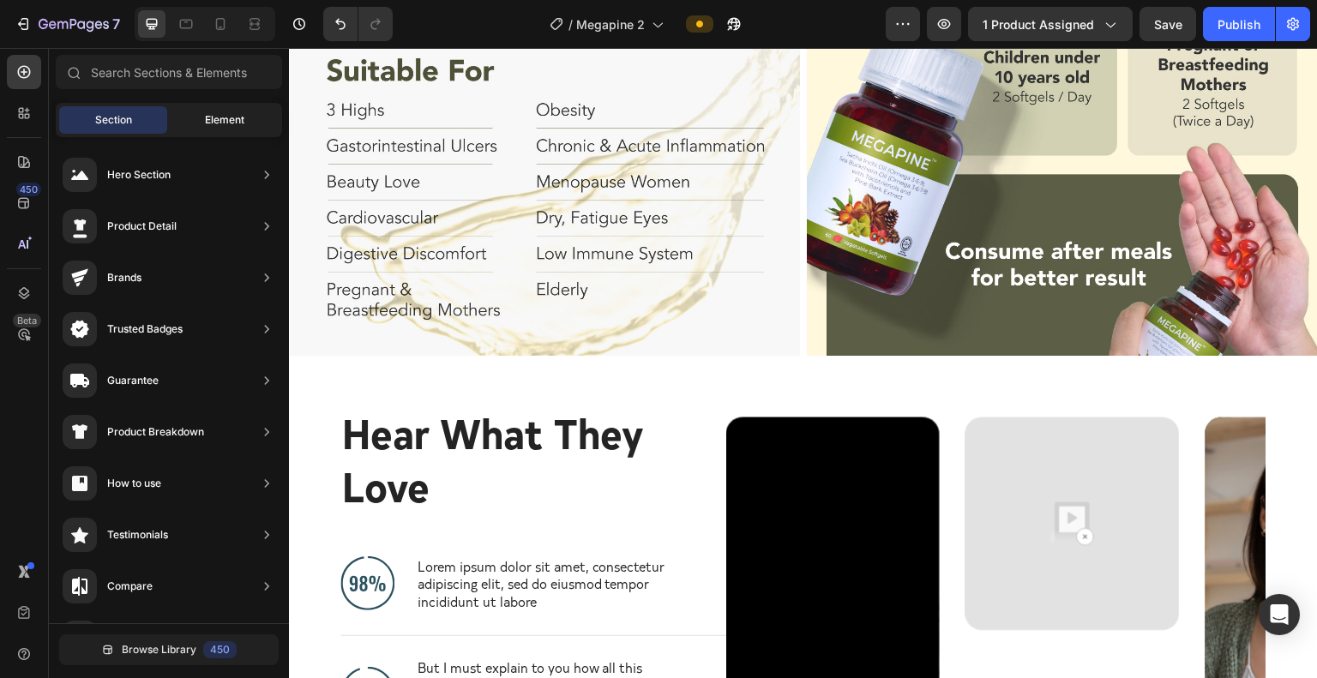
click at [219, 114] on span "Element" at bounding box center [224, 119] width 39 height 15
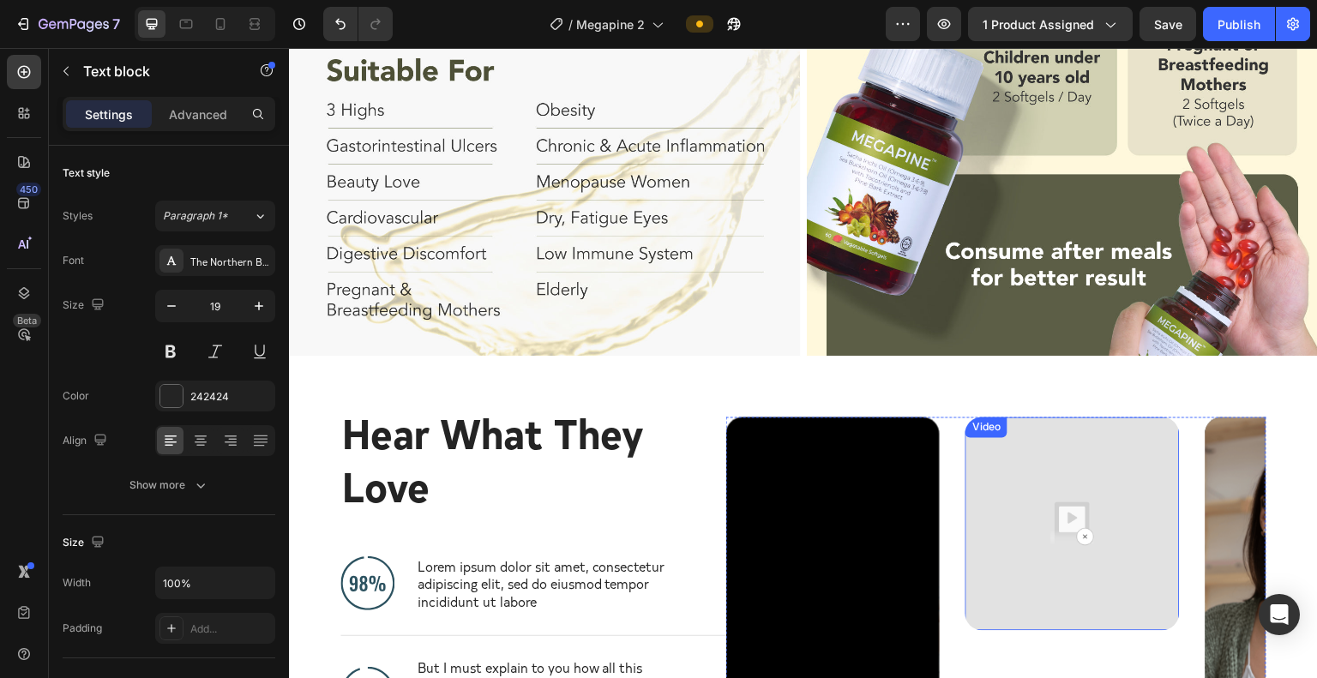
click at [1035, 444] on img at bounding box center [1073, 525] width 214 height 214
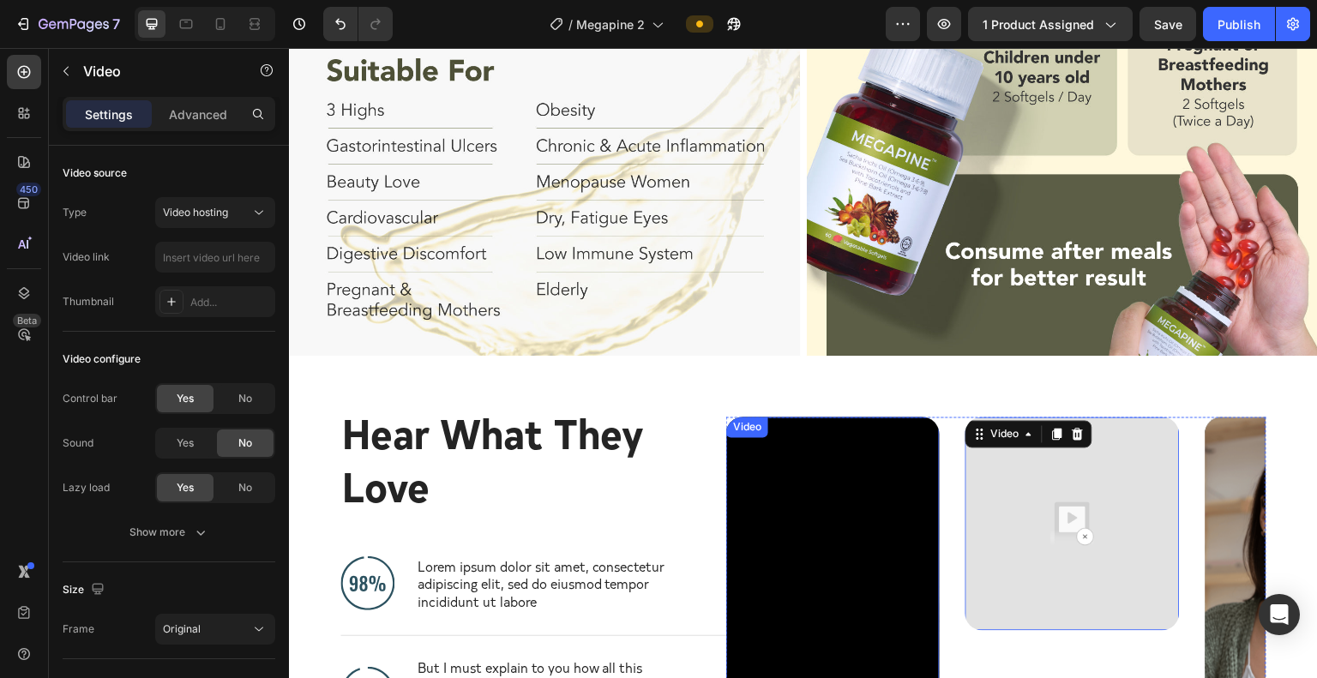
click at [741, 420] on div "Video" at bounding box center [747, 427] width 35 height 15
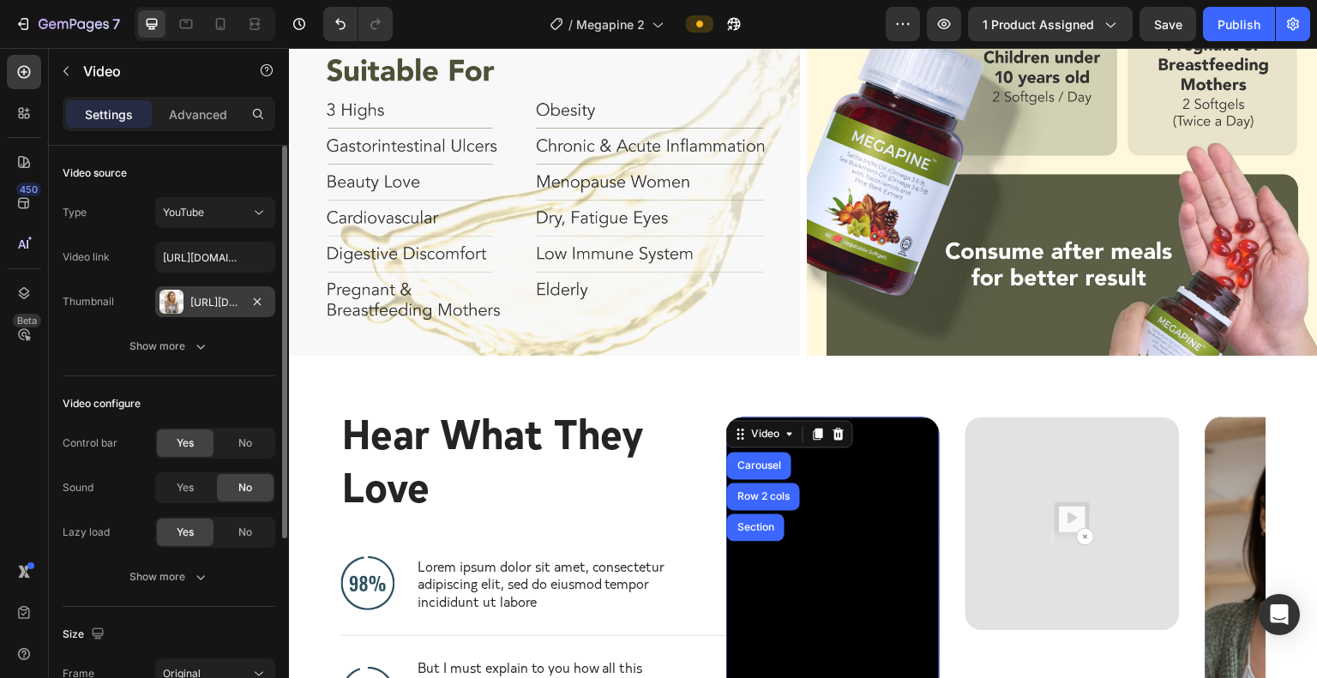
click at [220, 302] on div "[URL][DOMAIN_NAME]" at bounding box center [215, 302] width 50 height 15
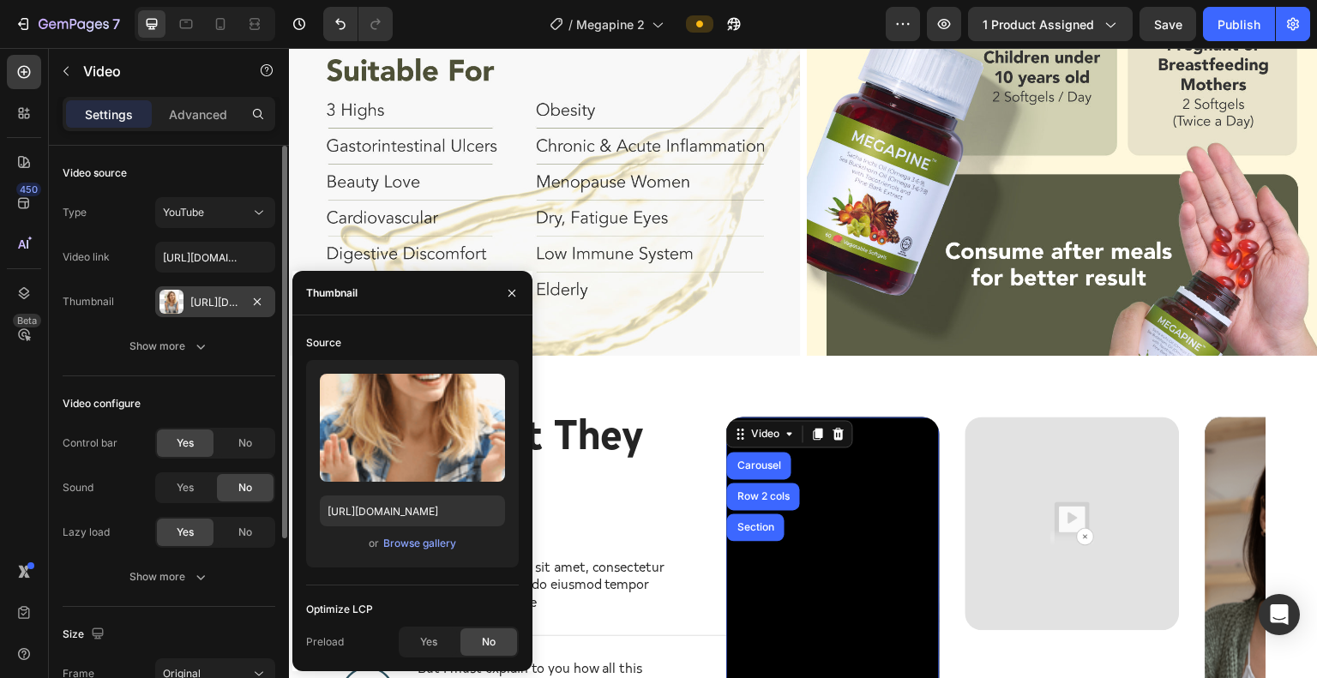
click at [220, 302] on div "[URL][DOMAIN_NAME]" at bounding box center [215, 302] width 50 height 15
click at [261, 299] on icon "button" at bounding box center [257, 302] width 14 height 14
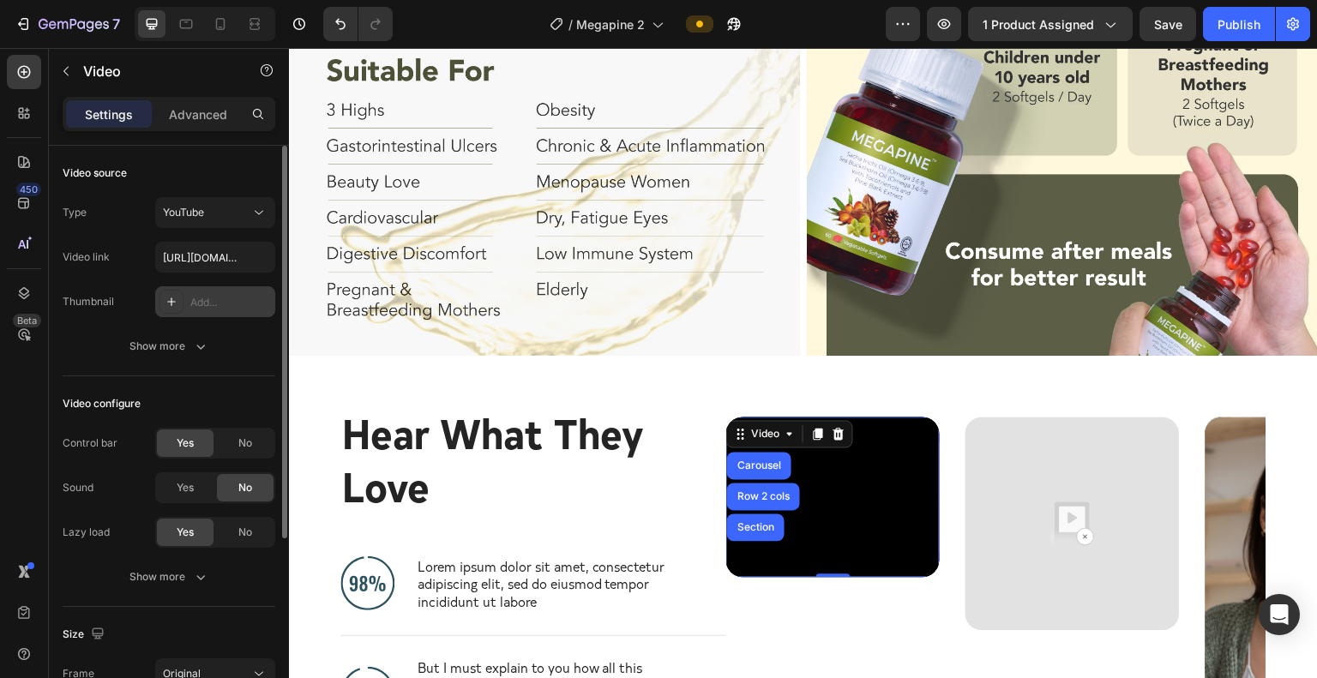
click at [197, 299] on div "Add..." at bounding box center [230, 302] width 81 height 15
type input "[URL][DOMAIN_NAME]"
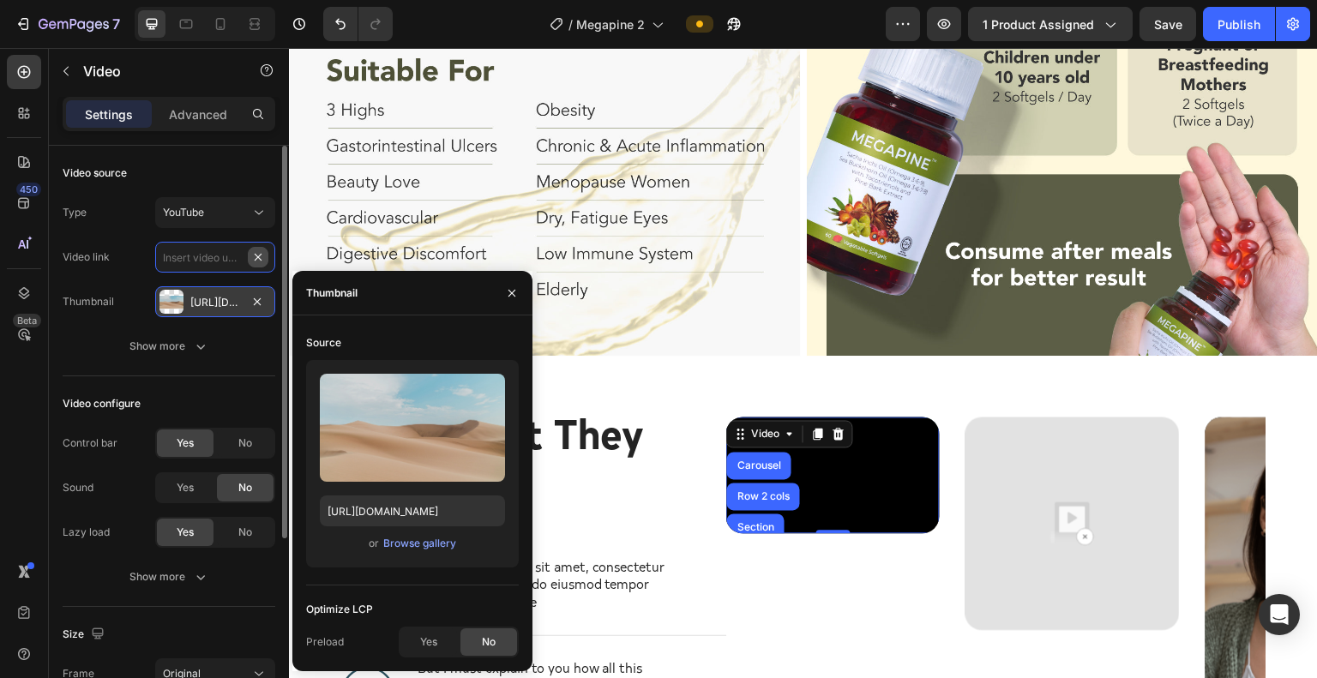
scroll to position [0, 0]
click at [216, 256] on input "text" at bounding box center [215, 257] width 120 height 31
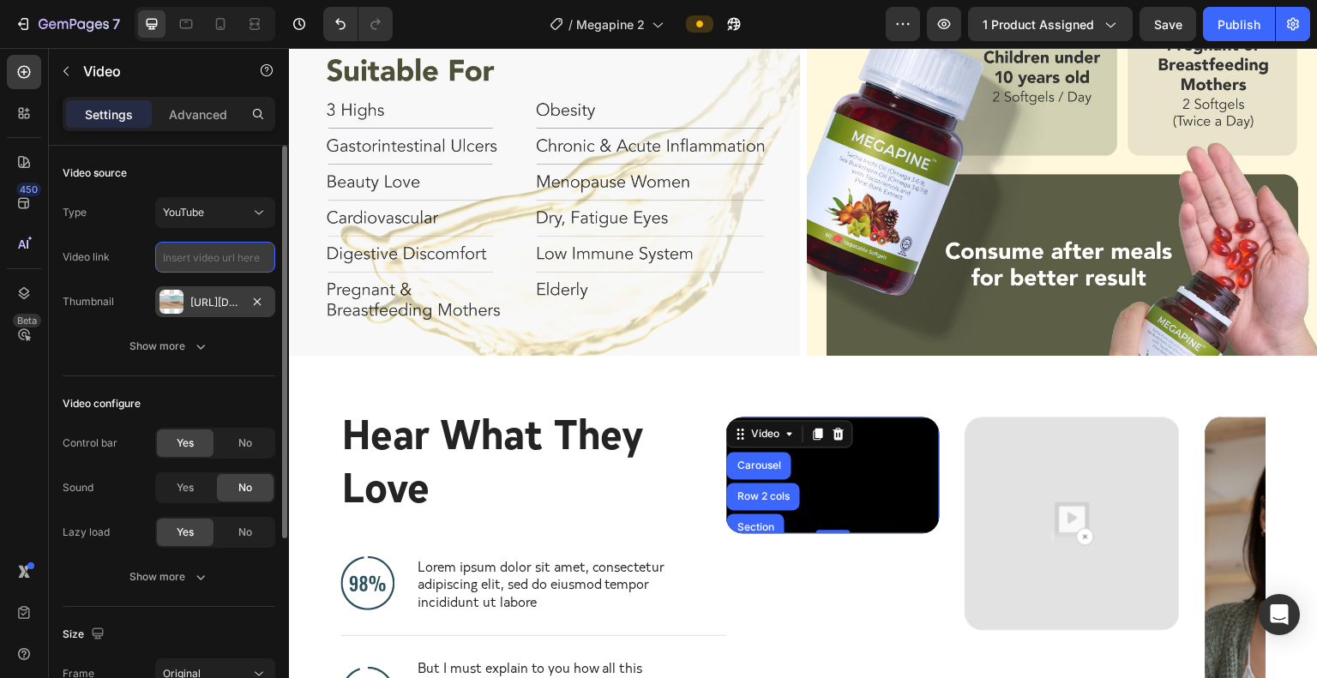
paste input "[URL][DOMAIN_NAME]"
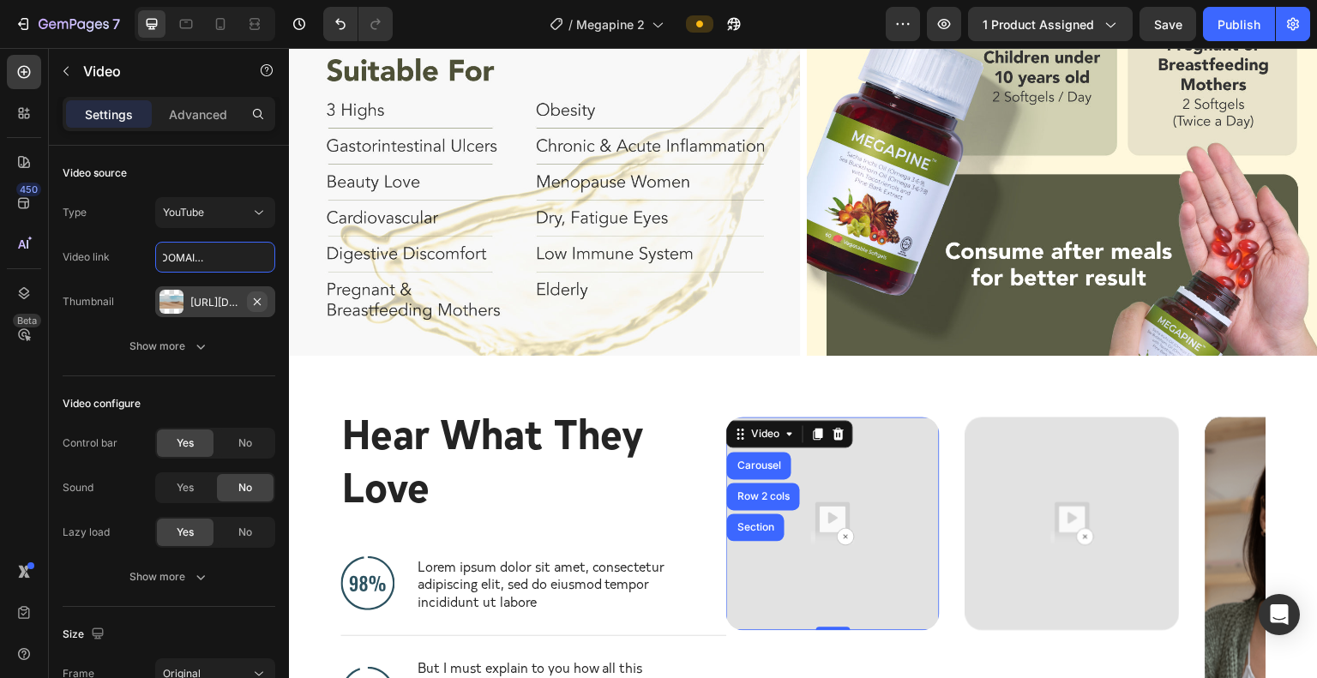
type input "[URL][DOMAIN_NAME]"
click at [260, 298] on icon "button" at bounding box center [257, 302] width 14 height 14
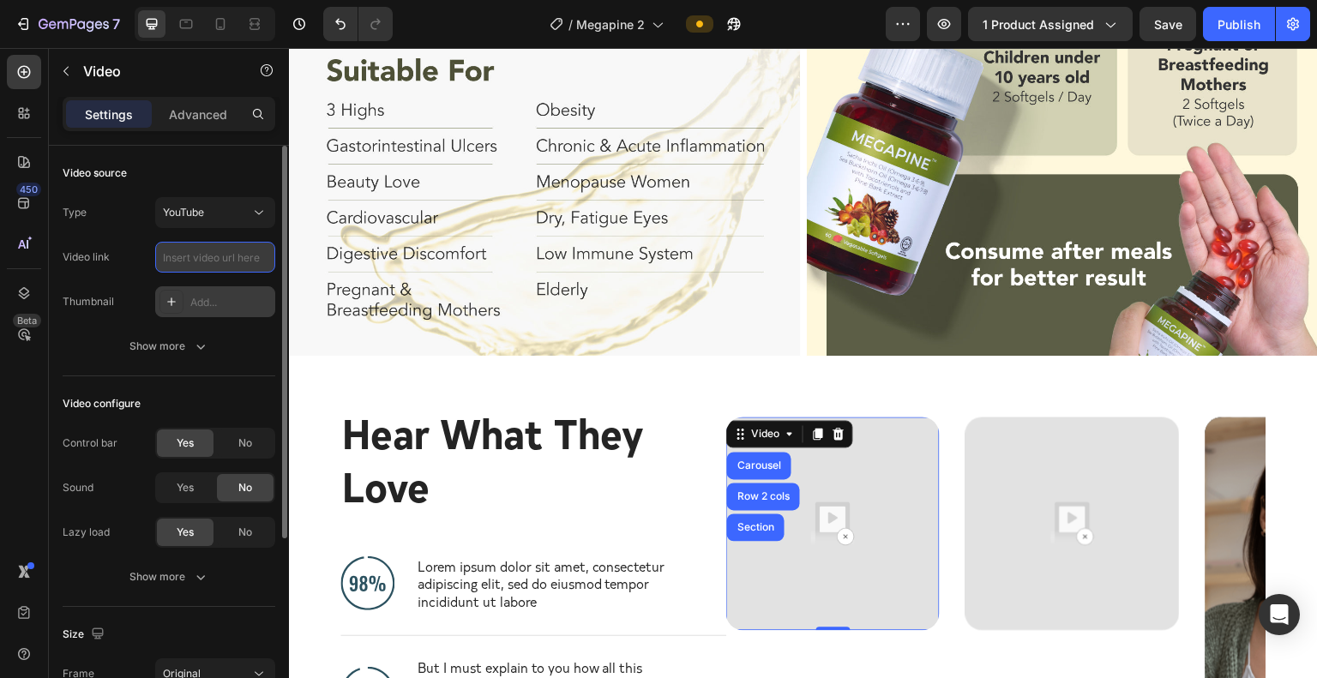
click at [216, 260] on input "text" at bounding box center [215, 257] width 120 height 31
paste input "[URL][DOMAIN_NAME]"
type input "[URL][DOMAIN_NAME]"
click at [206, 258] on input "[URL][DOMAIN_NAME]" at bounding box center [215, 257] width 120 height 31
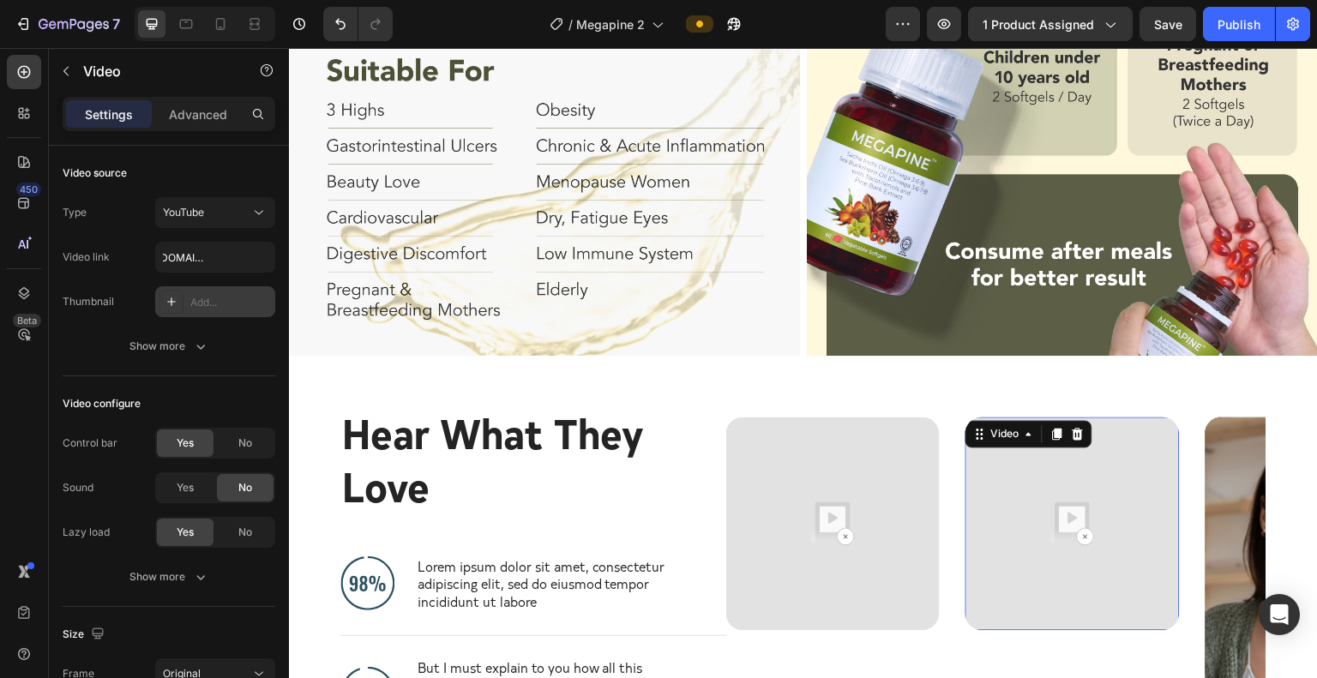
click at [1035, 467] on img at bounding box center [1073, 525] width 214 height 214
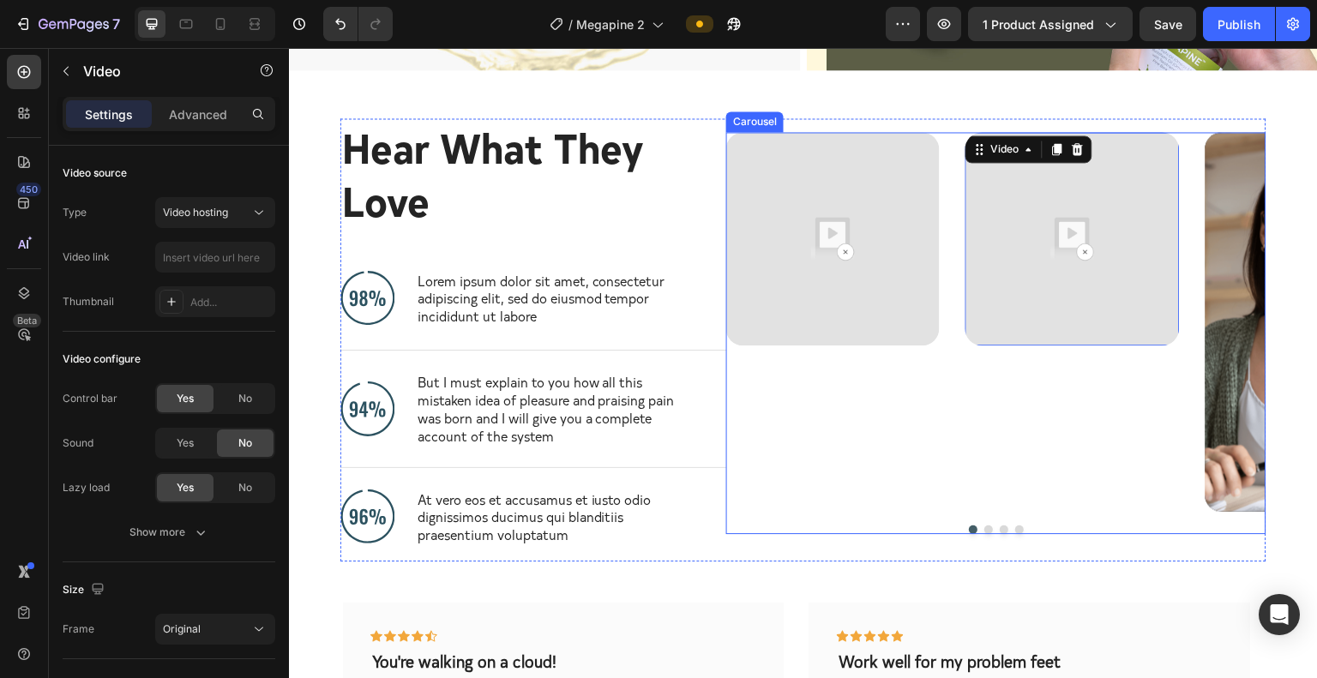
scroll to position [4288, 0]
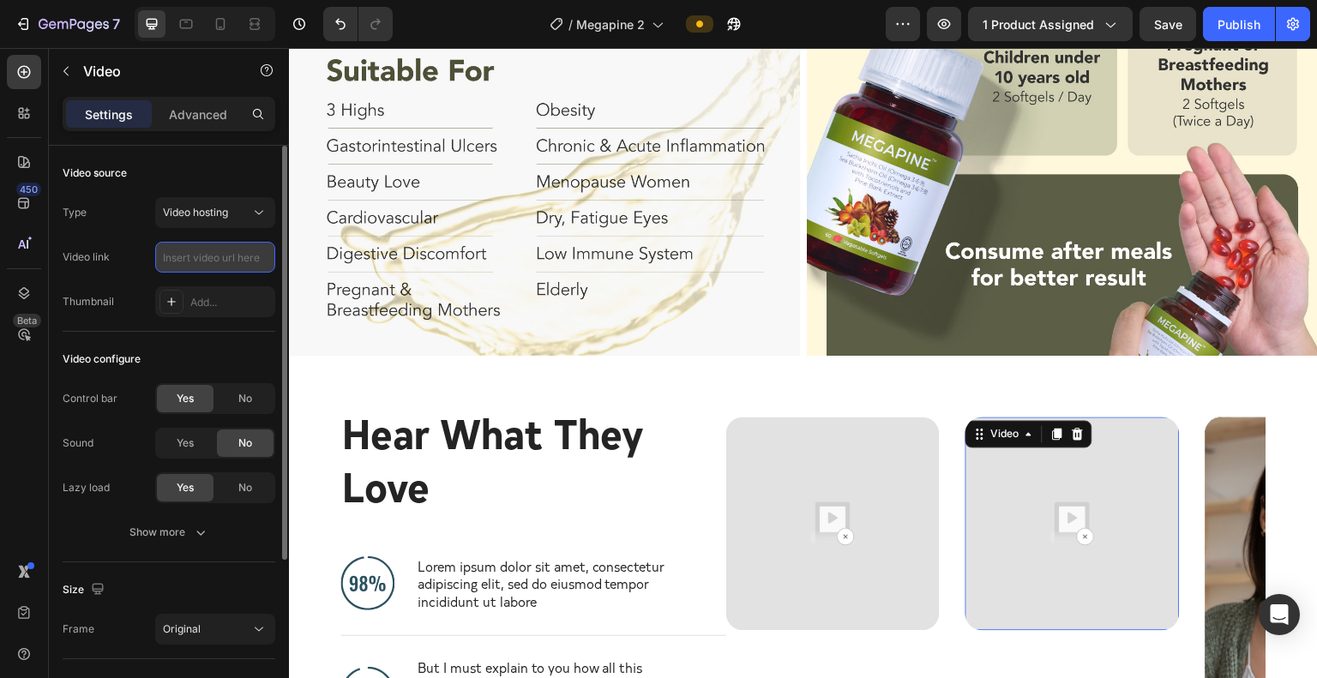
click at [208, 254] on input "text" at bounding box center [215, 257] width 120 height 31
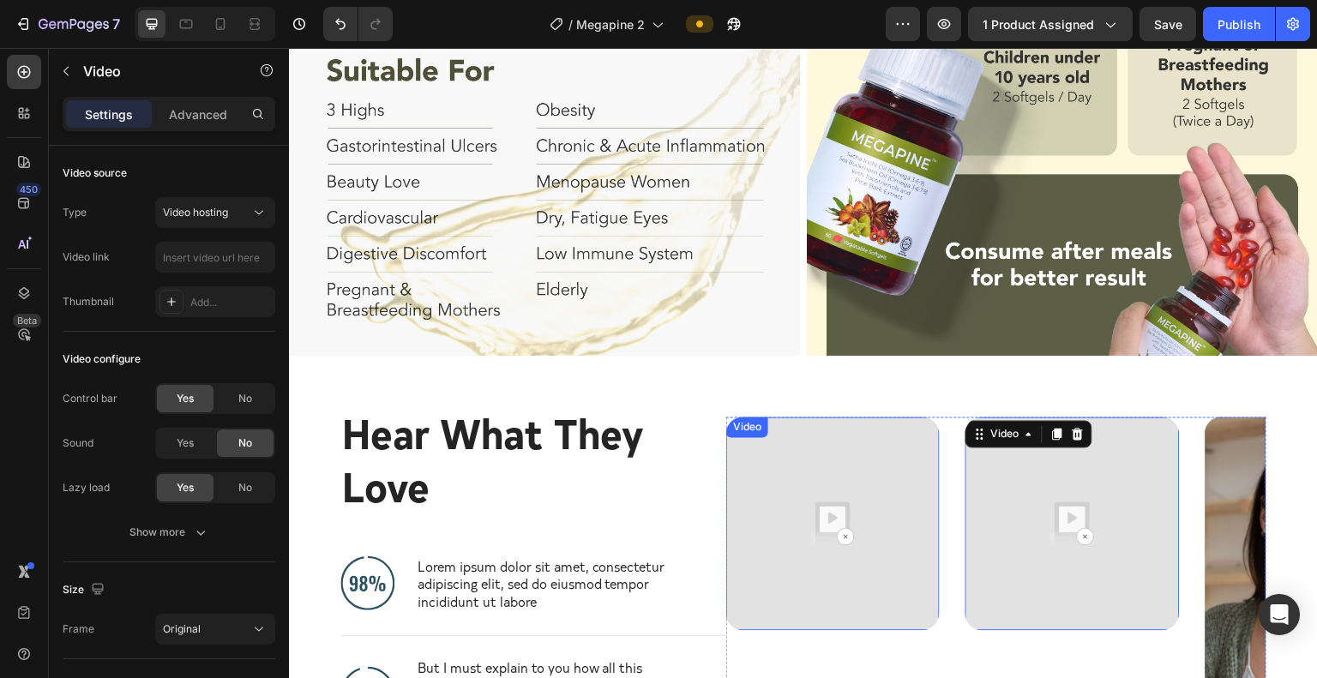
click at [835, 442] on img at bounding box center [833, 525] width 214 height 214
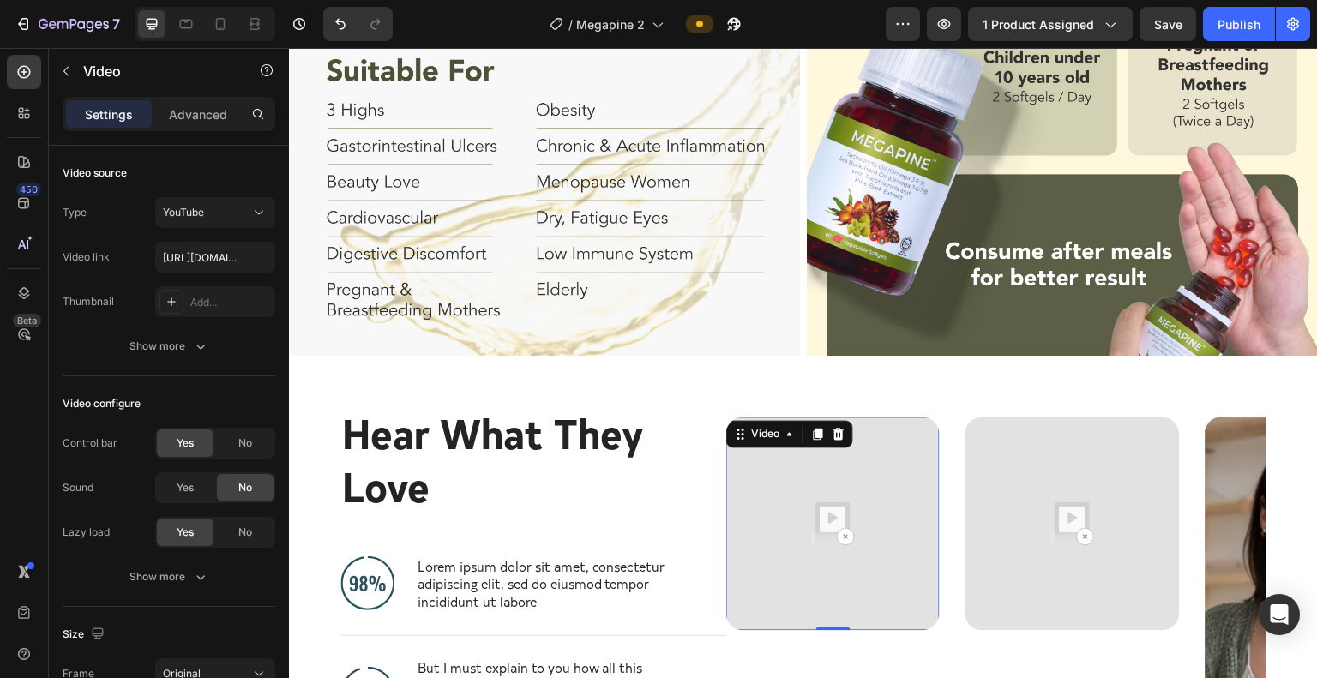
click at [836, 452] on img at bounding box center [833, 525] width 214 height 214
click at [214, 247] on input "[URL][DOMAIN_NAME]" at bounding box center [215, 257] width 120 height 31
click at [229, 607] on div "Video source Type YouTube Video link [URL][DOMAIN_NAME] Thumbnail Add... Show m…" at bounding box center [169, 655] width 213 height 97
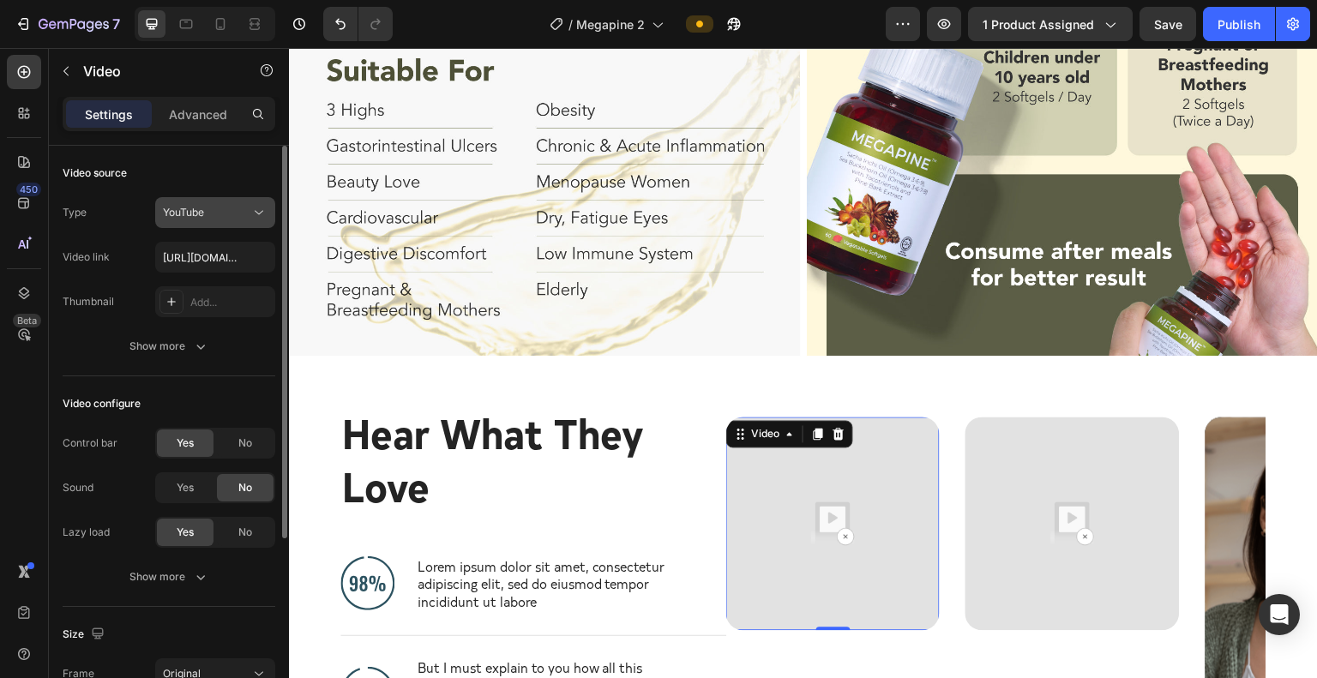
click at [233, 215] on div "YouTube" at bounding box center [206, 212] width 87 height 15
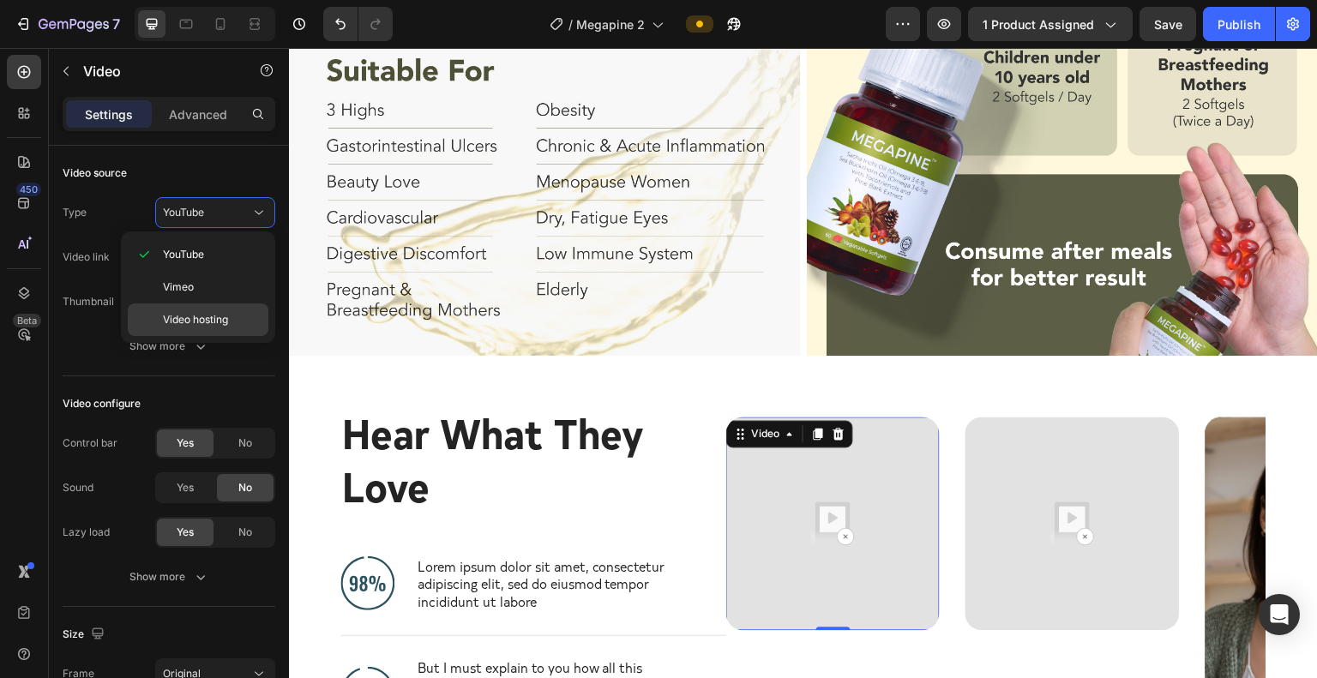
click at [244, 321] on p "Video hosting" at bounding box center [212, 319] width 98 height 15
type input "[URL][DOMAIN_NAME]"
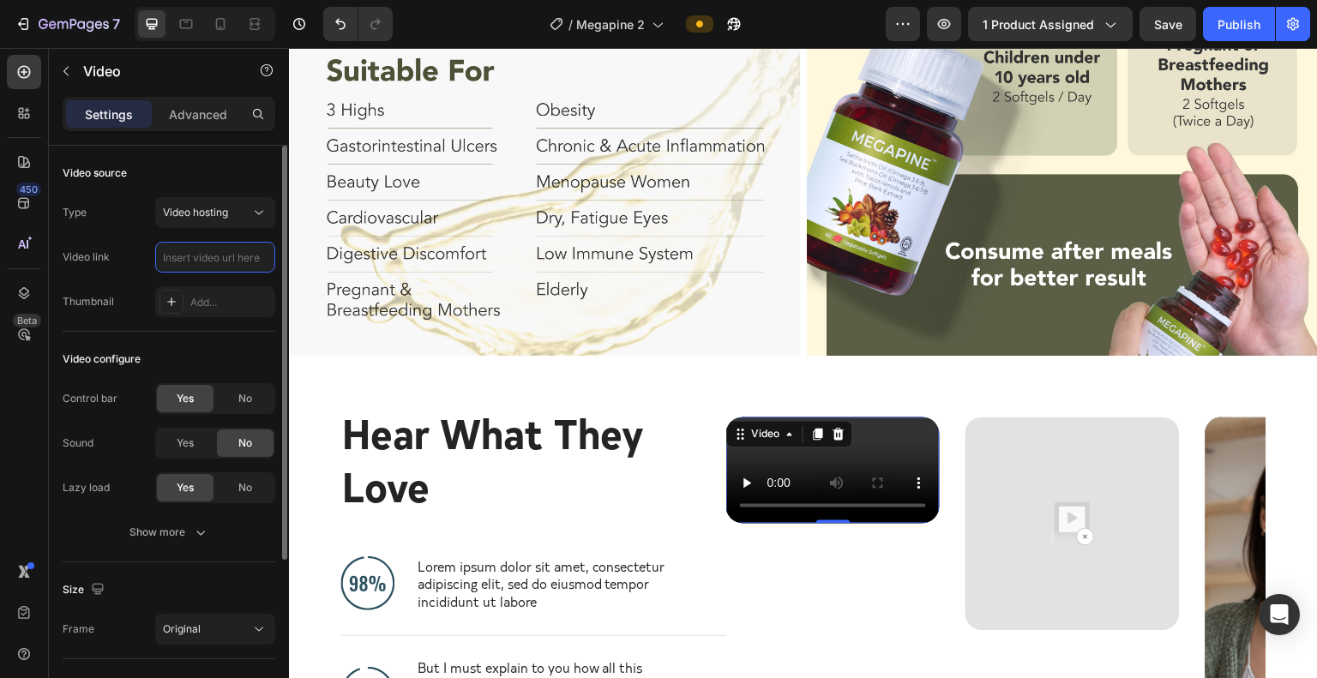
scroll to position [0, 0]
click at [226, 263] on input "text" at bounding box center [215, 257] width 120 height 31
paste input "[URL][DOMAIN_NAME]"
type input "[URL][DOMAIN_NAME]"
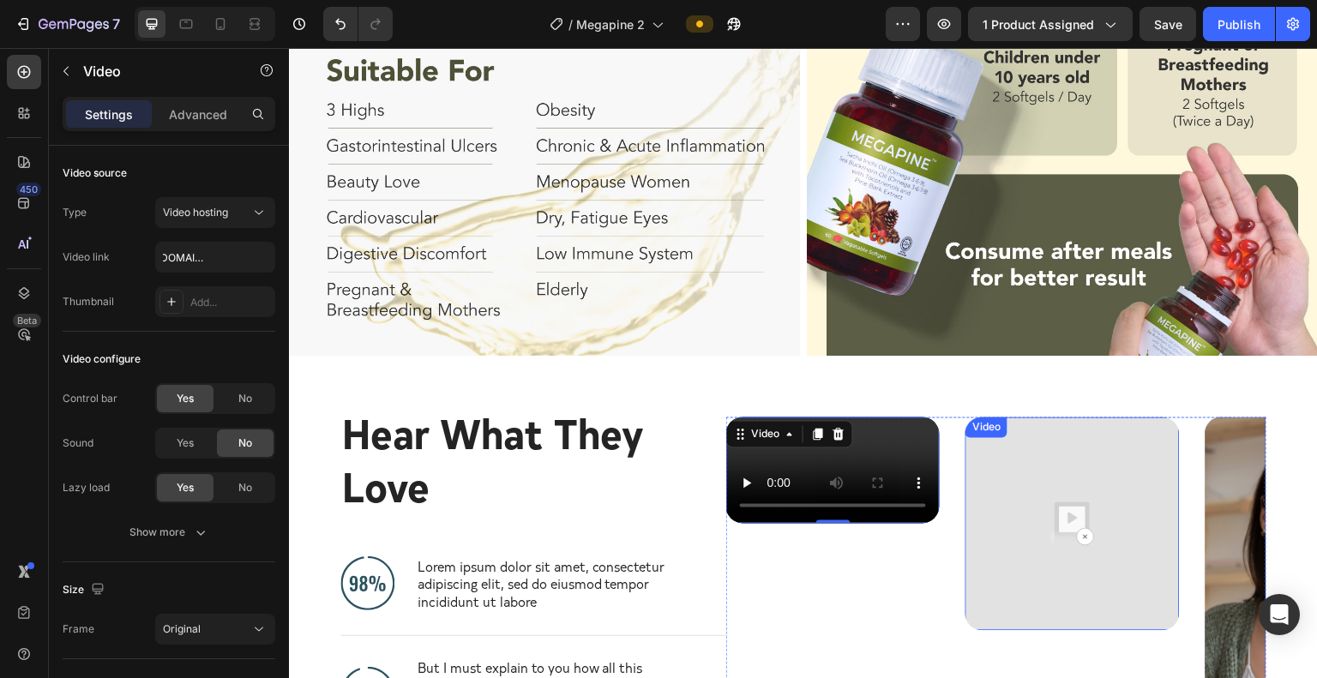
click at [1035, 442] on img at bounding box center [1073, 525] width 214 height 214
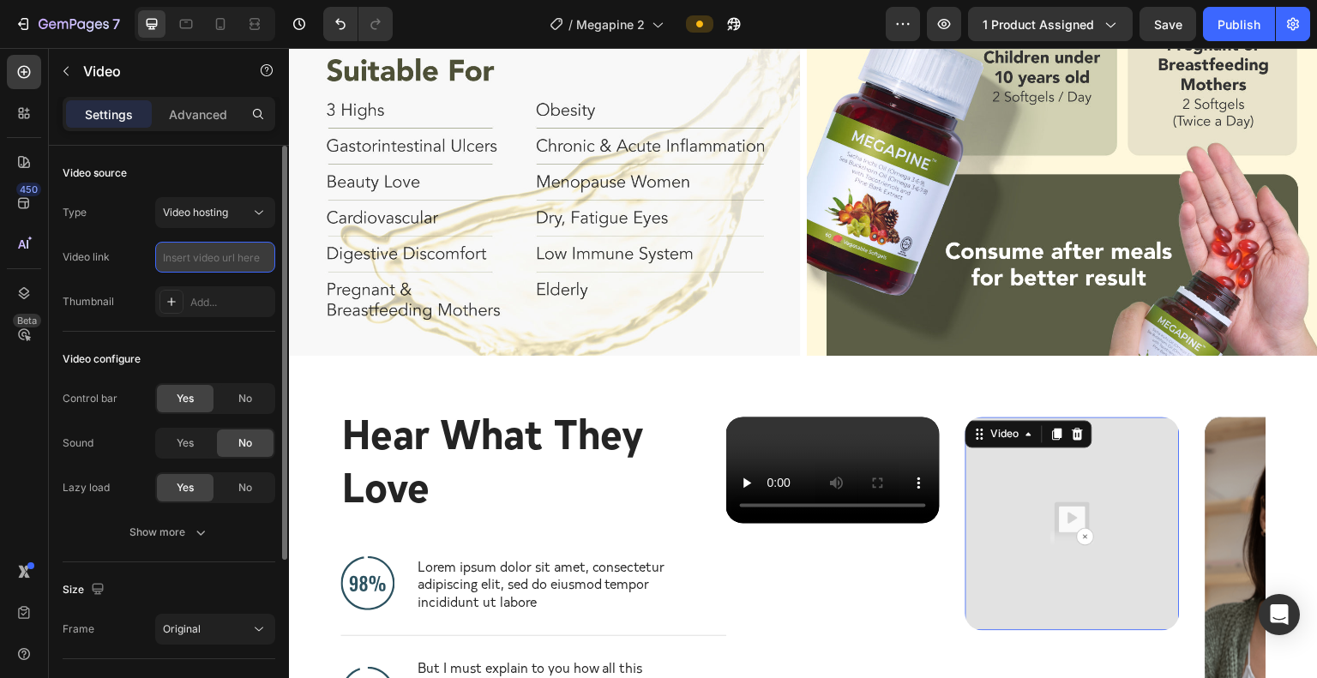
click at [222, 258] on input "text" at bounding box center [215, 257] width 120 height 31
paste input "[URL][DOMAIN_NAME]"
type input "[URL][DOMAIN_NAME]"
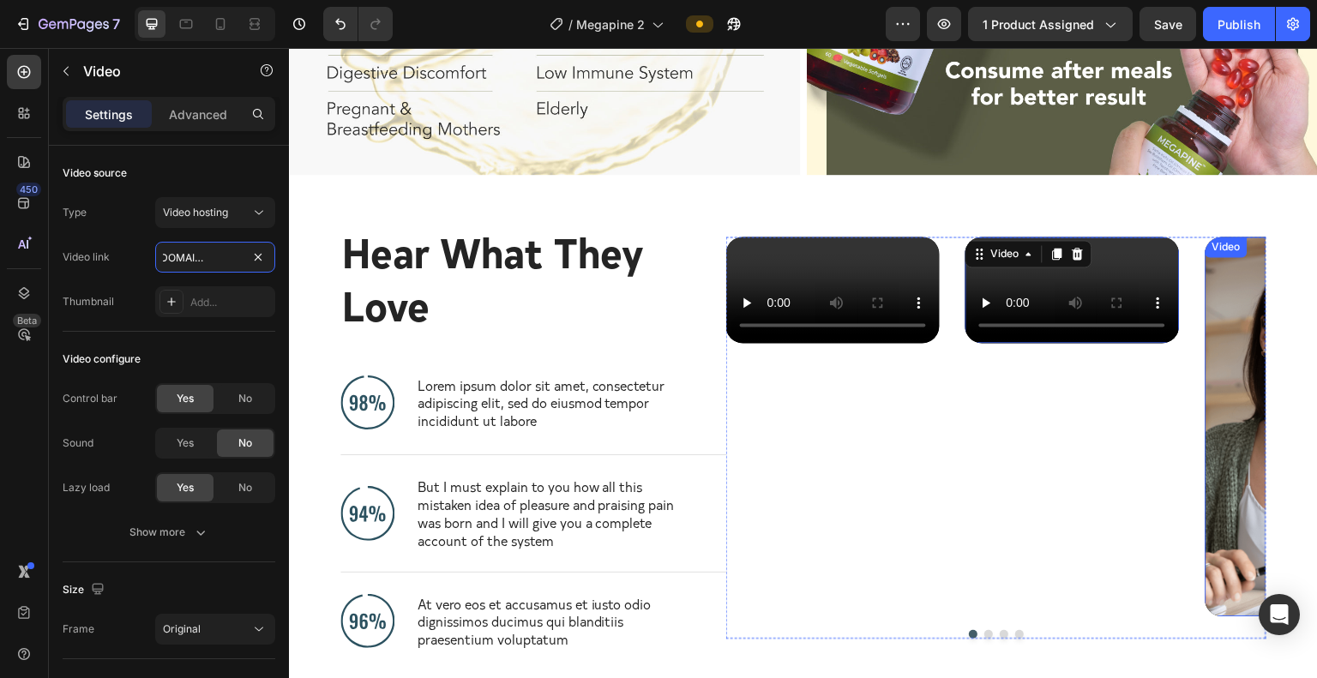
scroll to position [4574, 0]
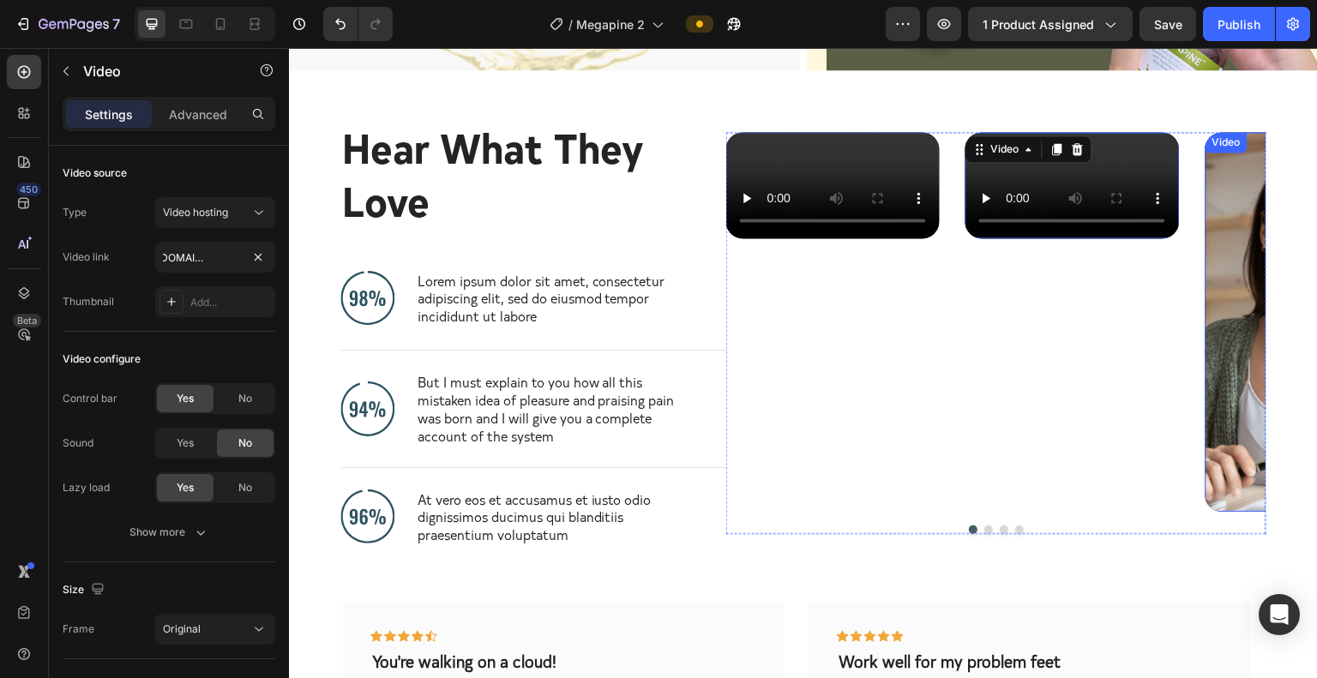
click at [1035, 338] on article at bounding box center [1313, 322] width 214 height 381
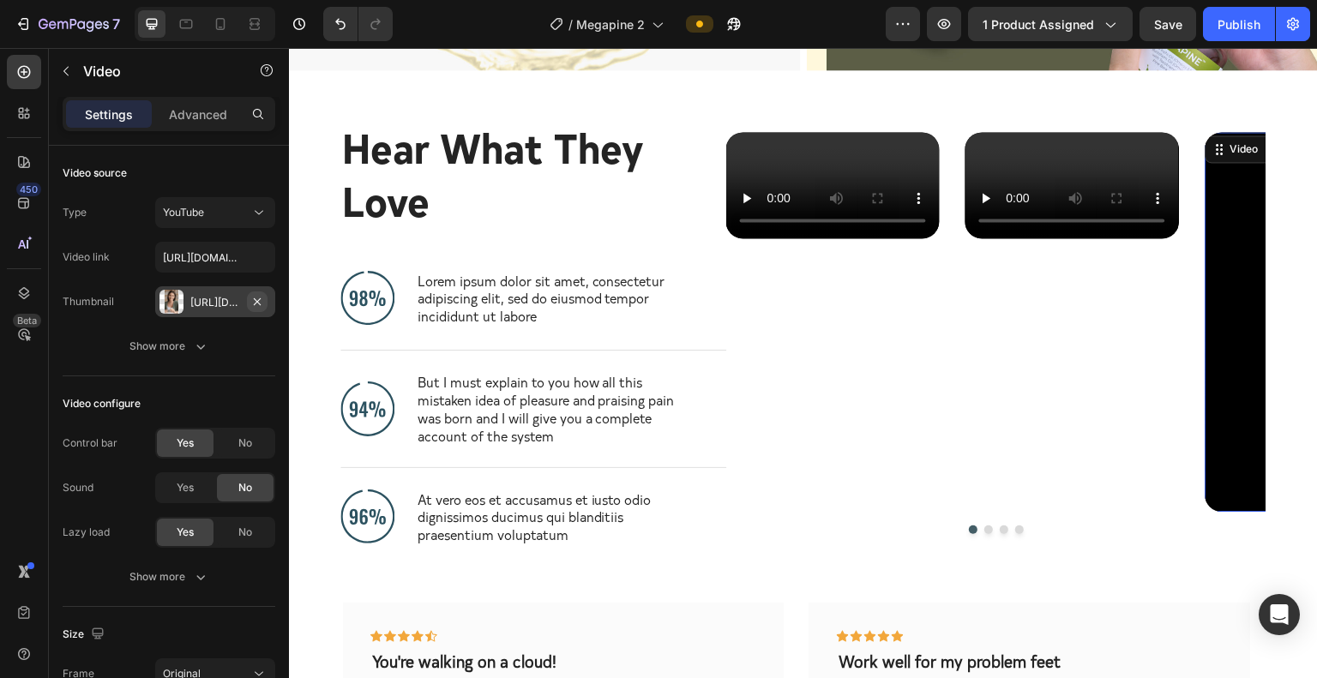
click at [264, 304] on icon "button" at bounding box center [257, 302] width 14 height 14
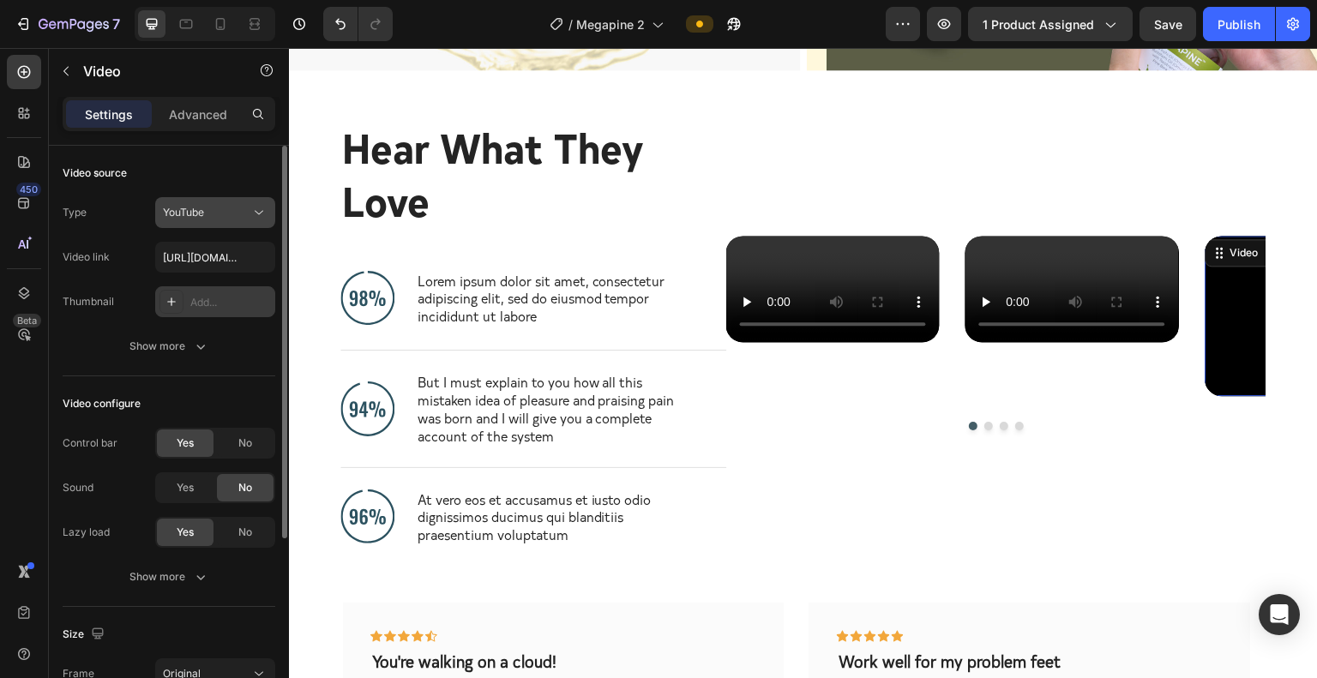
click at [238, 219] on div "YouTube" at bounding box center [206, 212] width 87 height 15
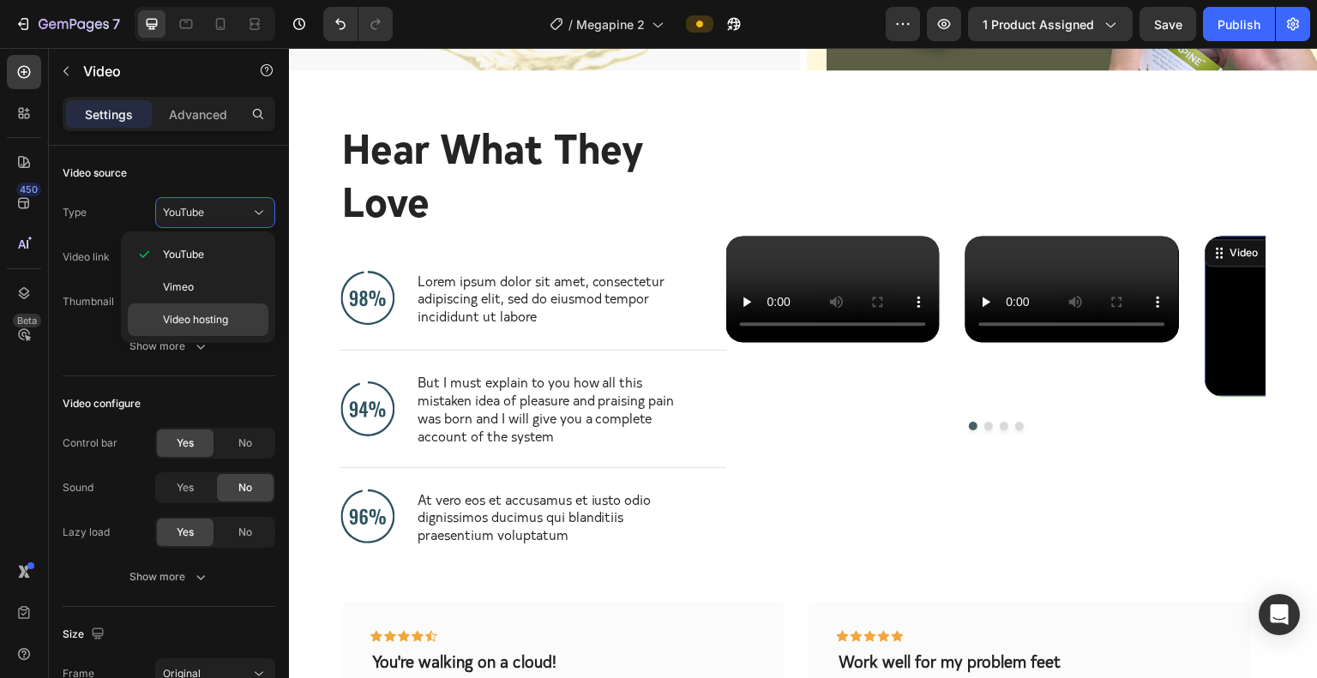
click at [239, 334] on div "Video hosting" at bounding box center [198, 320] width 141 height 33
type input "[URL][DOMAIN_NAME]"
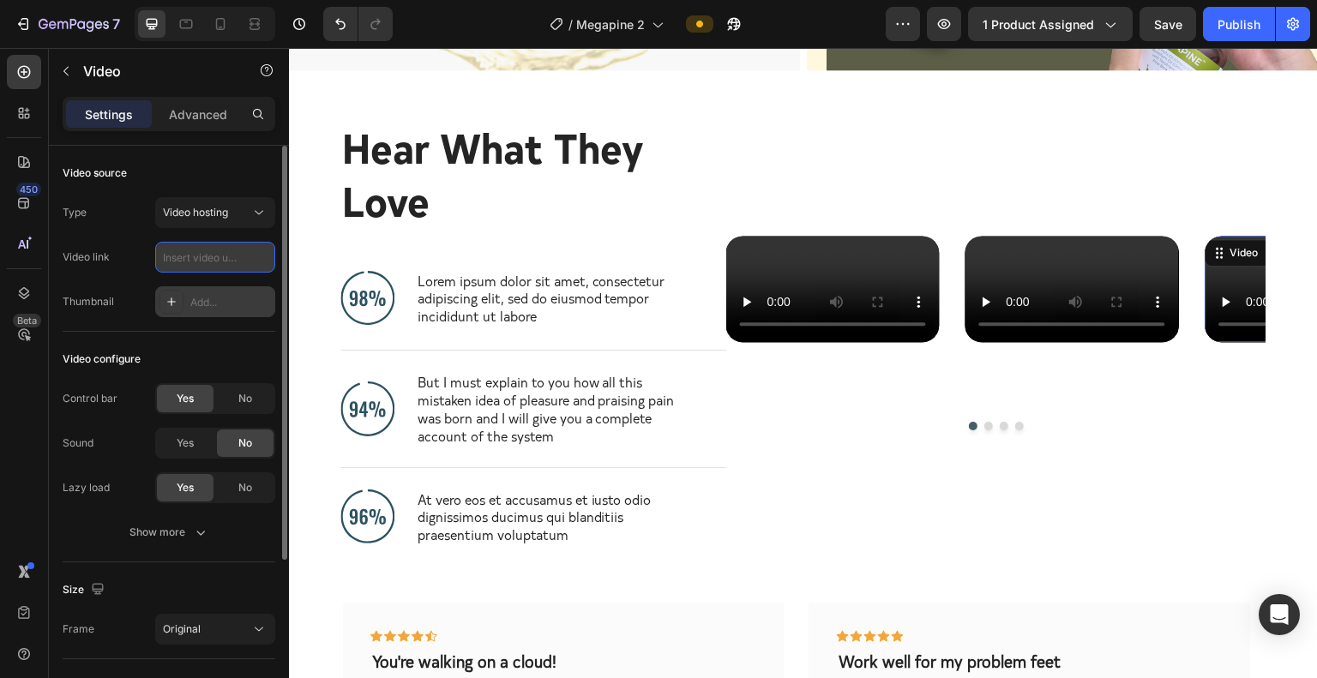
scroll to position [0, 0]
click at [240, 263] on input "text" at bounding box center [215, 257] width 120 height 31
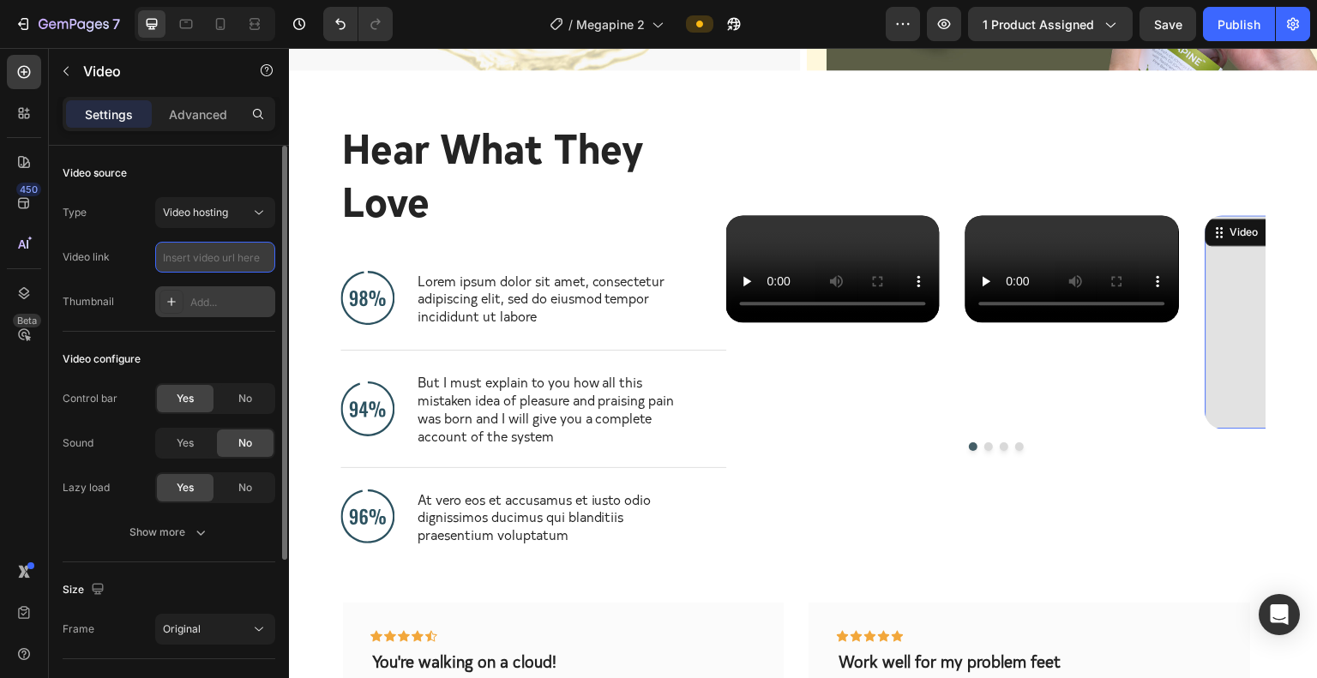
click at [193, 261] on input "text" at bounding box center [215, 257] width 120 height 31
paste input "[URL][DOMAIN_NAME]"
type input "[URL][DOMAIN_NAME]"
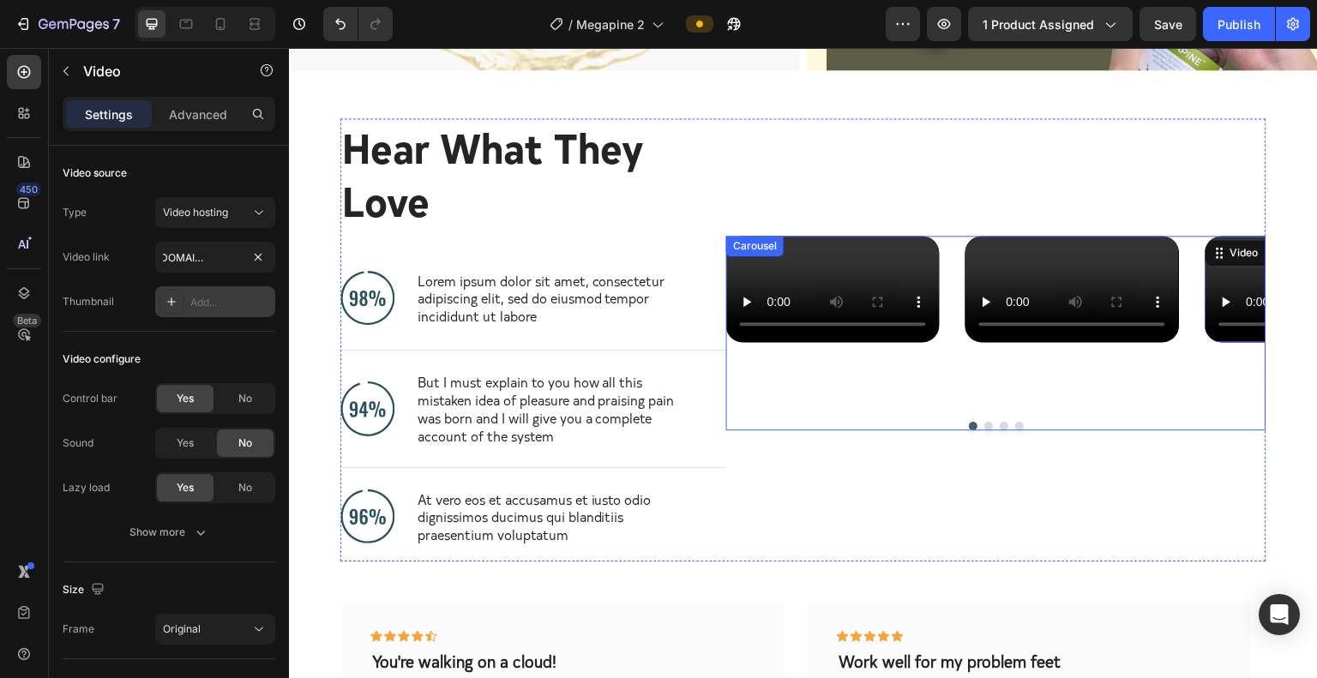
click at [985, 431] on button "Dot" at bounding box center [989, 426] width 9 height 9
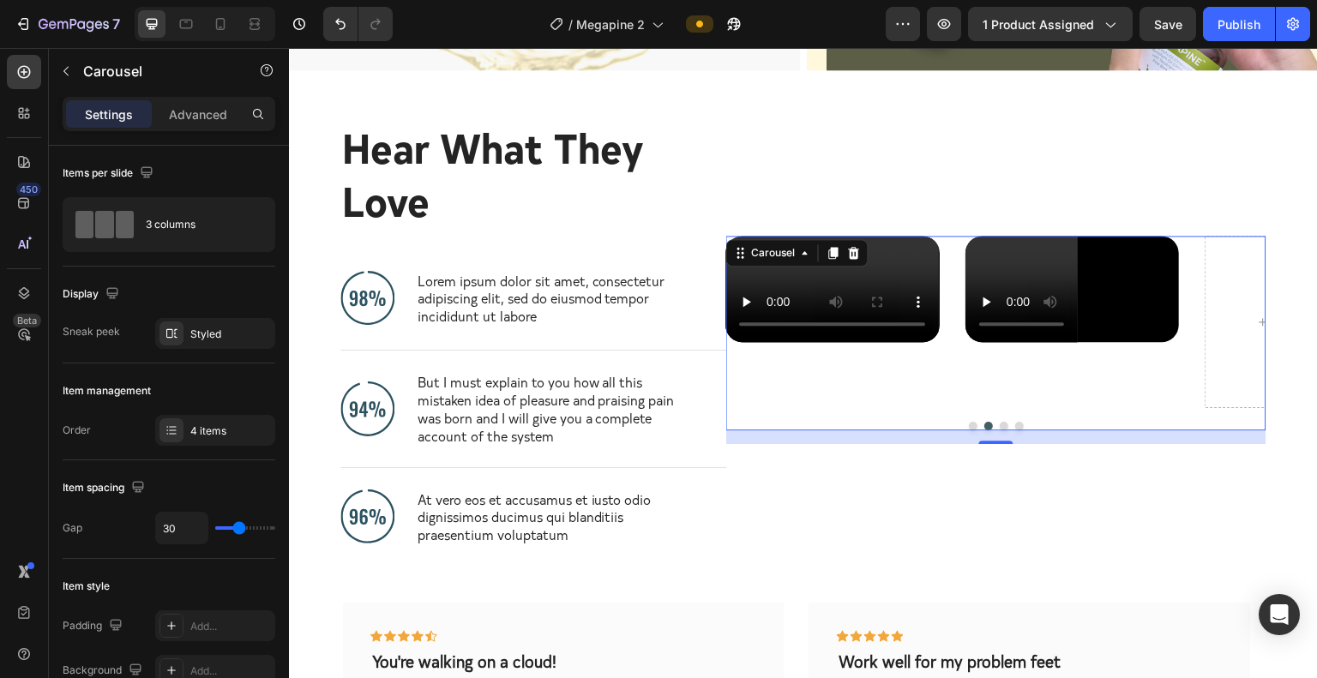
click at [1000, 431] on button "Dot" at bounding box center [1004, 426] width 9 height 9
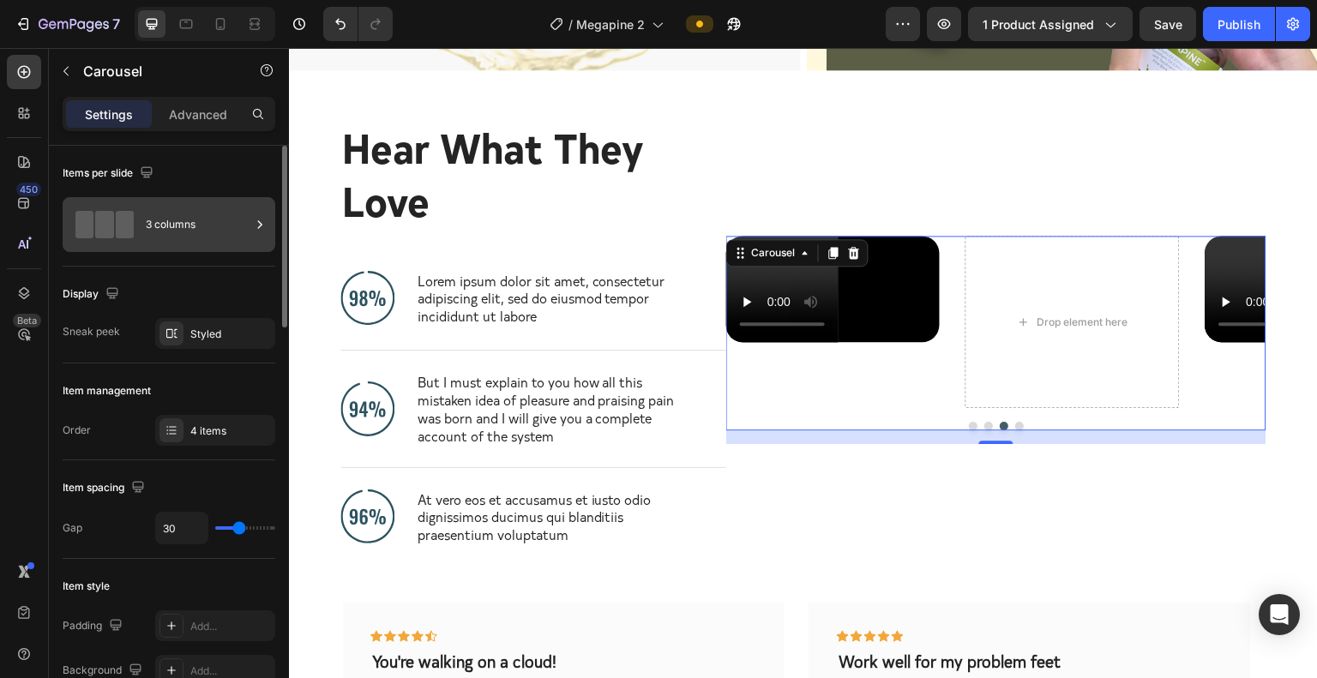
click at [260, 229] on icon at bounding box center [259, 224] width 17 height 17
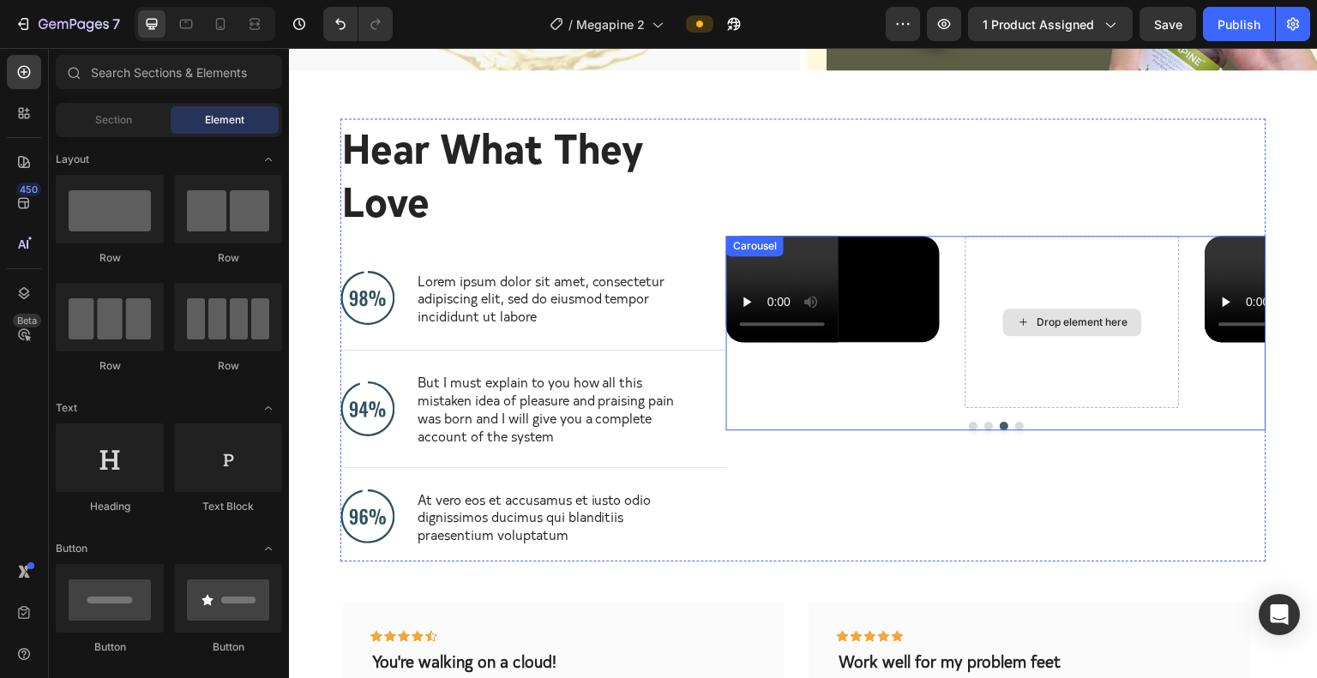
click at [1035, 309] on div "Drop element here" at bounding box center [1073, 322] width 139 height 27
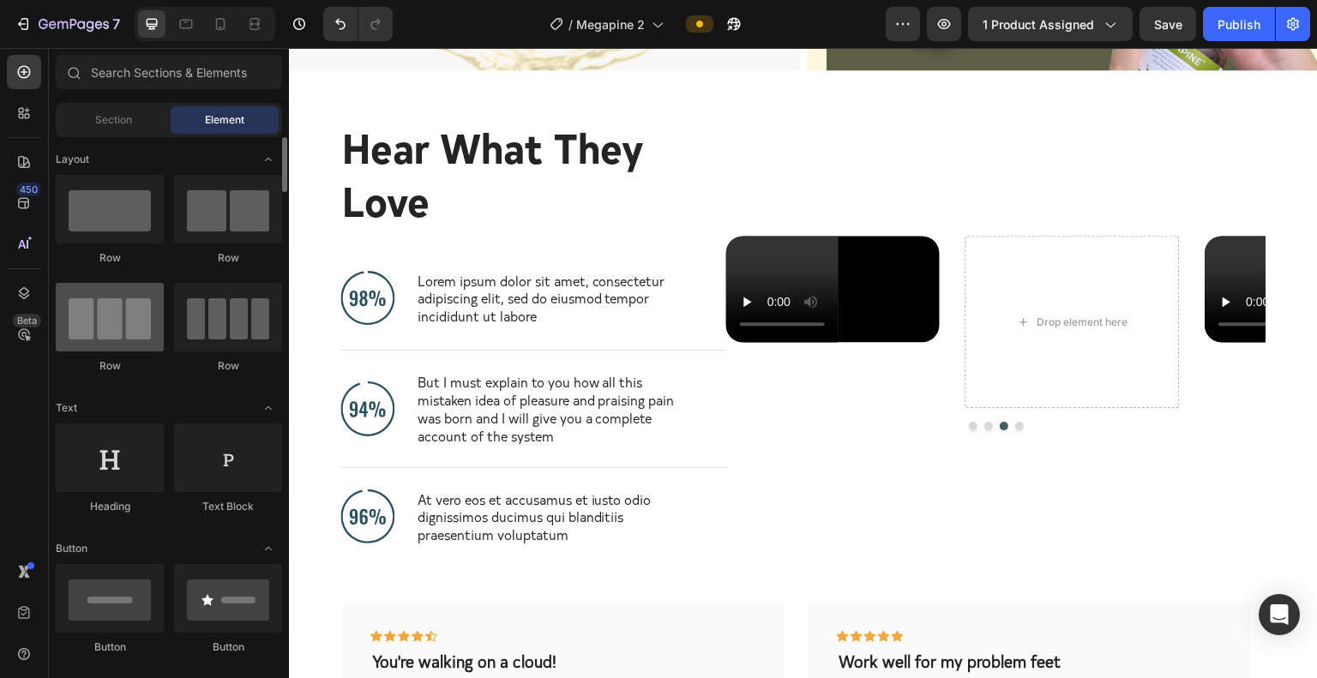
click at [154, 320] on div at bounding box center [110, 317] width 108 height 69
click at [120, 320] on div at bounding box center [110, 317] width 108 height 69
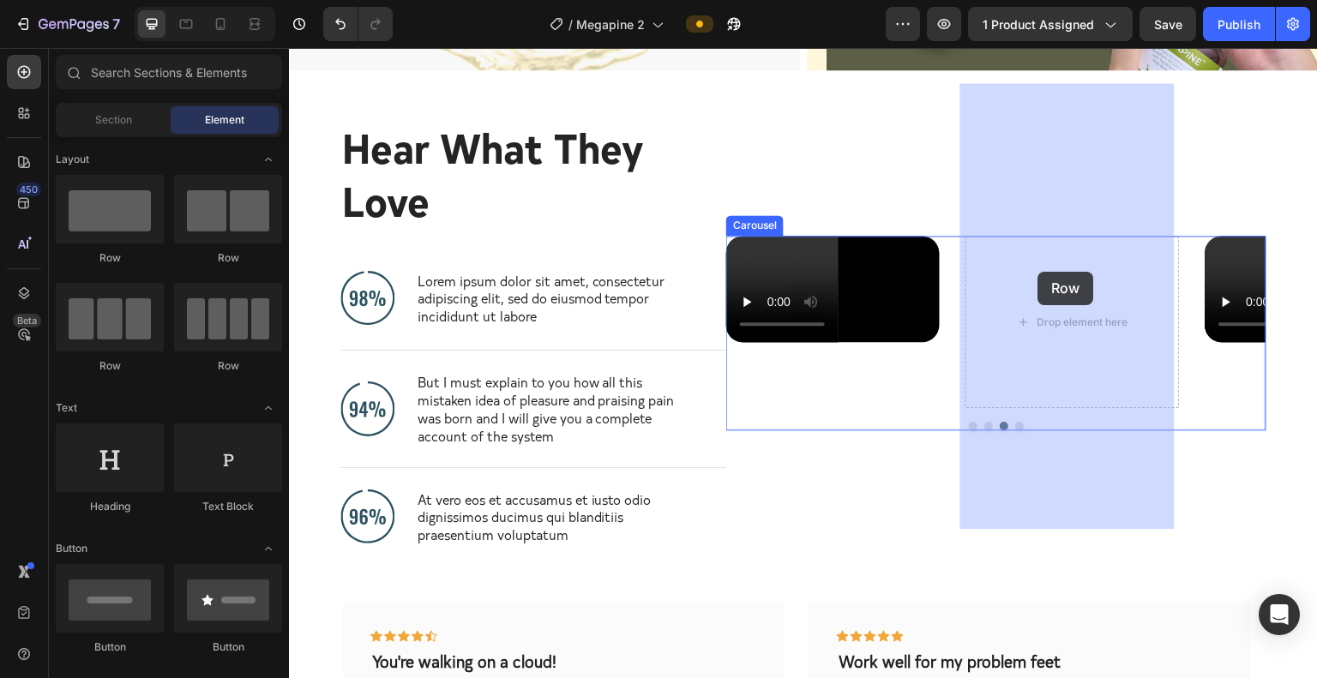
drag, startPoint x: 366, startPoint y: 349, endPoint x: 1039, endPoint y: 265, distance: 677.7
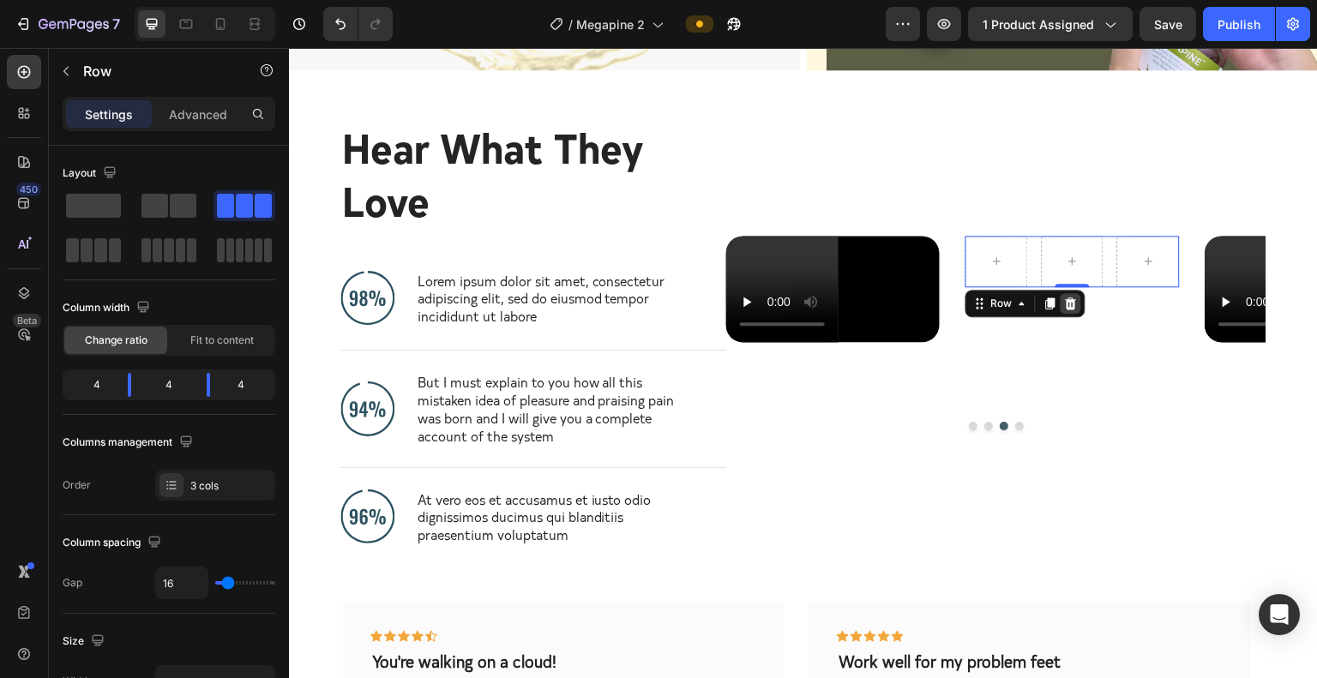
click at [1035, 298] on icon at bounding box center [1071, 304] width 11 height 12
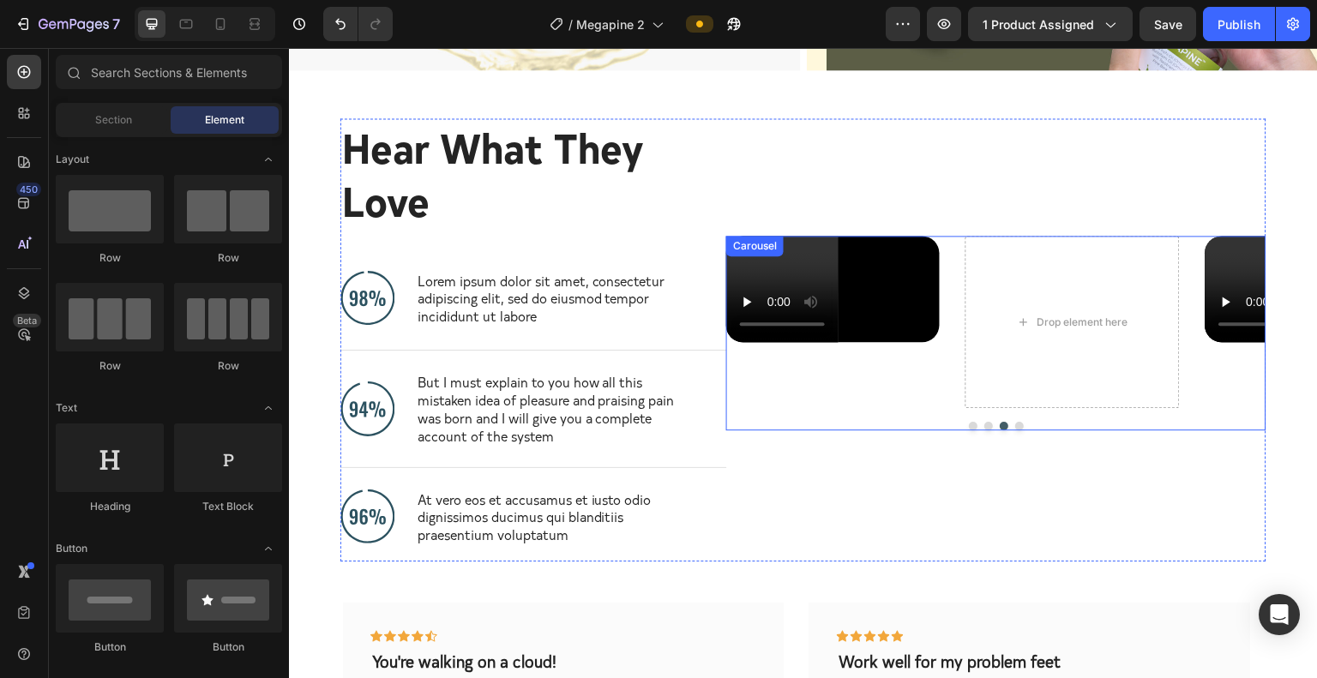
click at [1035, 246] on div "Video Video Video Drop element here" at bounding box center [996, 322] width 540 height 173
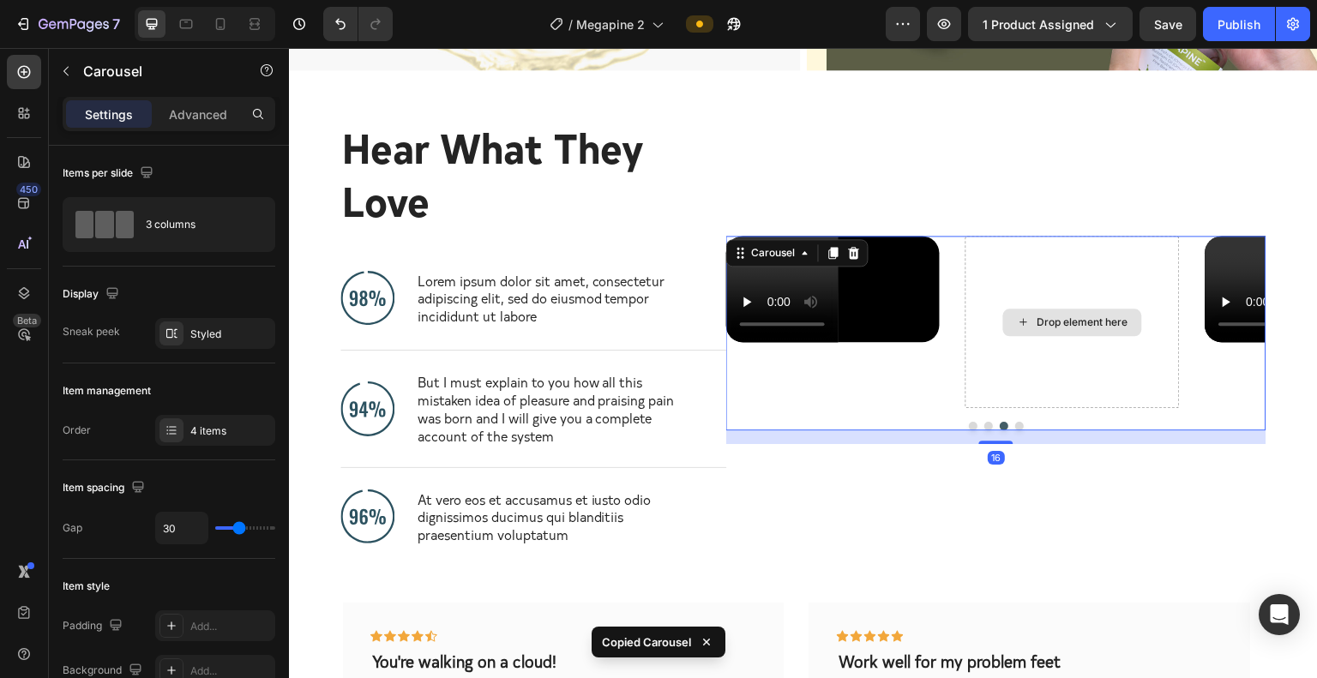
click at [1035, 243] on div "Drop element here" at bounding box center [1073, 322] width 214 height 173
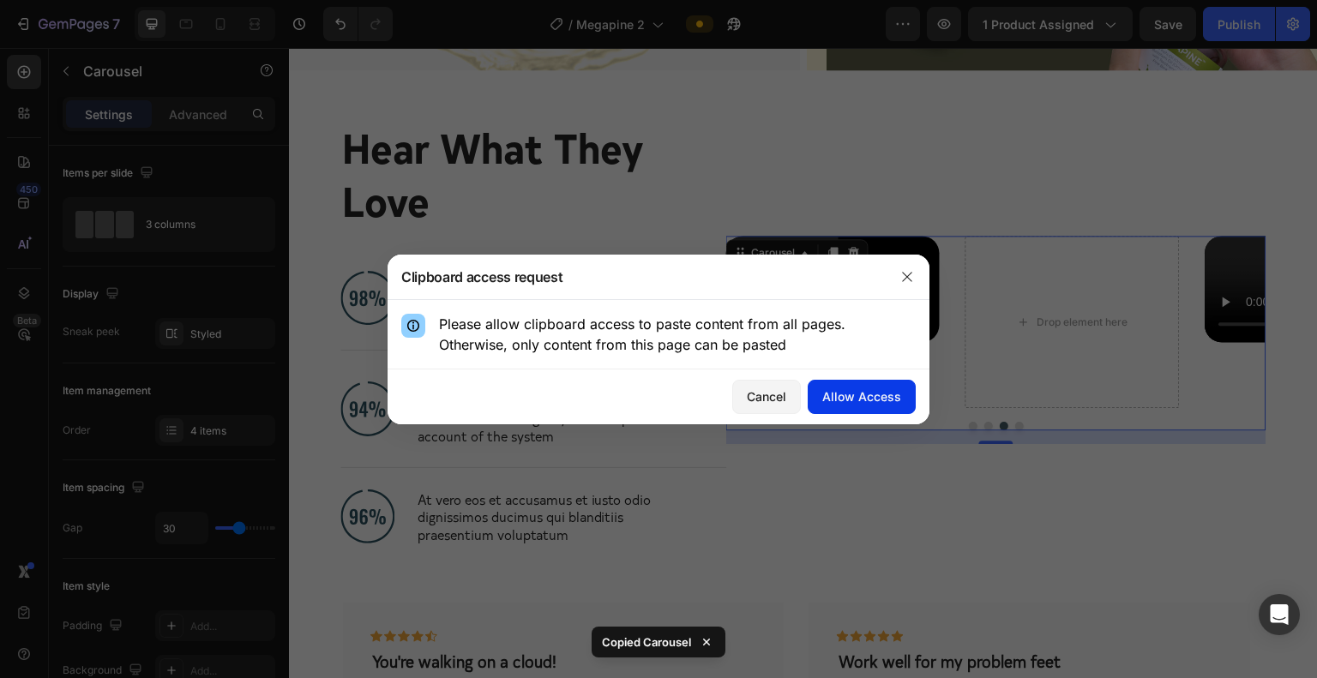
click at [892, 389] on div "Allow Access" at bounding box center [862, 397] width 79 height 18
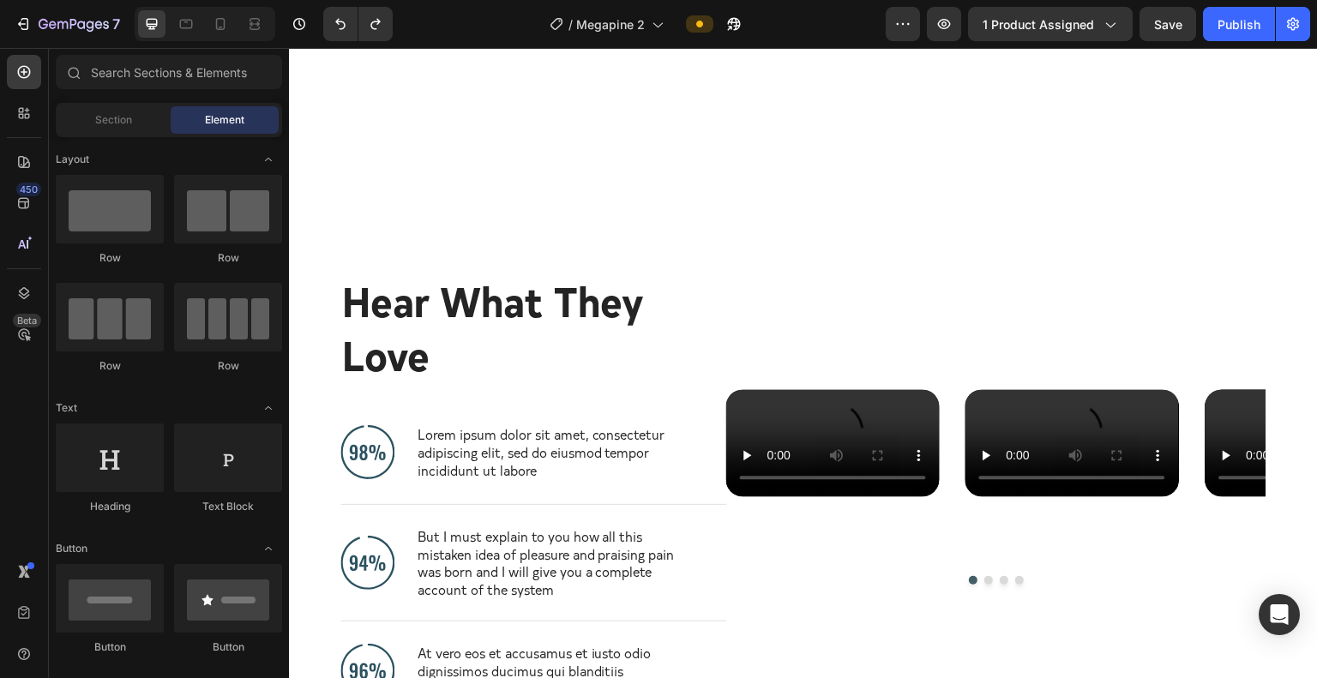
scroll to position [4672, 0]
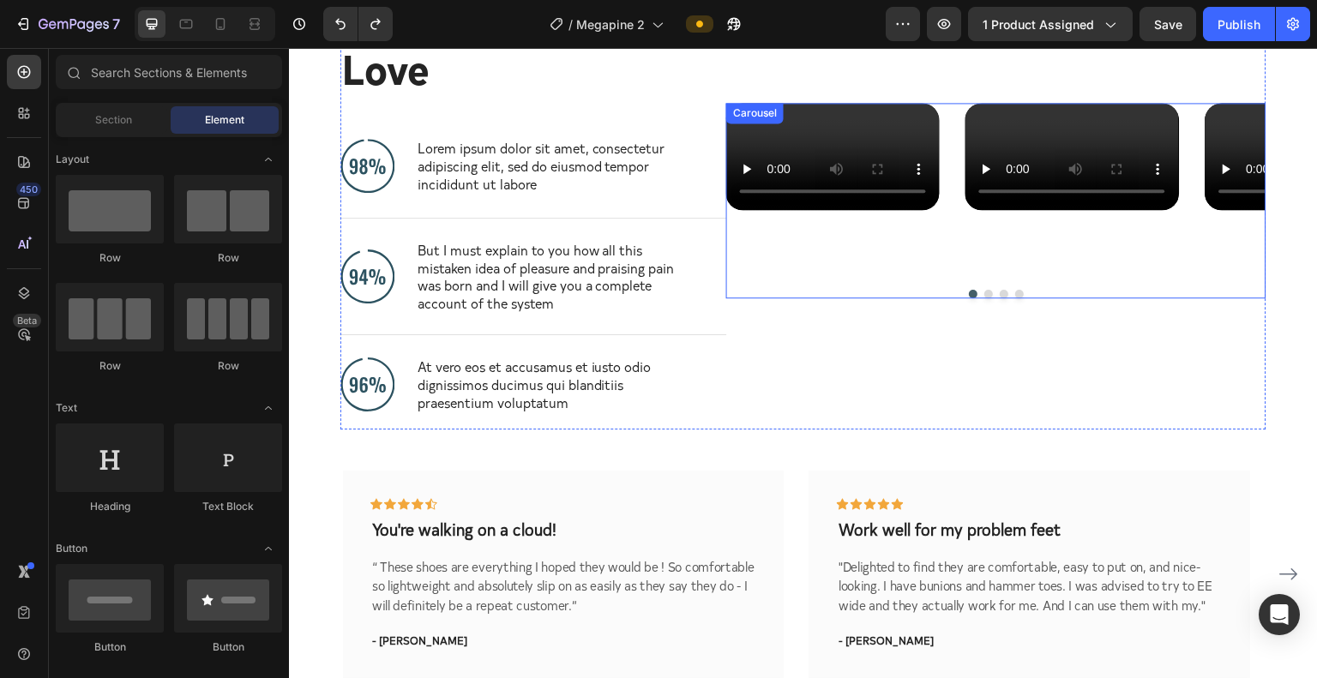
click at [985, 298] on button "Dot" at bounding box center [989, 294] width 9 height 9
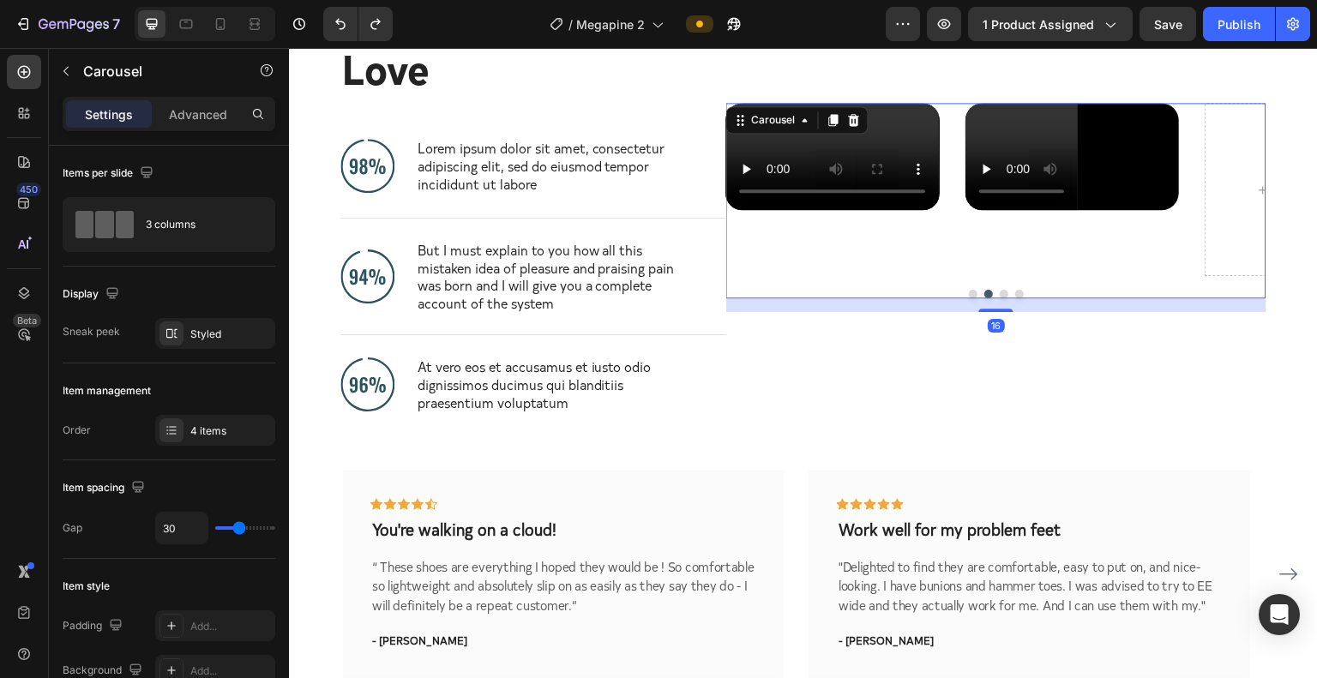
click at [1000, 298] on button "Dot" at bounding box center [1004, 294] width 9 height 9
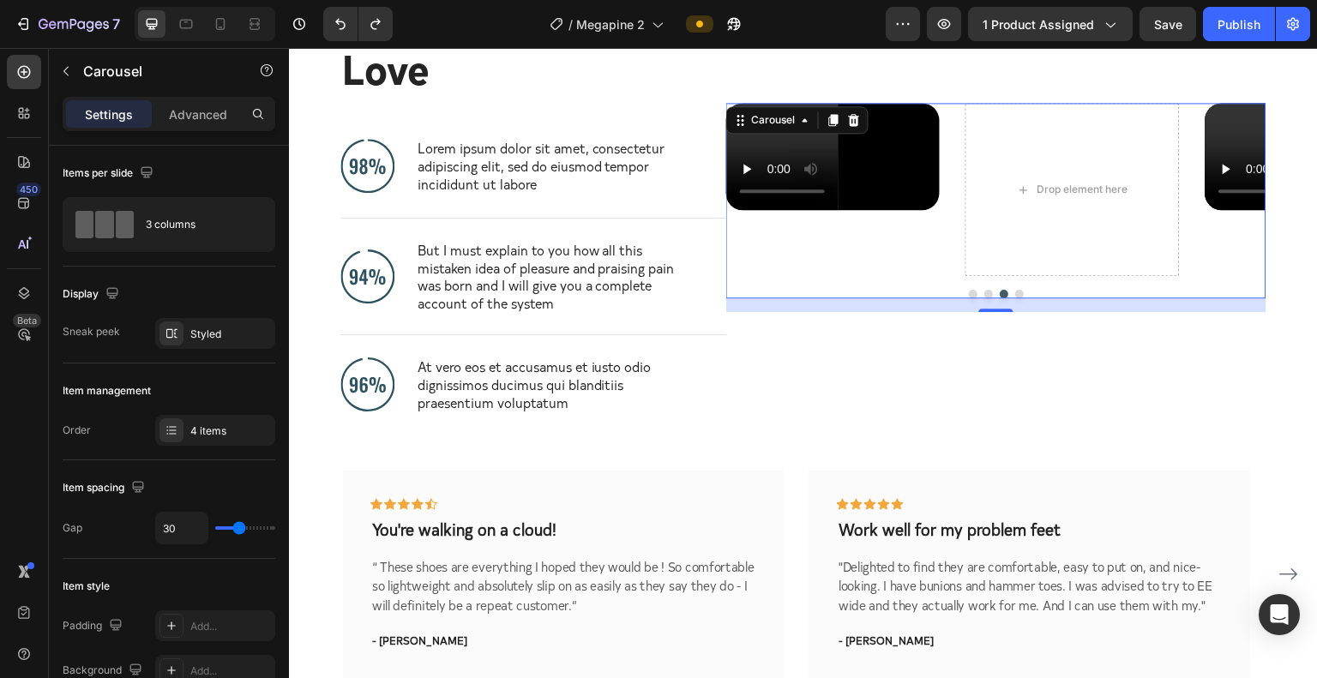
click at [1003, 298] on div at bounding box center [996, 294] width 540 height 9
click at [1016, 298] on button "Dot" at bounding box center [1020, 294] width 9 height 9
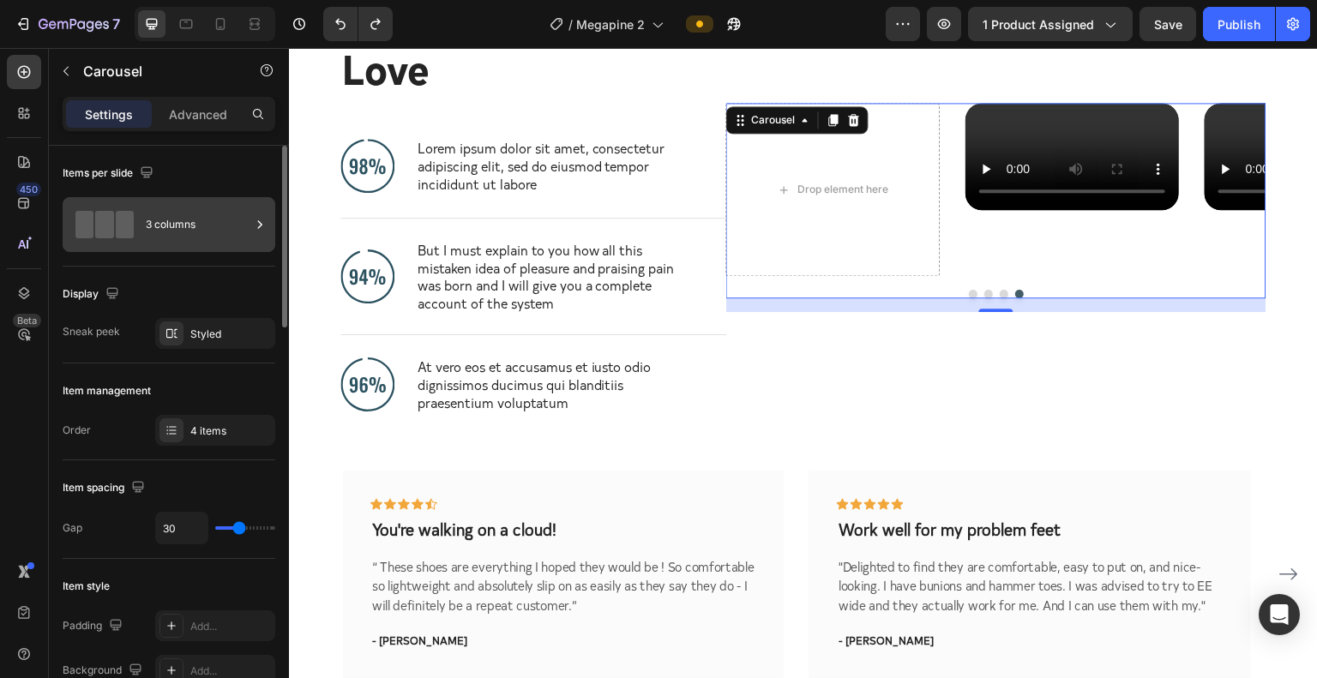
click at [240, 226] on div "3 columns" at bounding box center [198, 224] width 105 height 39
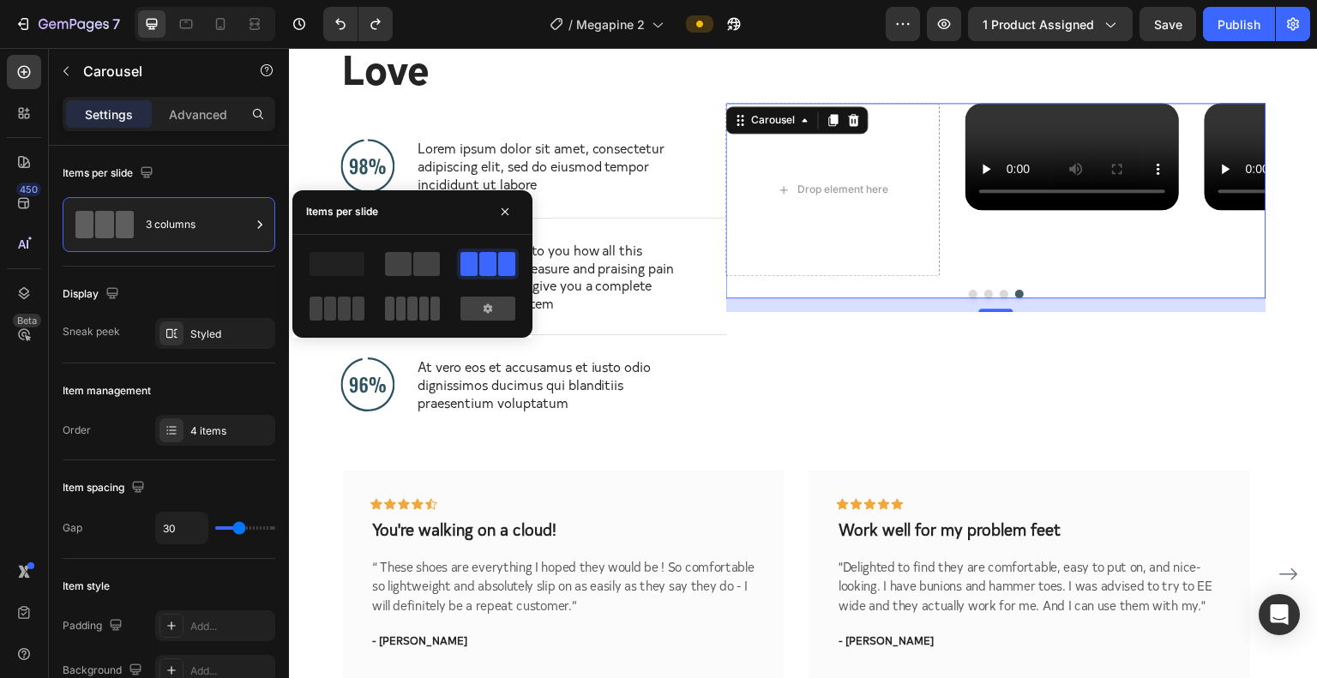
click at [416, 311] on span at bounding box center [411, 309] width 9 height 24
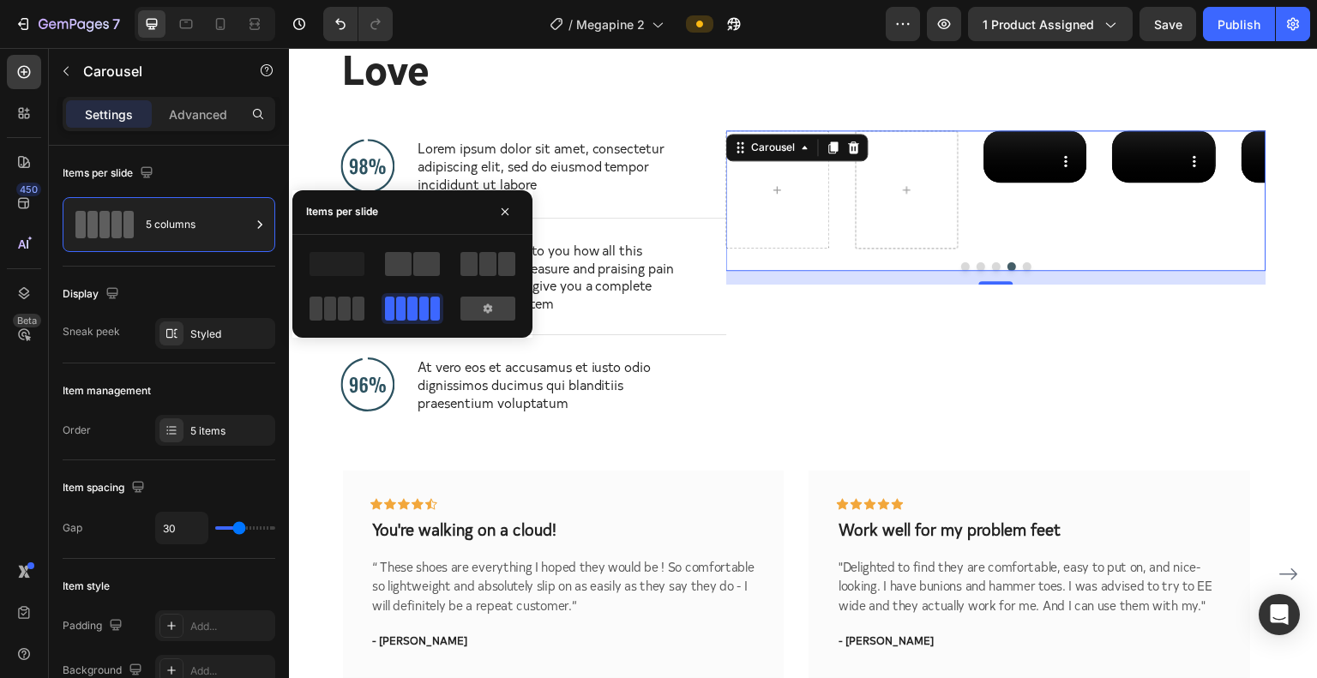
scroll to position [4652, 0]
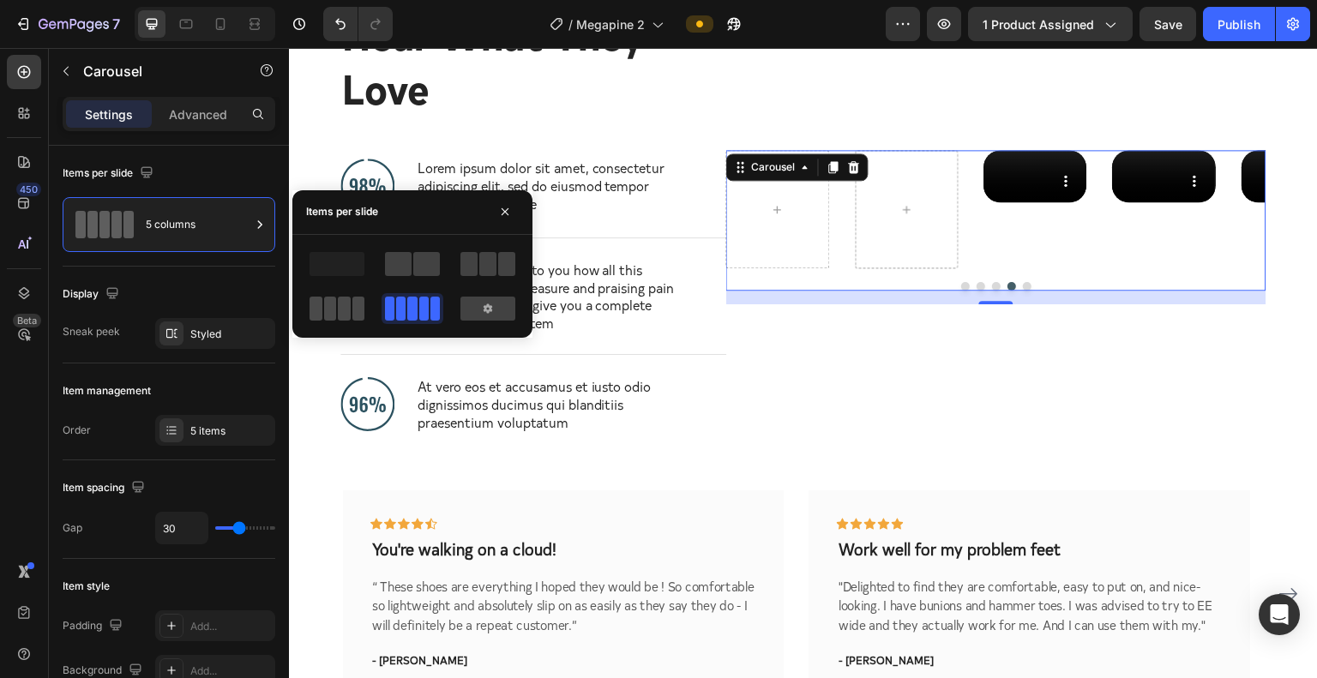
click at [333, 308] on span at bounding box center [330, 309] width 13 height 24
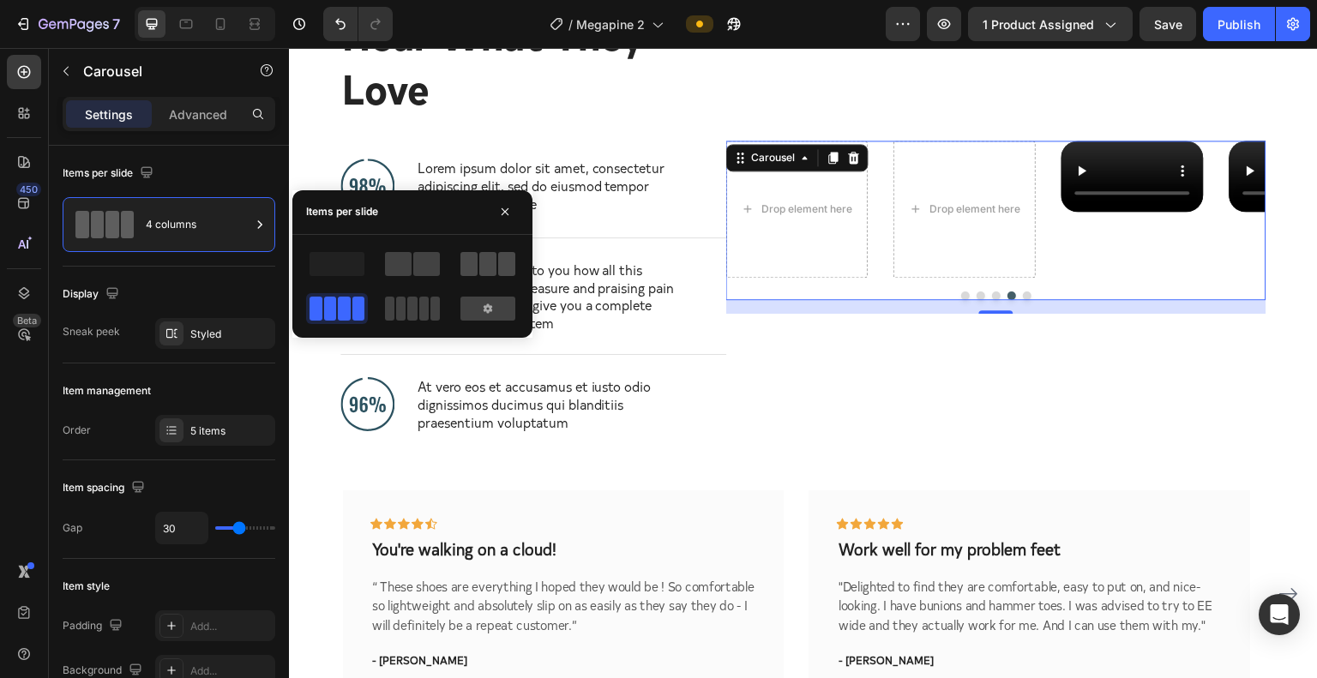
click at [494, 267] on span at bounding box center [487, 264] width 17 height 24
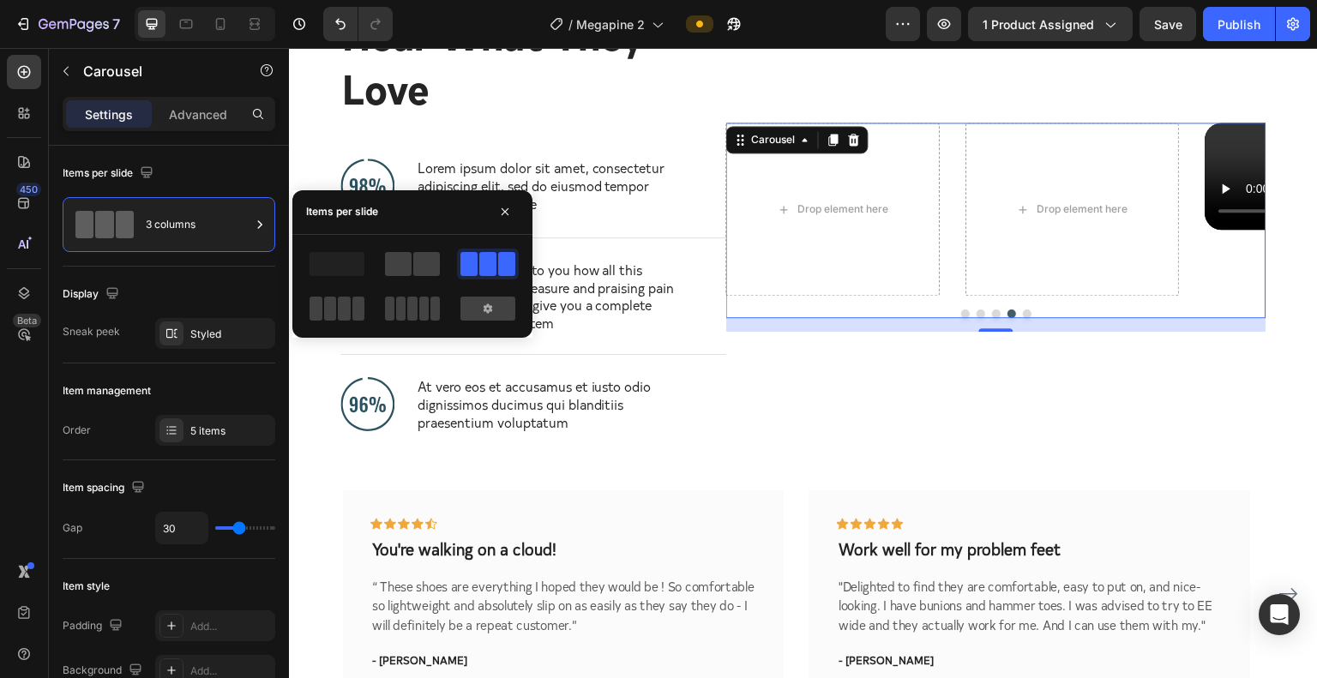
scroll to position [4672, 0]
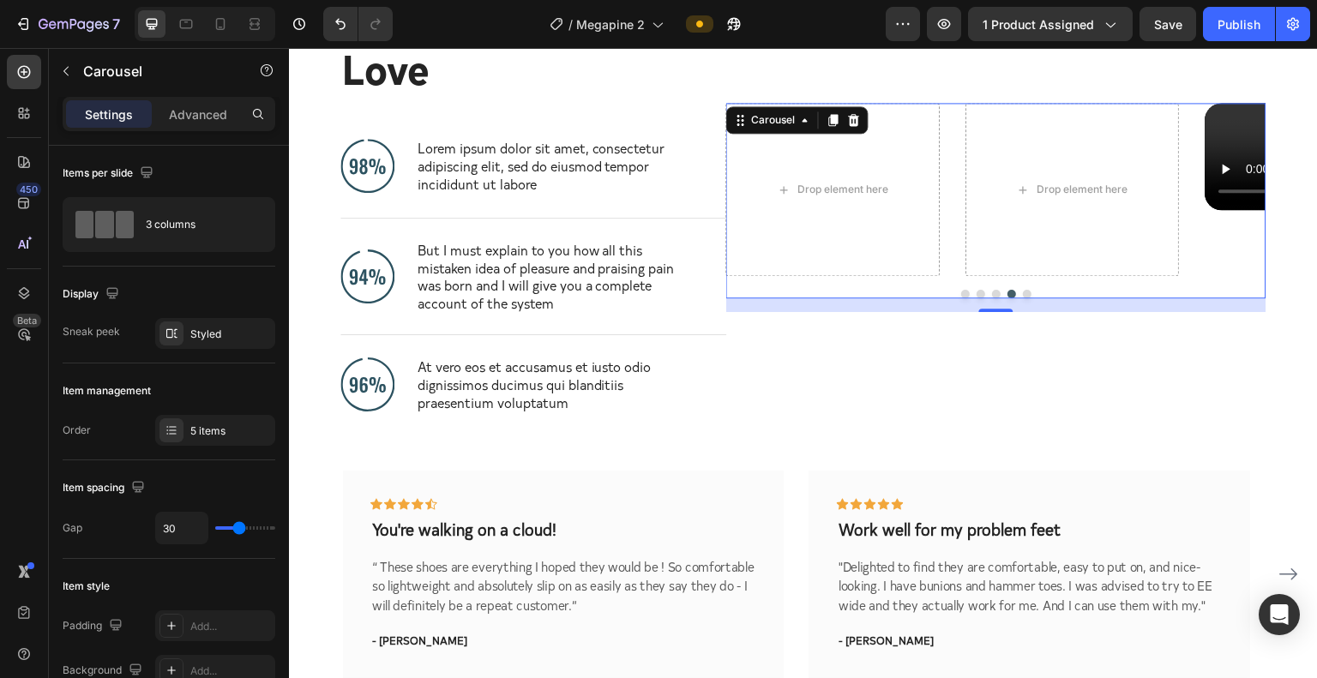
click at [963, 298] on div at bounding box center [996, 294] width 540 height 9
click at [961, 298] on button "Dot" at bounding box center [965, 294] width 9 height 9
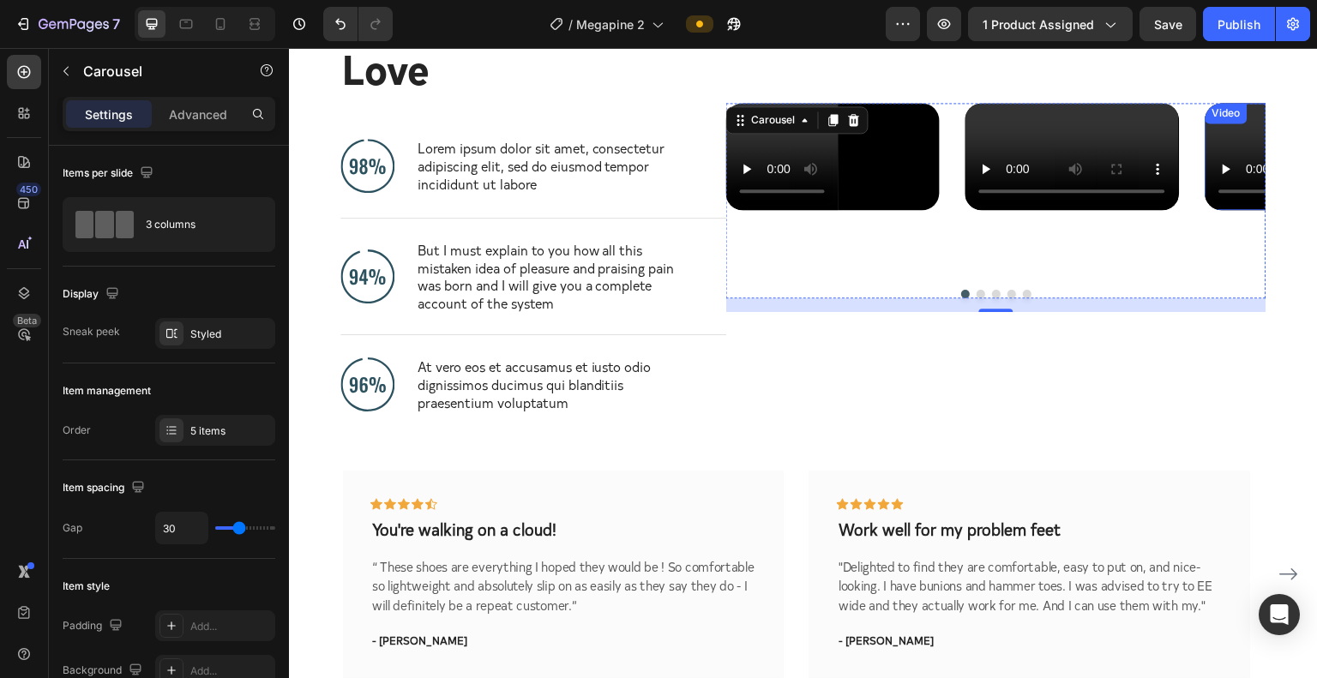
click at [1035, 210] on video at bounding box center [1313, 156] width 214 height 107
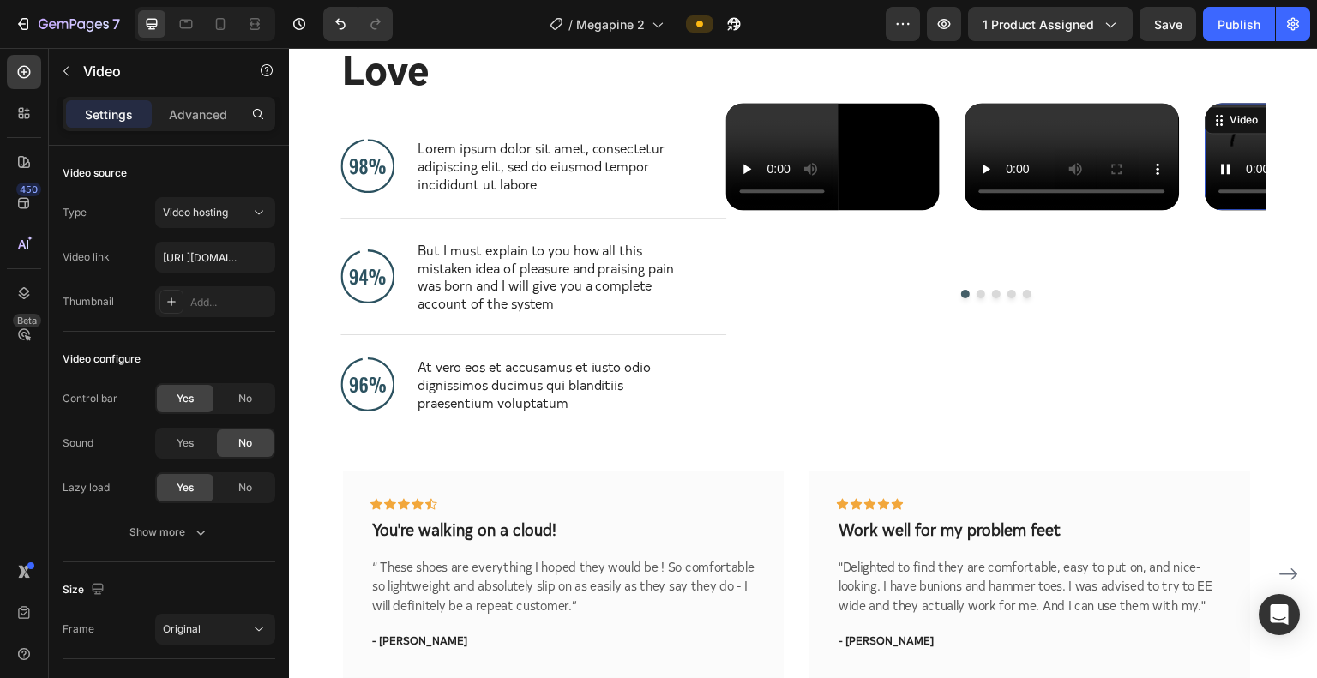
click at [1035, 210] on video at bounding box center [1313, 156] width 214 height 107
click at [977, 298] on button "Dot" at bounding box center [981, 294] width 9 height 9
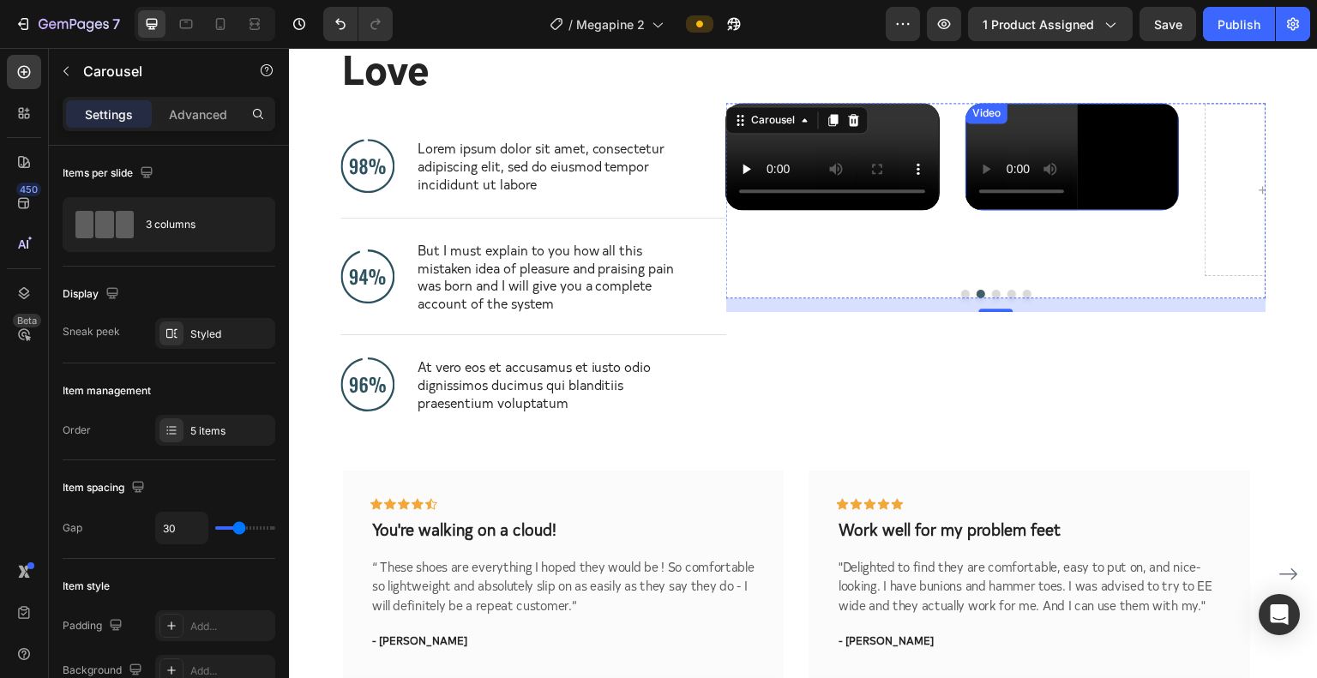
click at [1025, 210] on video at bounding box center [1073, 156] width 214 height 107
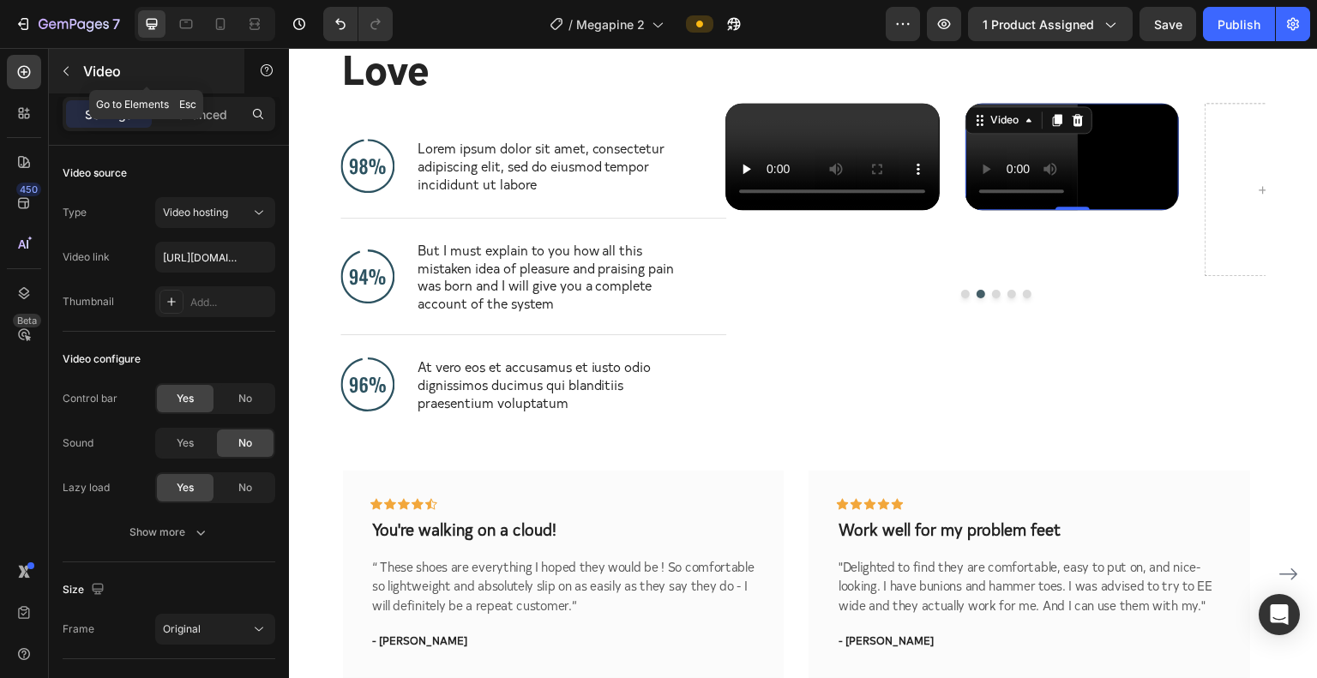
click at [68, 67] on icon "button" at bounding box center [65, 71] width 5 height 9
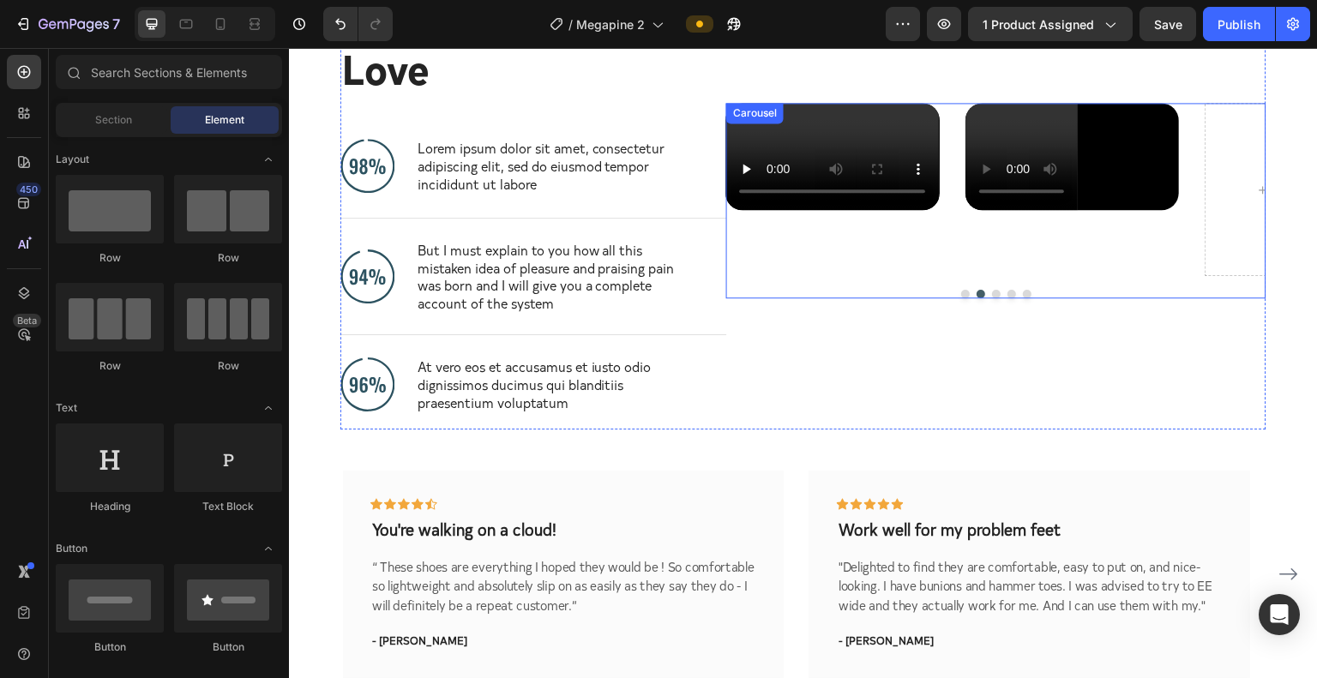
click at [832, 298] on div "Video Video Video Drop element here Drop element here Carousel" at bounding box center [996, 201] width 540 height 196
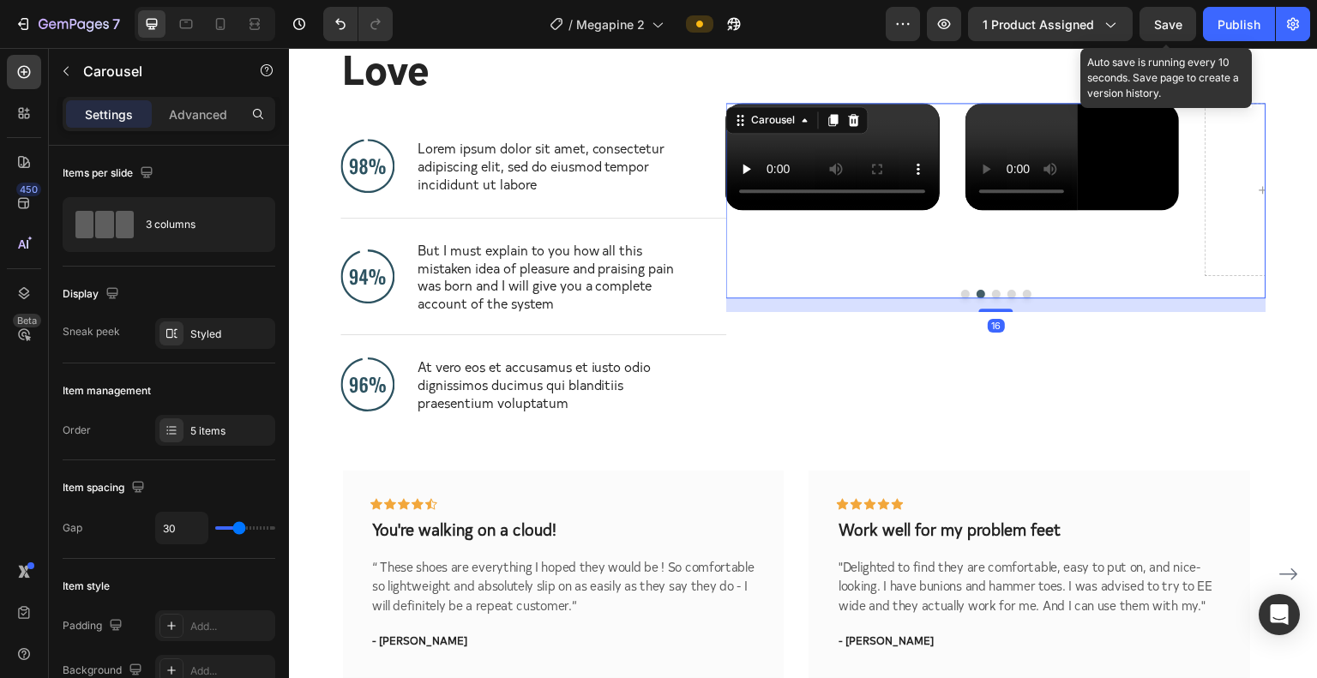
click at [1035, 25] on span "Save" at bounding box center [1168, 24] width 28 height 15
click at [1035, 27] on button "Save" at bounding box center [1168, 24] width 57 height 34
click at [1035, 38] on button "Save" at bounding box center [1168, 24] width 57 height 34
